Goal: Transaction & Acquisition: Purchase product/service

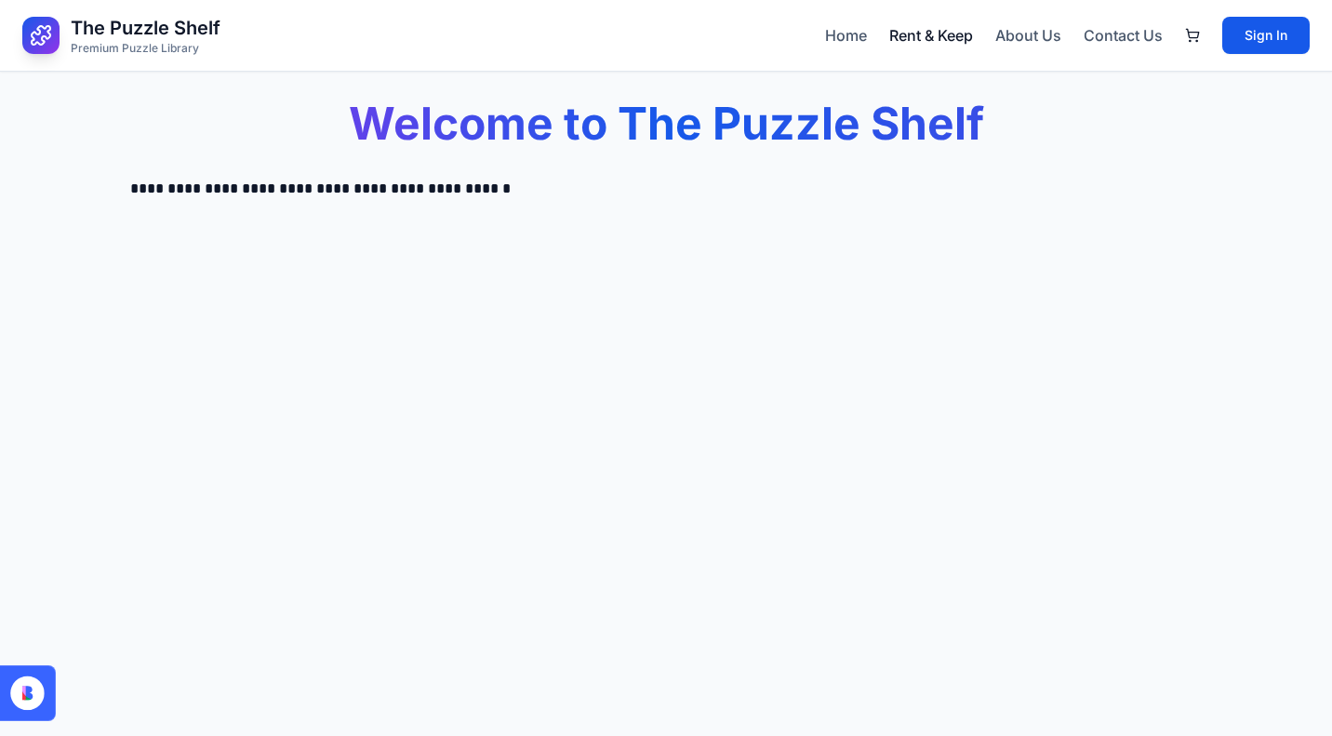
click at [899, 38] on link "Rent & Keep" at bounding box center [931, 35] width 84 height 22
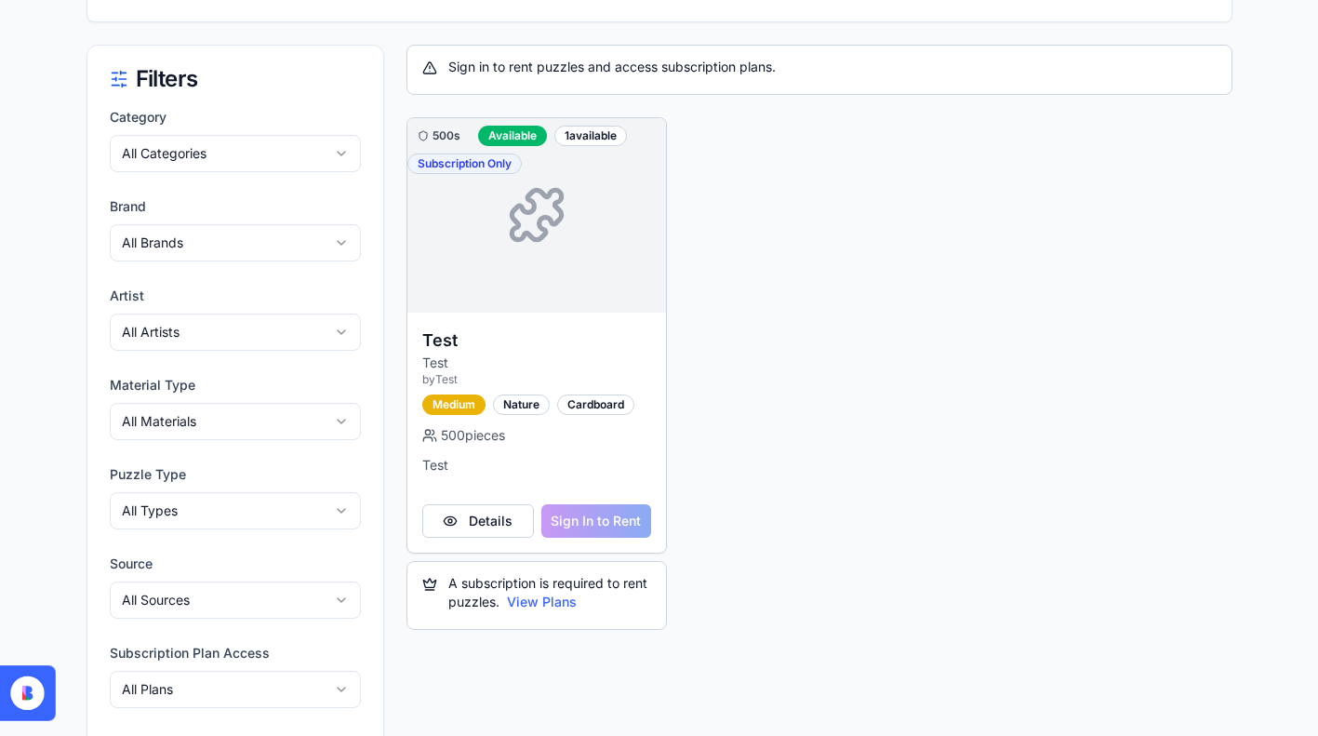
scroll to position [259, 0]
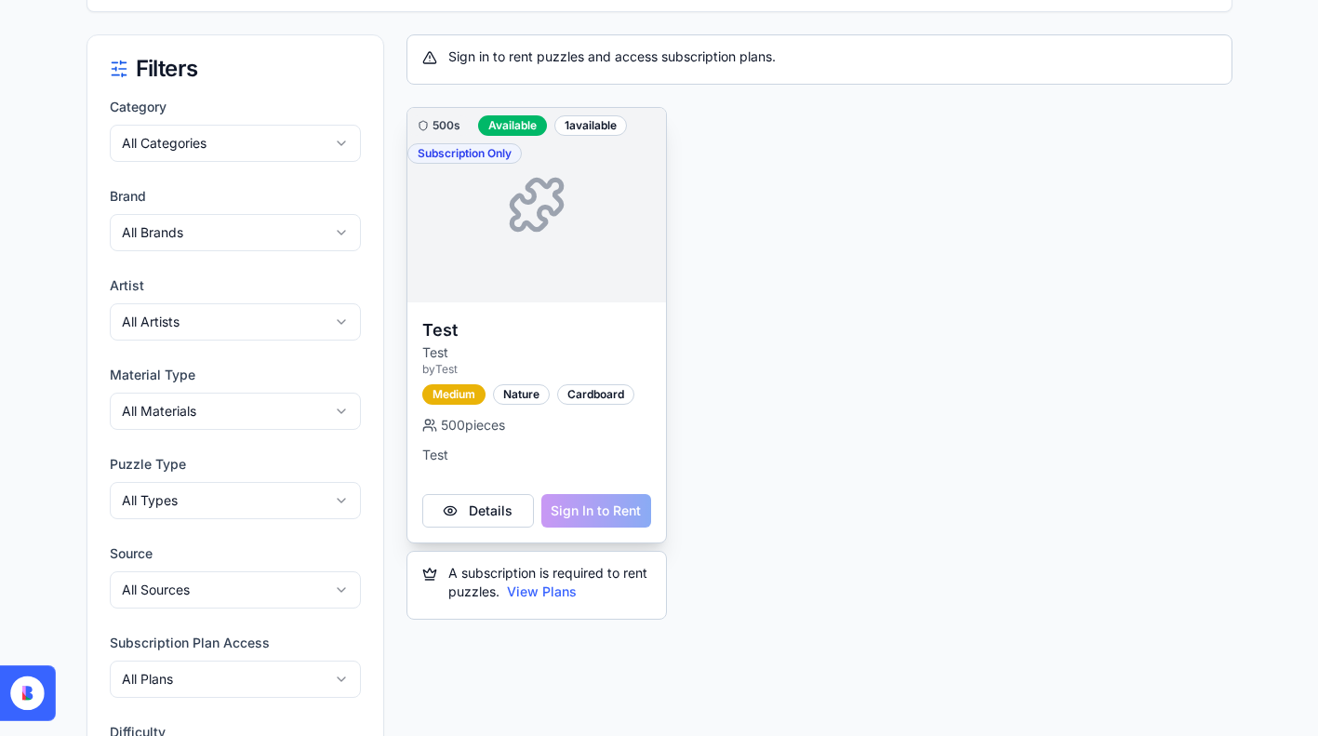
click at [587, 516] on div "Details Sign In to Rent" at bounding box center [536, 518] width 259 height 48
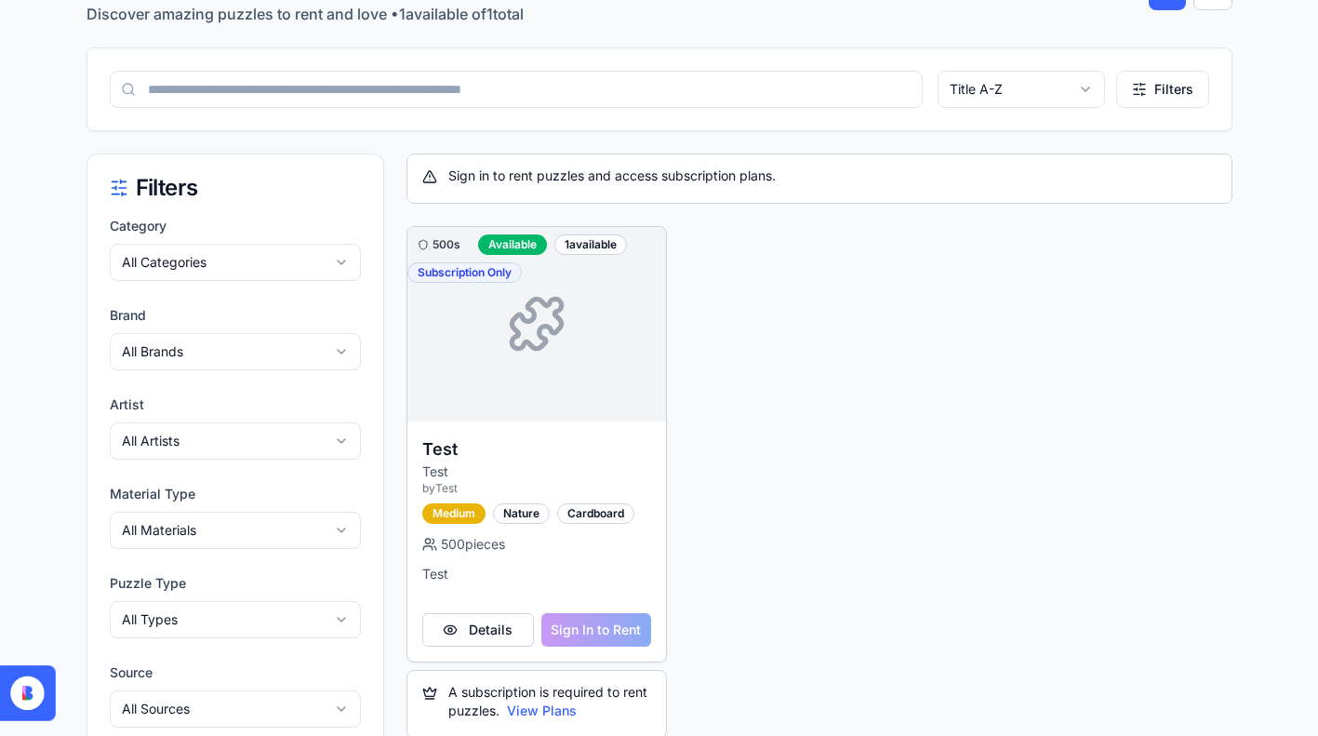
scroll to position [77, 0]
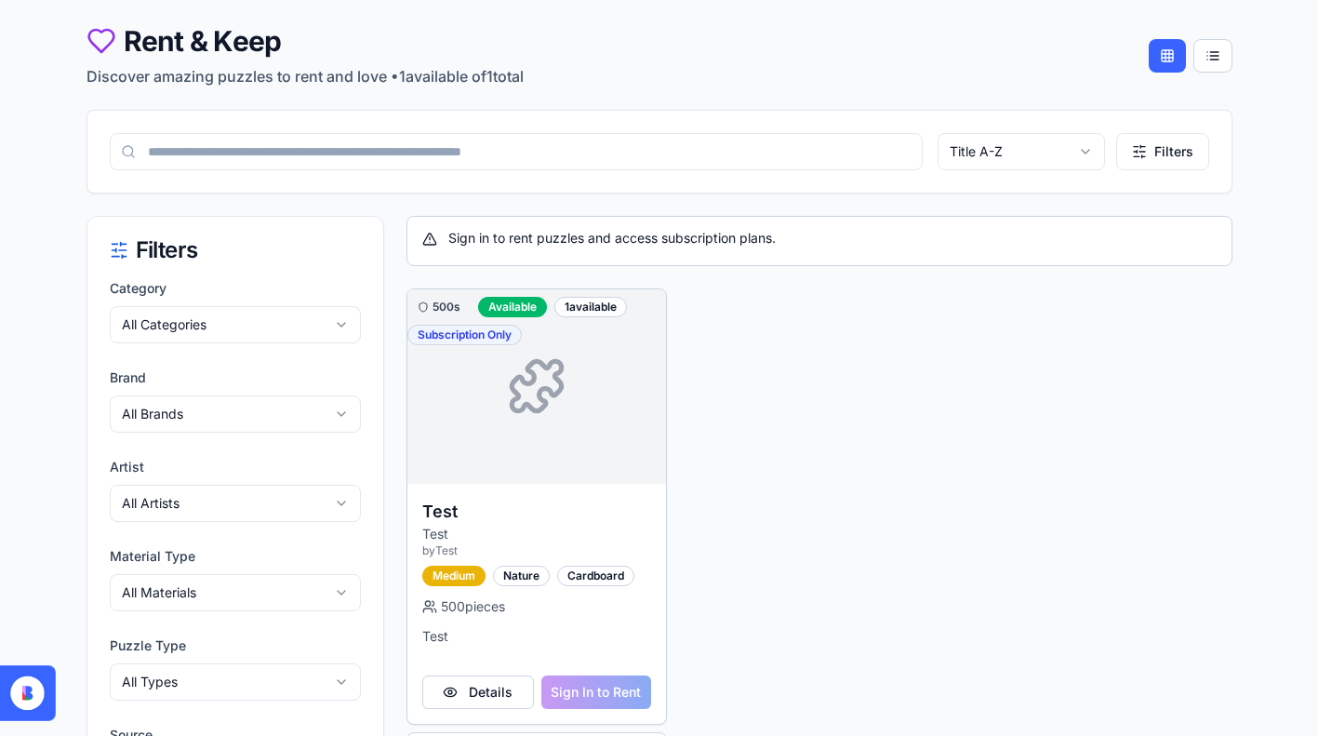
click at [748, 111] on div "Title A-Z Filters" at bounding box center [659, 152] width 1144 height 82
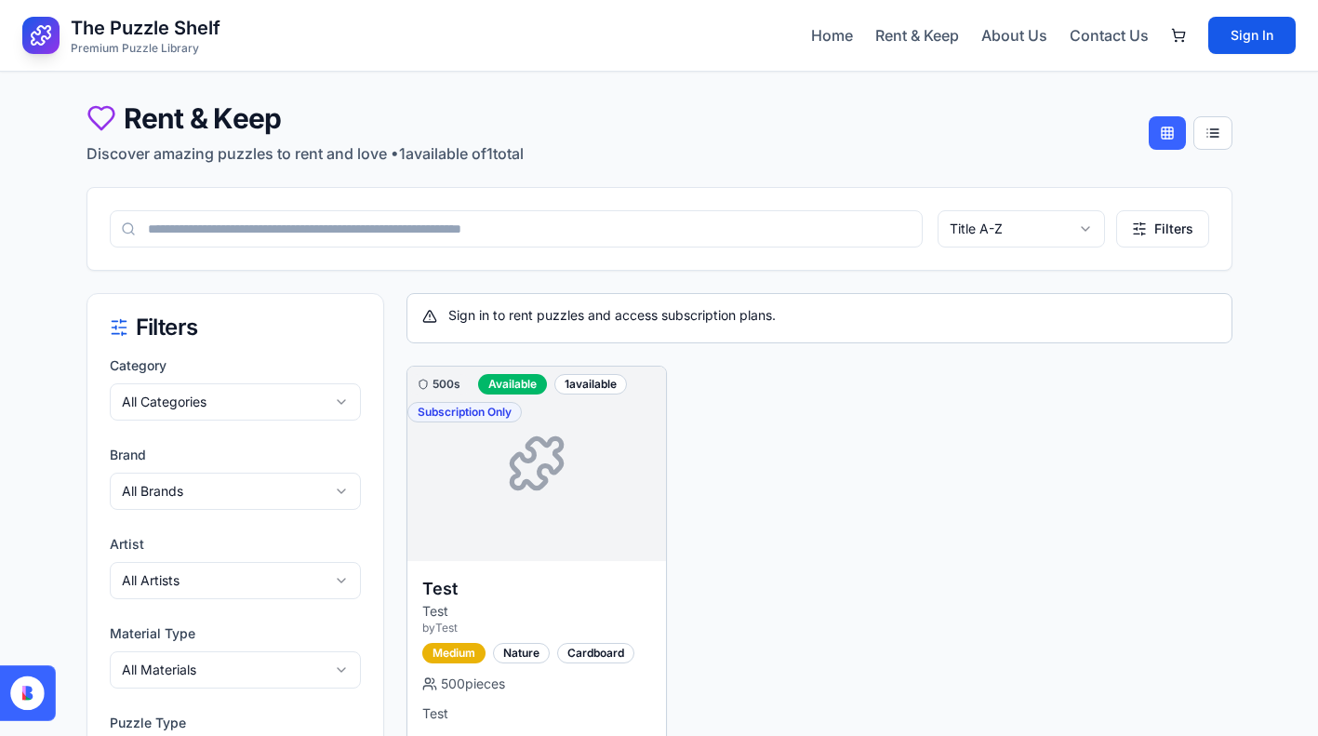
click at [689, 652] on div "500s Available 1 available Subscription Only Test Test by Test Medium Nature Ca…" at bounding box center [819, 622] width 826 height 512
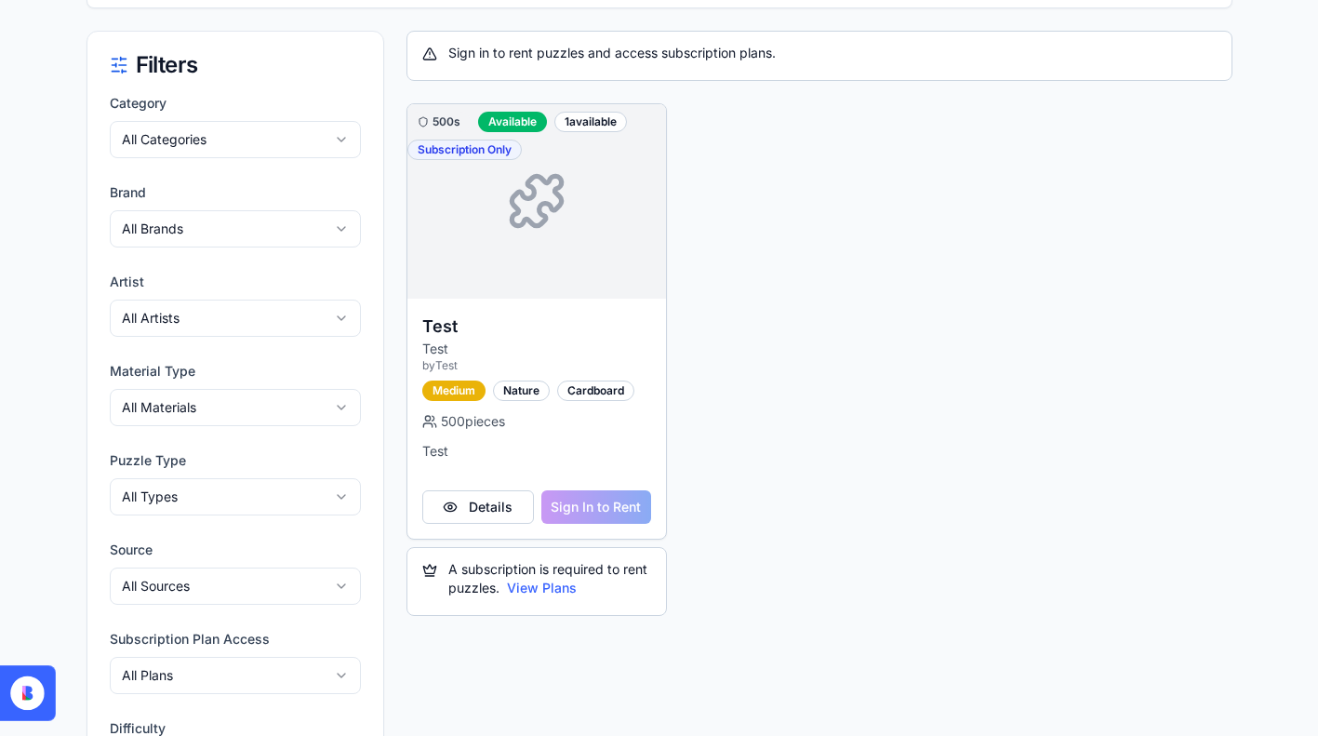
scroll to position [264, 0]
click at [560, 587] on button "View Plans" at bounding box center [542, 586] width 70 height 19
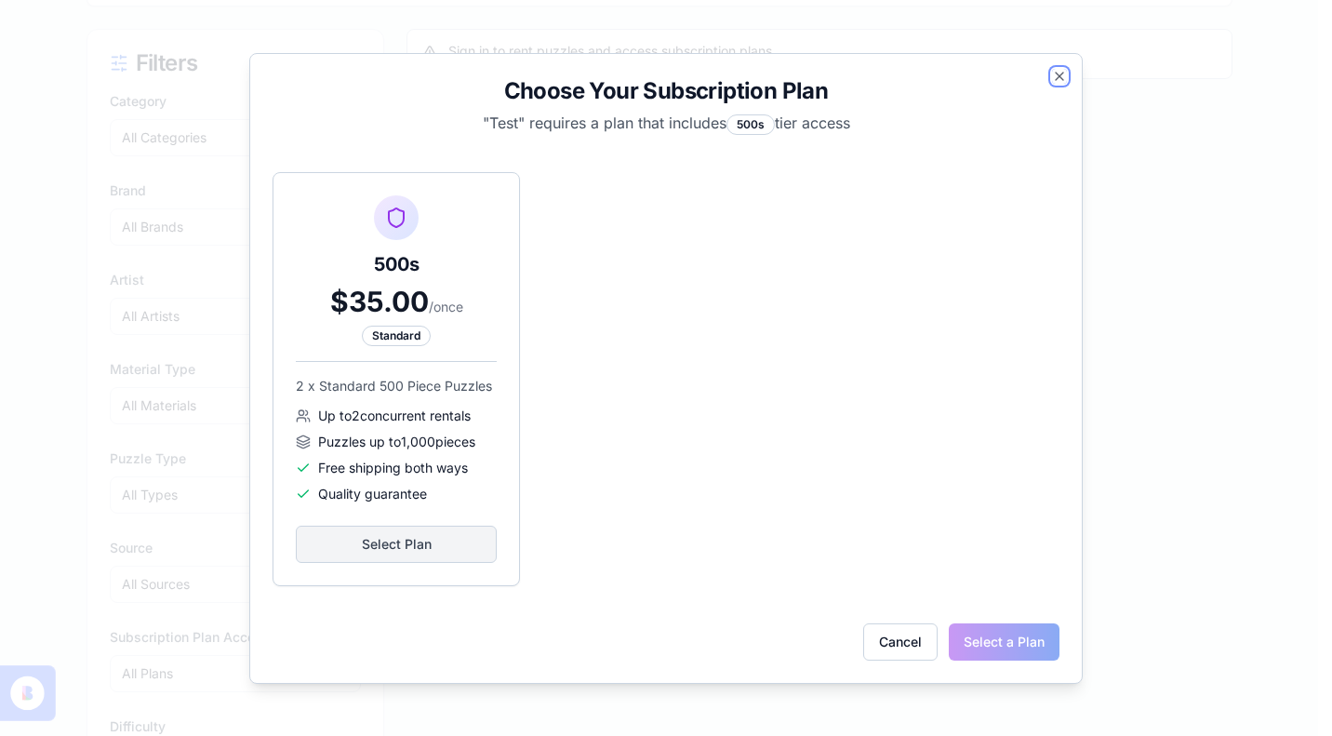
click at [1053, 78] on icon "button" at bounding box center [1059, 76] width 15 height 15
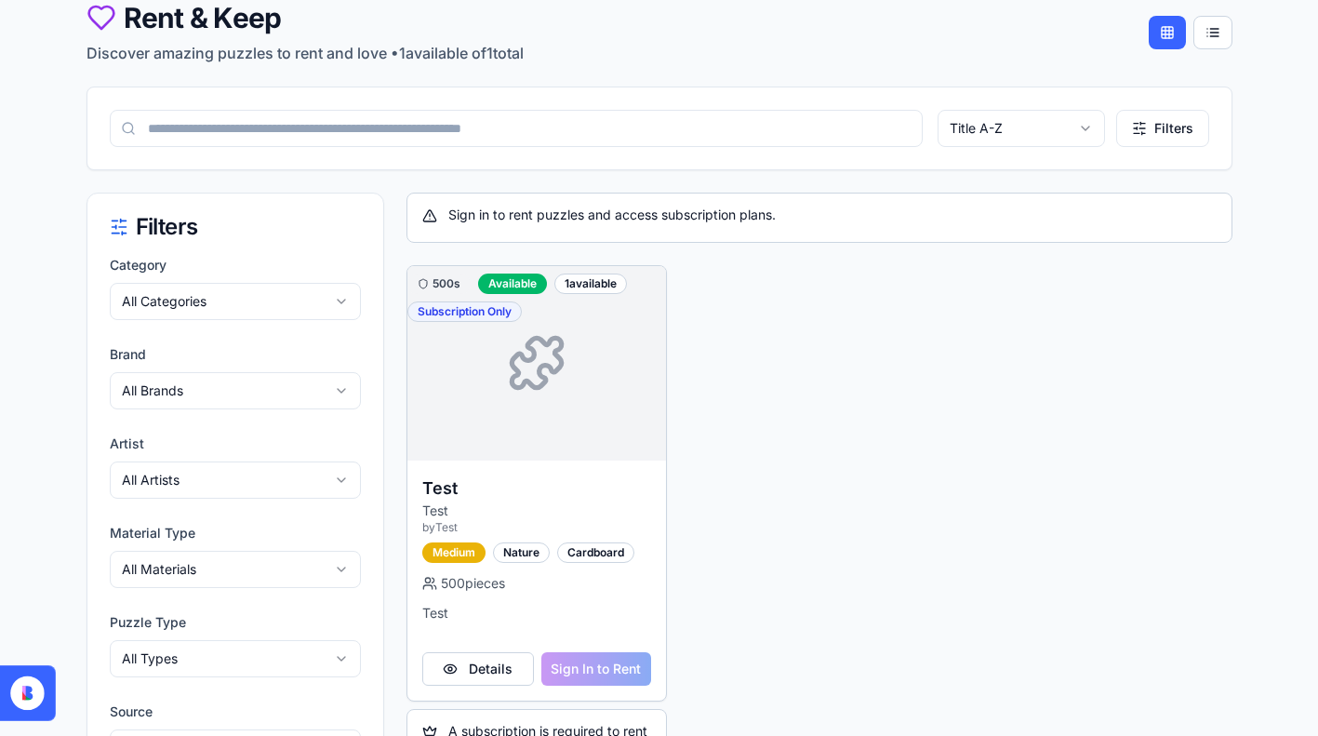
scroll to position [0, 0]
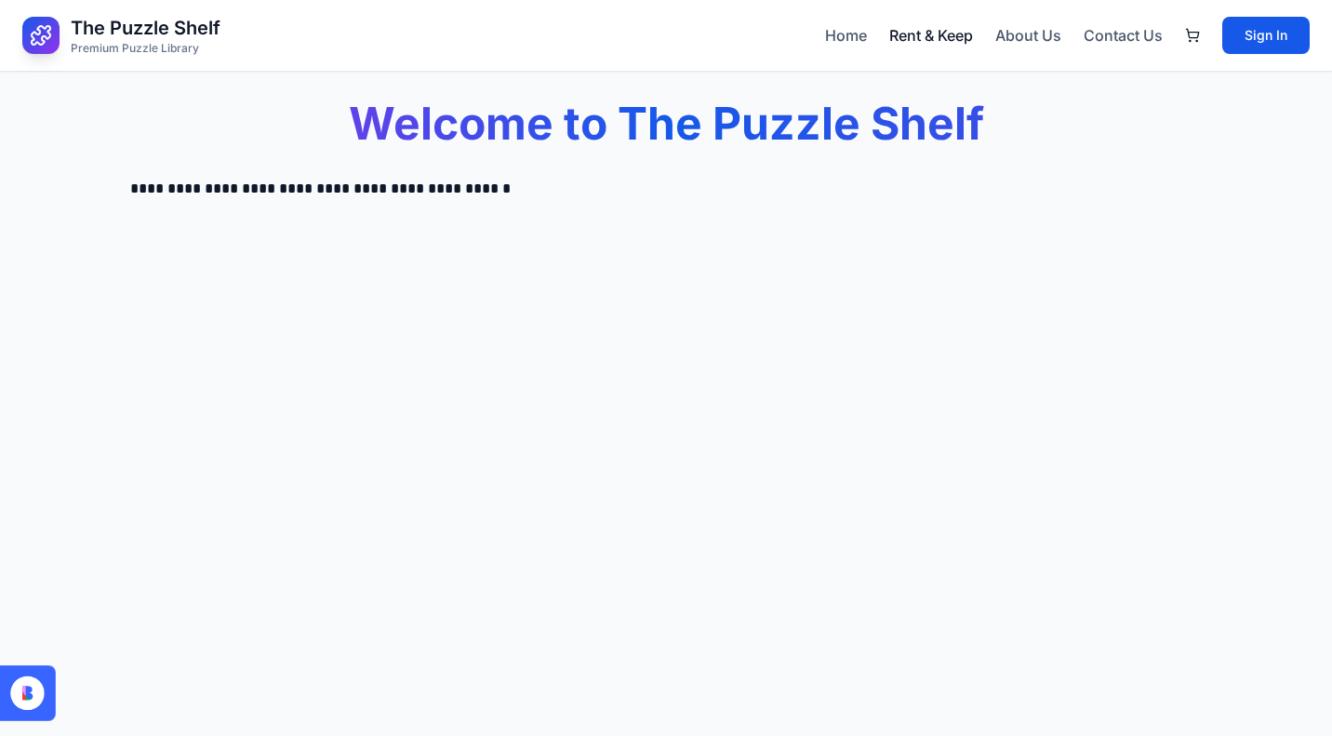
click at [926, 35] on link "Rent & Keep" at bounding box center [931, 35] width 84 height 22
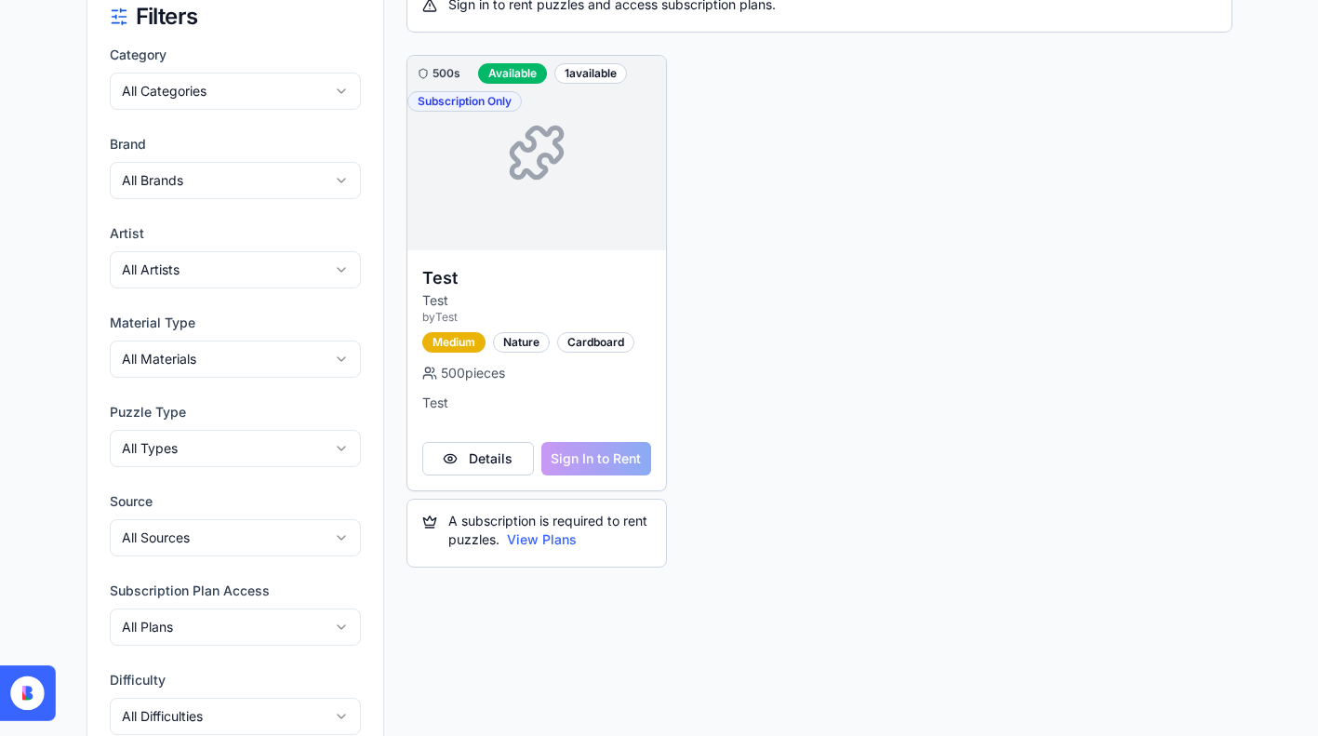
click at [817, 246] on div "500s Available 1 available Subscription Only Test Test by Test Medium Nature Ca…" at bounding box center [819, 311] width 826 height 512
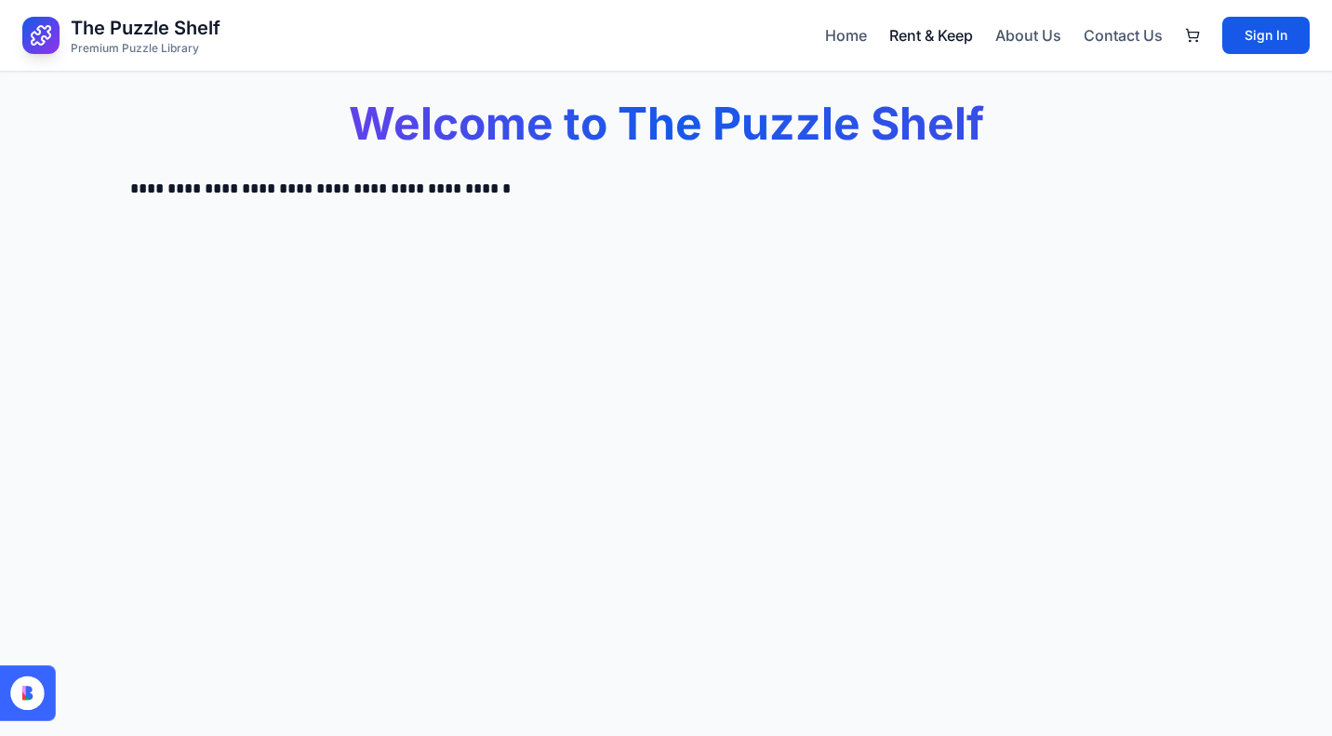
click at [924, 28] on link "Rent & Keep" at bounding box center [931, 35] width 84 height 22
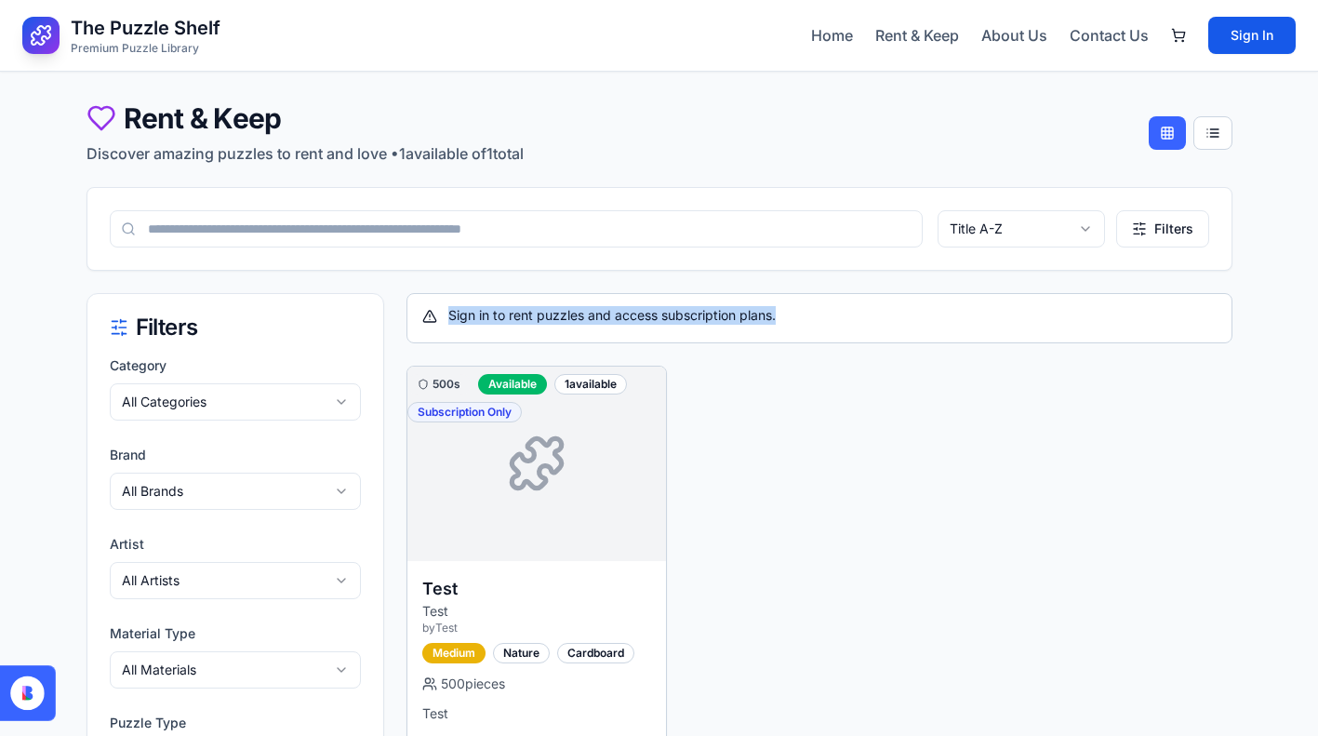
drag, startPoint x: 812, startPoint y: 313, endPoint x: 449, endPoint y: 313, distance: 362.7
click at [449, 313] on div "Sign in to rent puzzles and access subscription plans." at bounding box center [819, 315] width 794 height 19
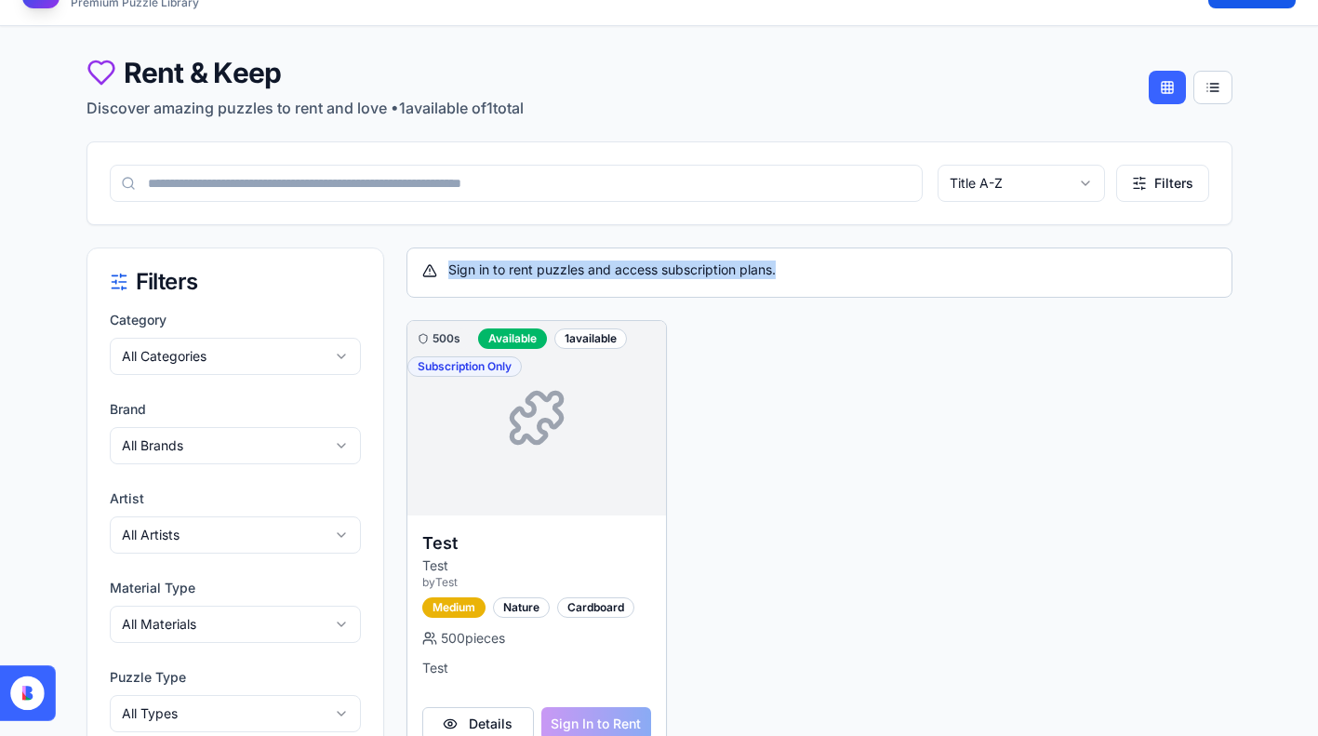
scroll to position [115, 0]
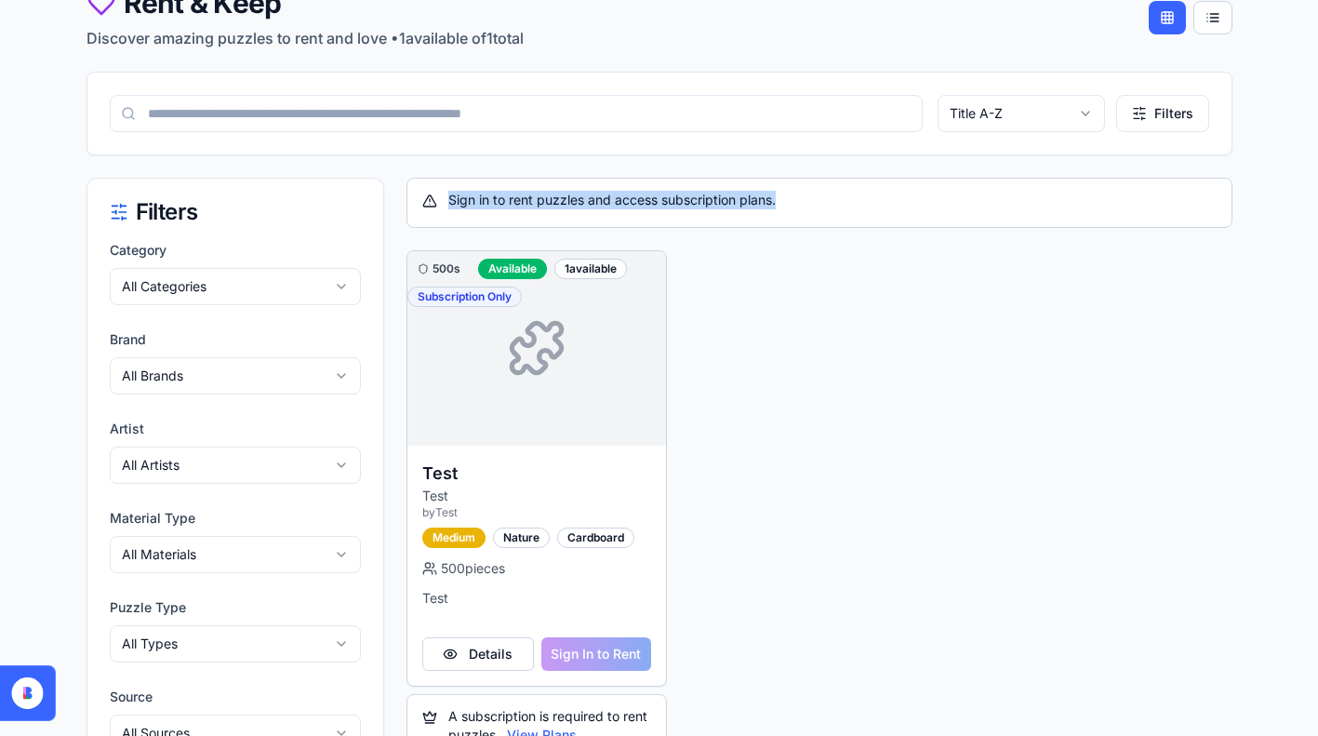
copy div "Sign in to rent puzzles and access subscription plans."
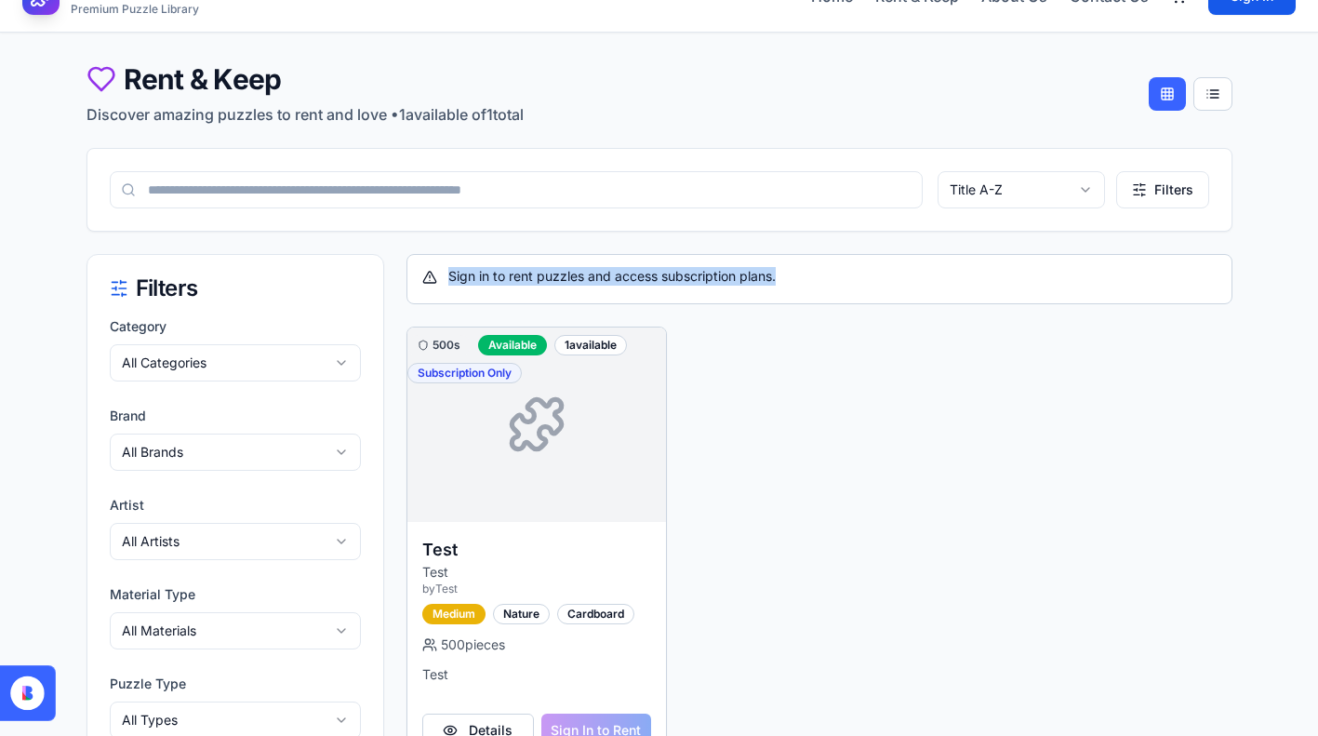
scroll to position [0, 0]
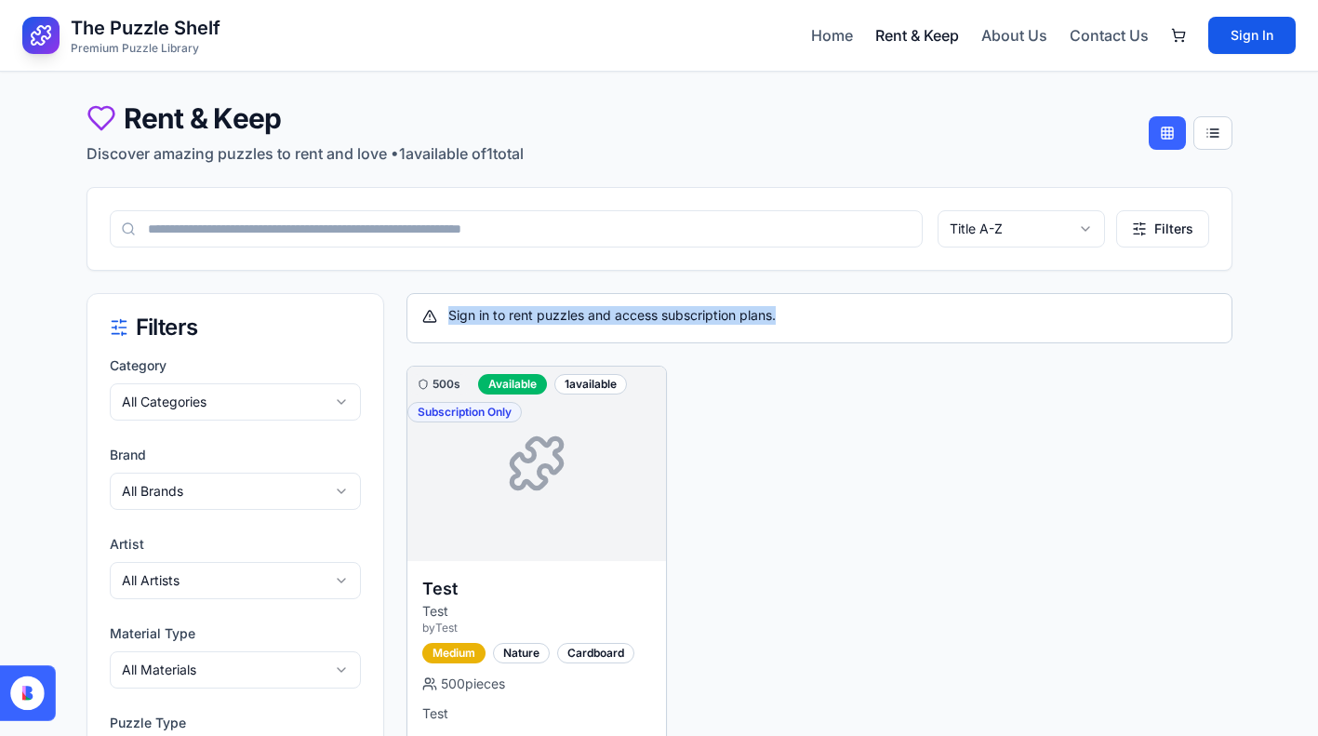
click at [927, 39] on link "Rent & Keep" at bounding box center [917, 35] width 84 height 22
click at [1022, 42] on link "About Us" at bounding box center [1014, 35] width 66 height 22
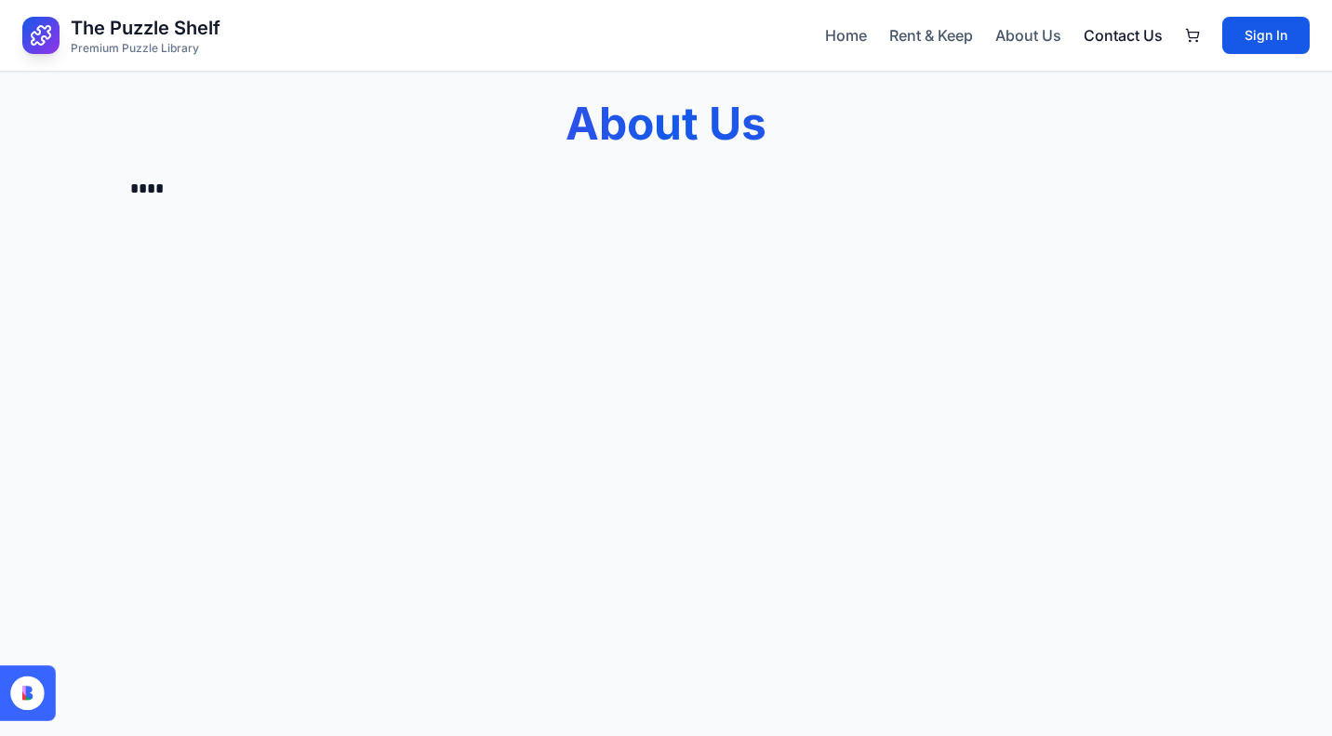
click at [1113, 35] on link "Contact Us" at bounding box center [1123, 35] width 79 height 22
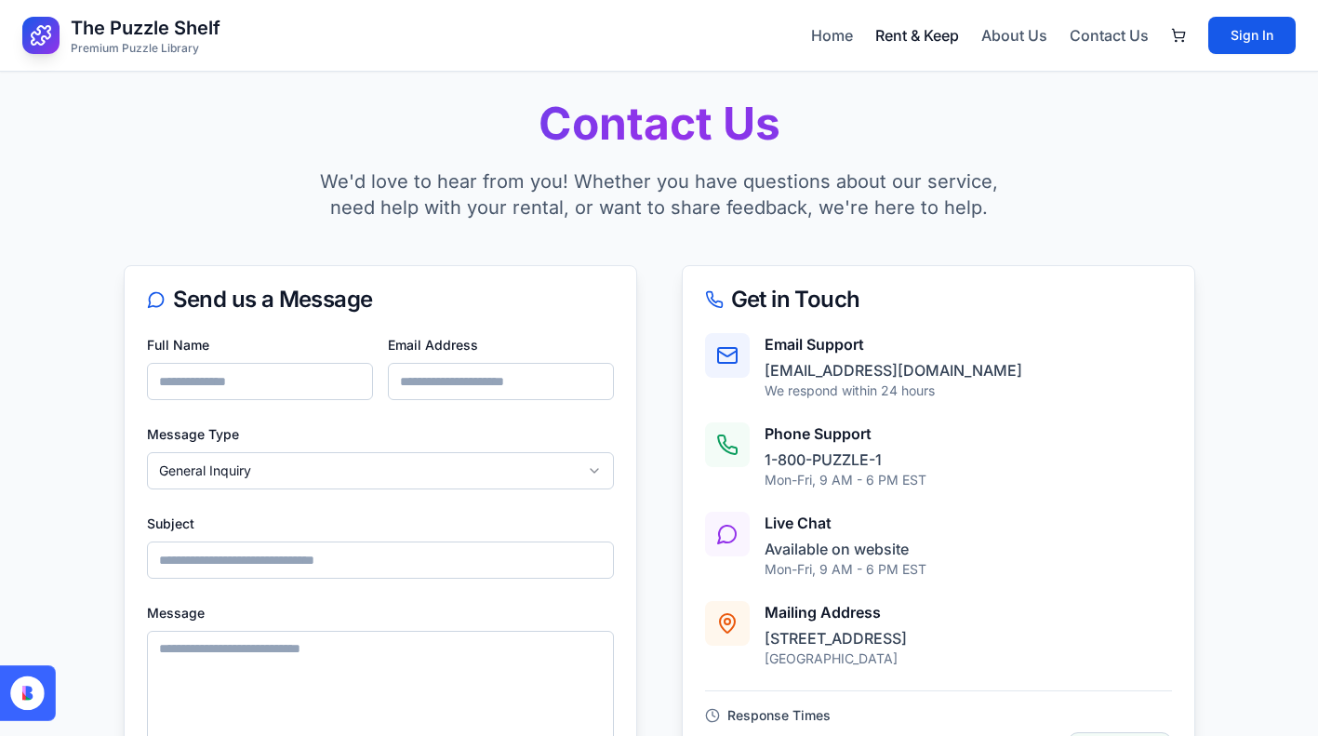
click at [932, 32] on link "Rent & Keep" at bounding box center [917, 35] width 84 height 22
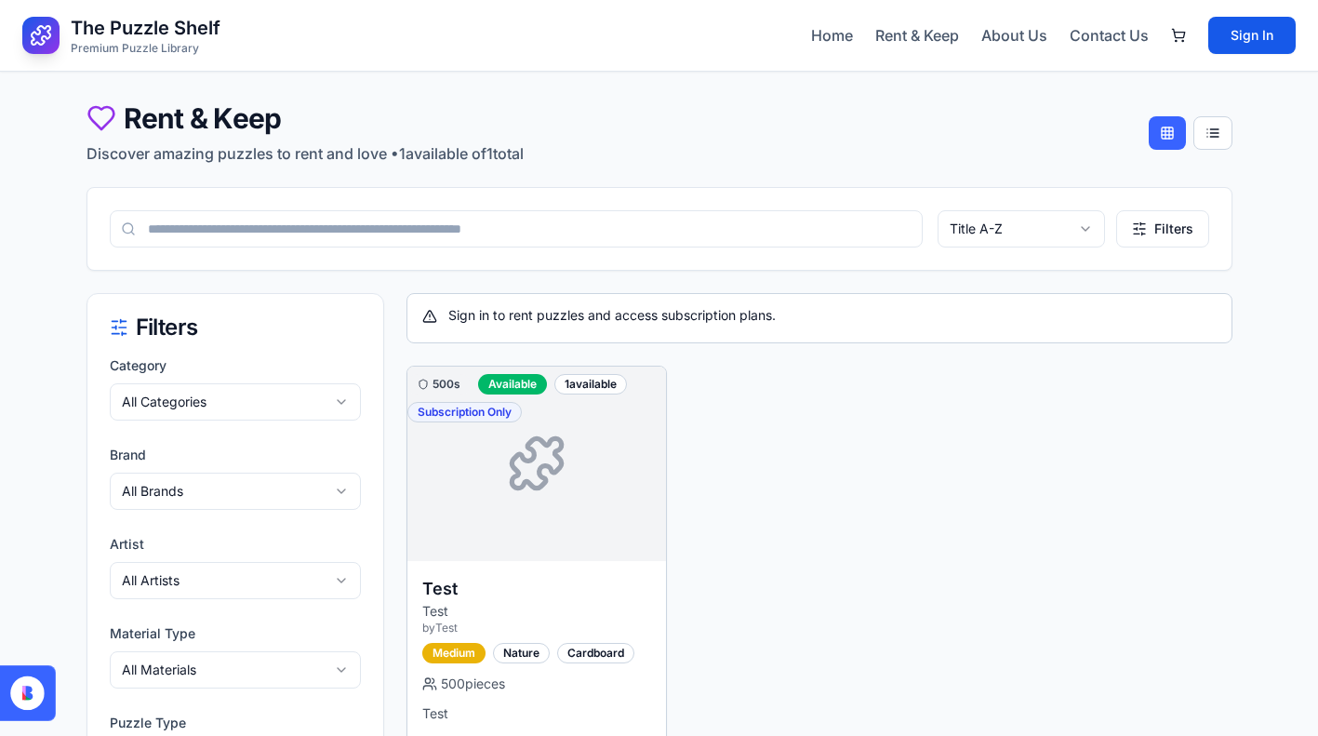
click at [932, 32] on link "Rent & Keep" at bounding box center [917, 35] width 84 height 22
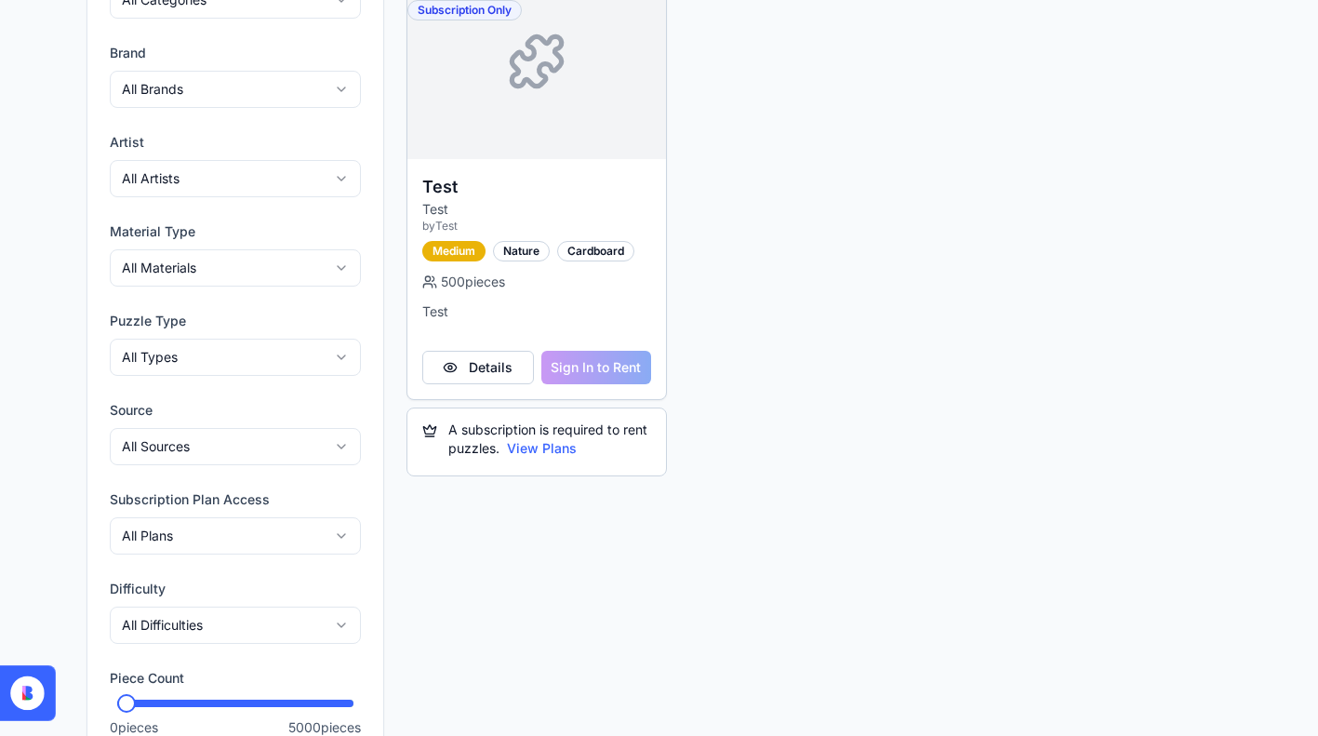
scroll to position [437, 0]
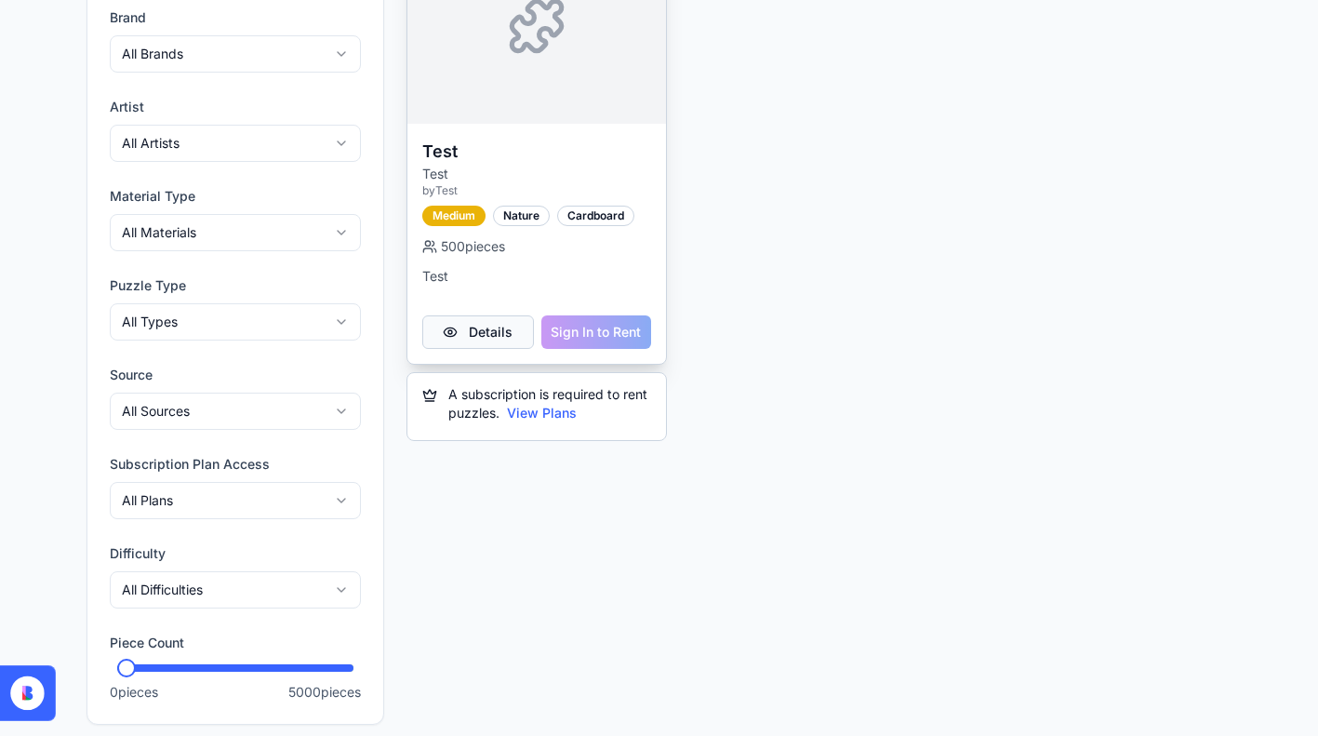
click at [481, 321] on button "Details" at bounding box center [478, 331] width 112 height 33
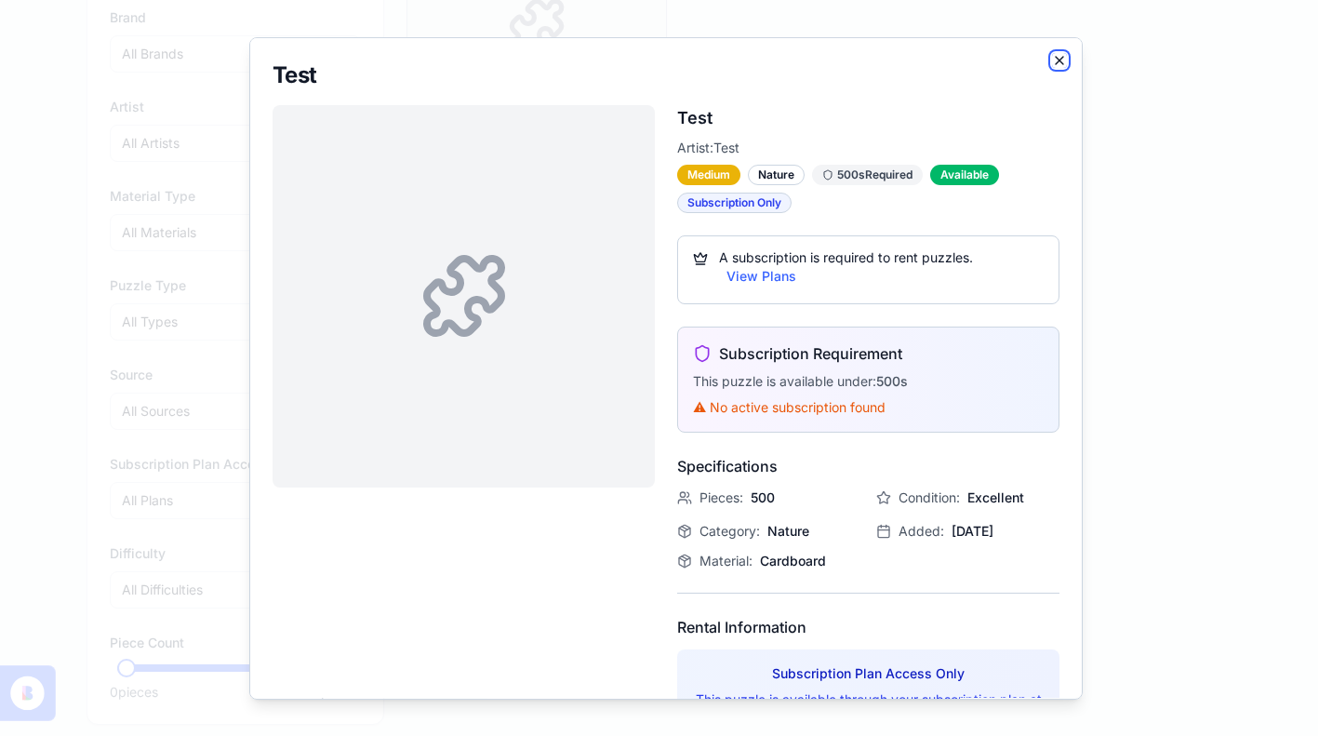
click at [1052, 58] on icon "button" at bounding box center [1059, 60] width 15 height 15
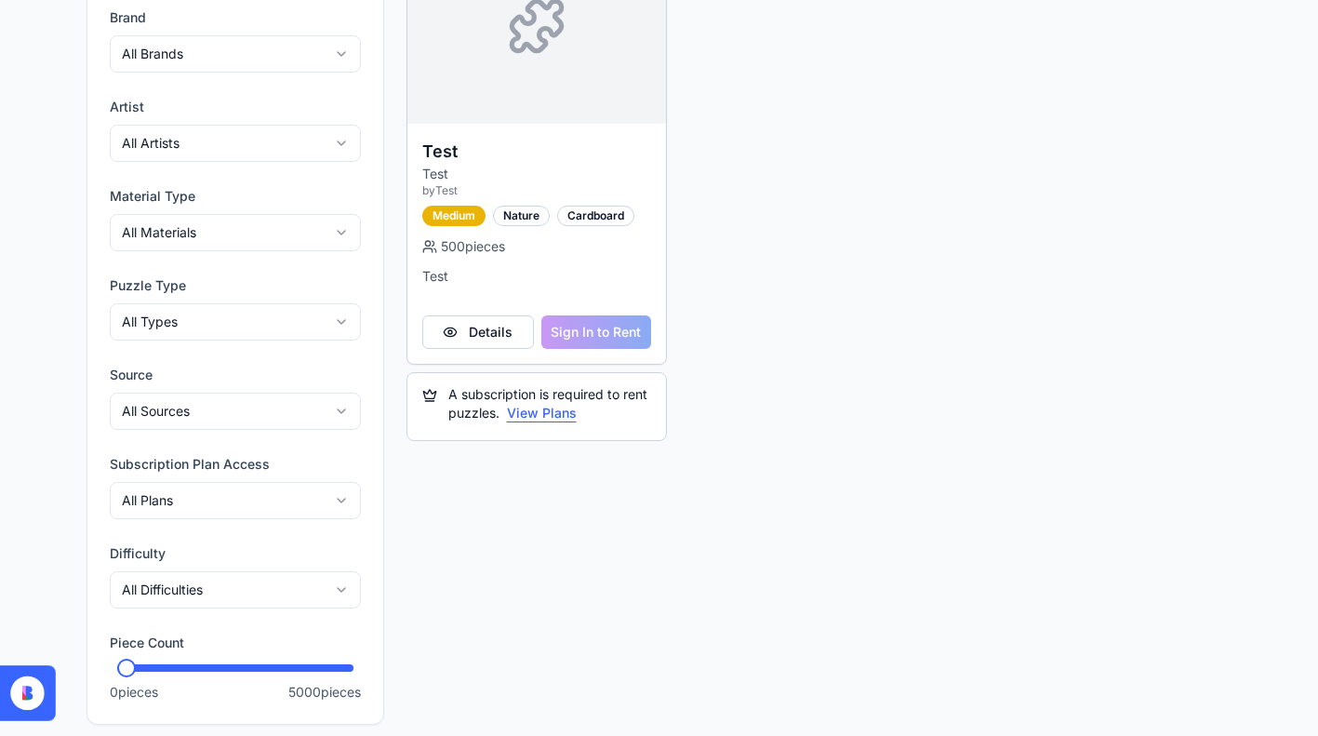
click at [542, 419] on button "View Plans" at bounding box center [542, 413] width 70 height 19
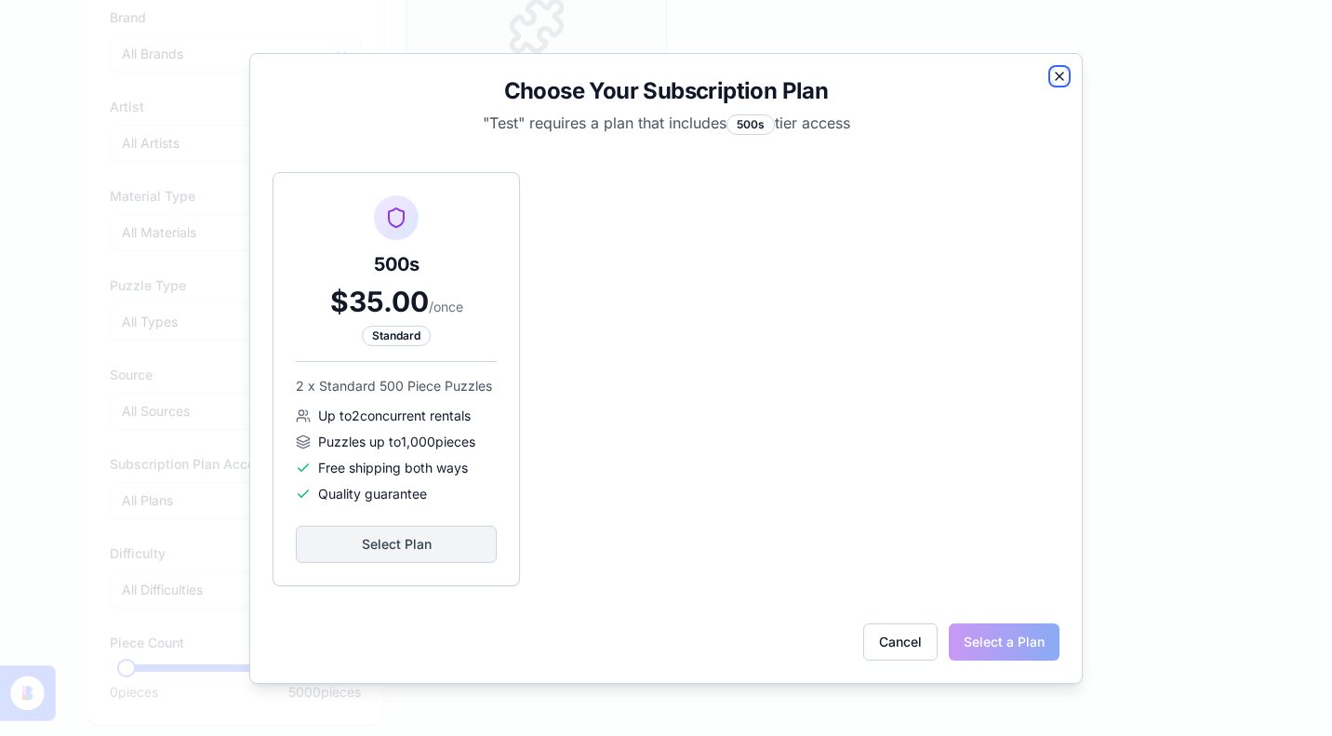
click at [1057, 76] on icon "button" at bounding box center [1059, 76] width 15 height 15
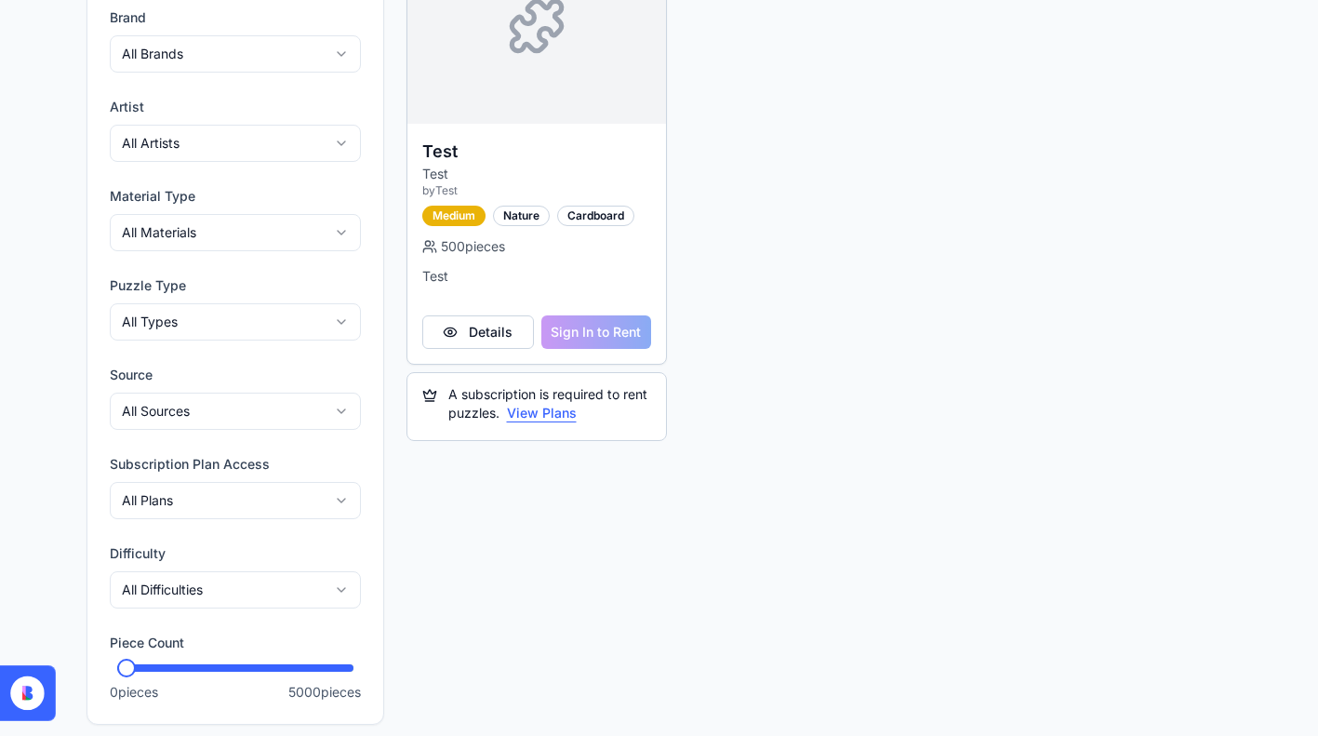
click at [526, 410] on button "View Plans" at bounding box center [542, 413] width 70 height 19
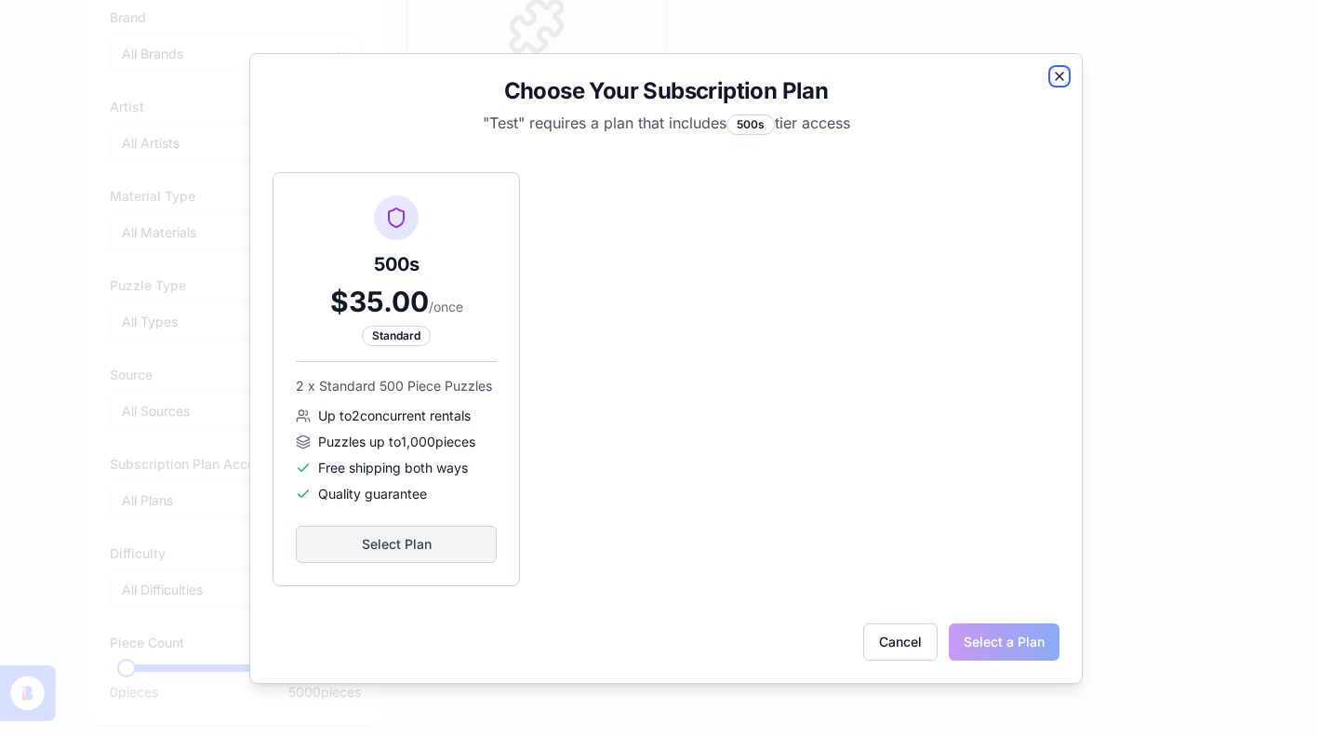
click at [1058, 75] on icon "button" at bounding box center [1059, 76] width 7 height 7
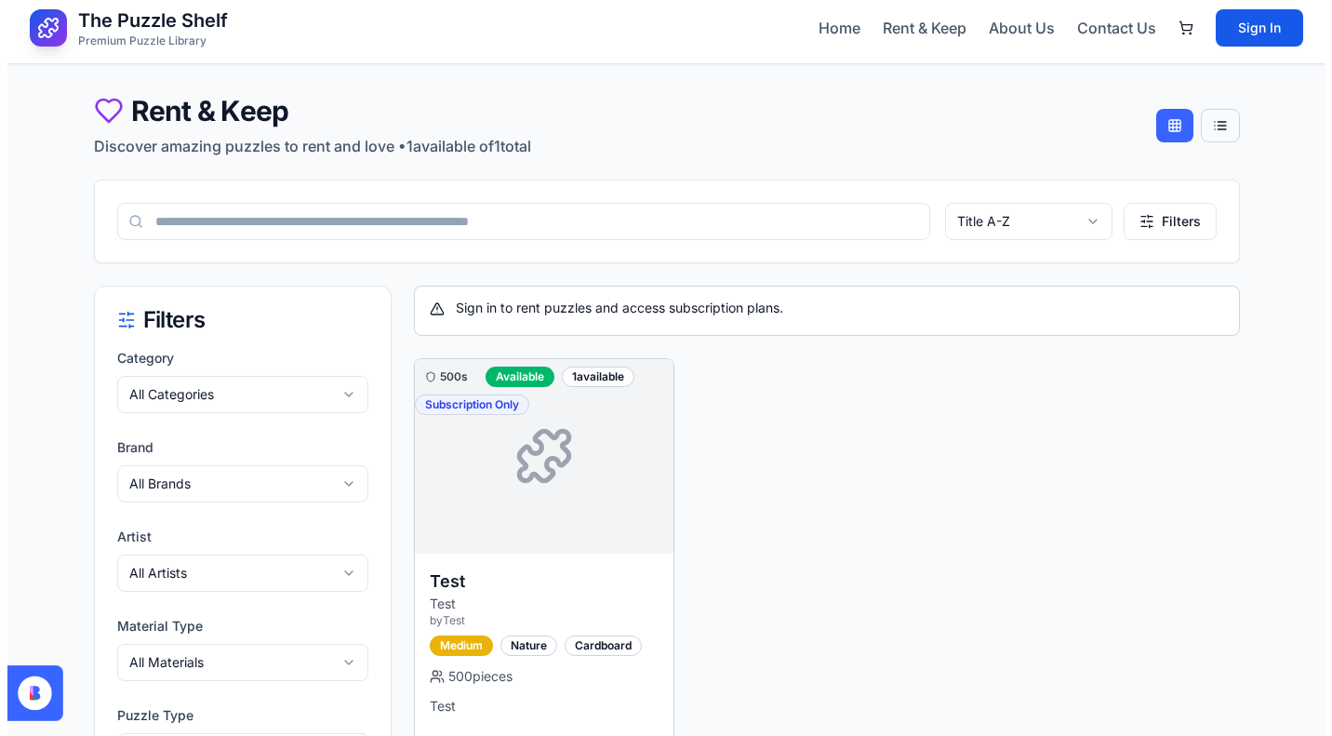
scroll to position [0, 0]
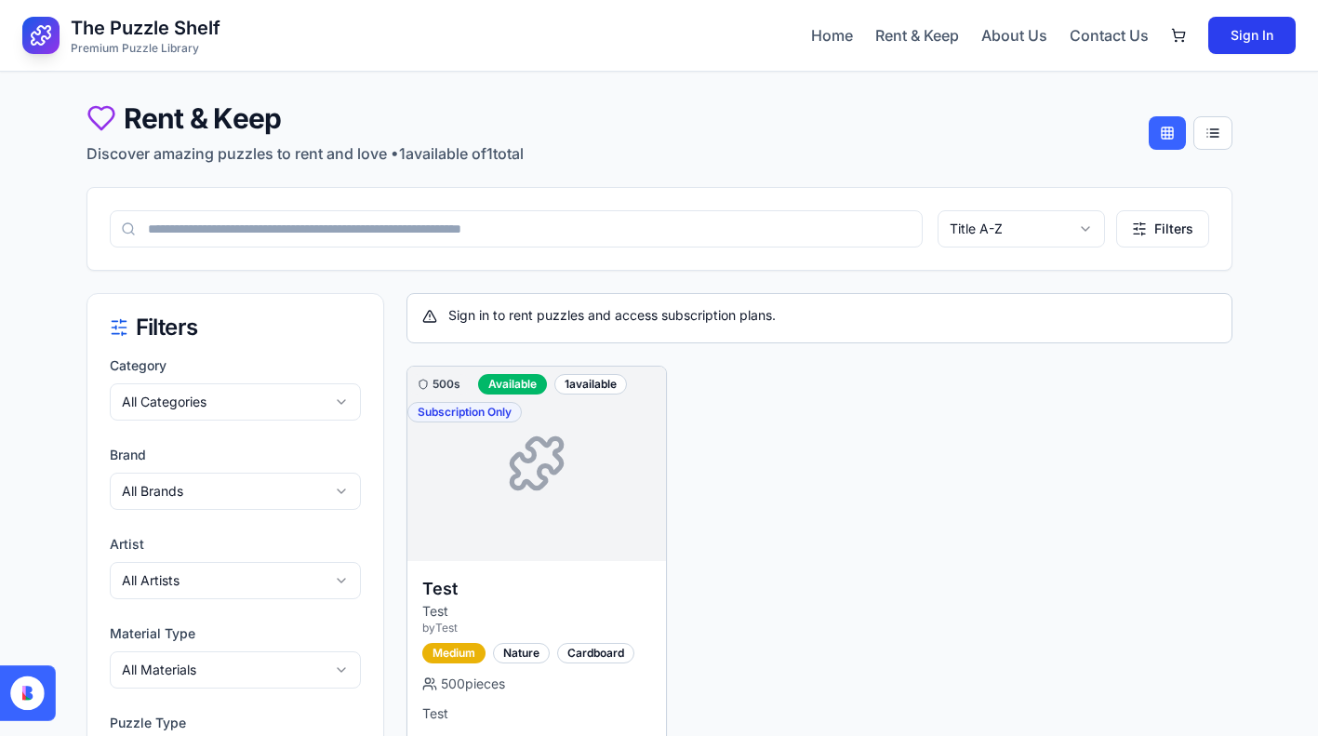
click at [1268, 39] on button "Sign In" at bounding box center [1251, 35] width 87 height 37
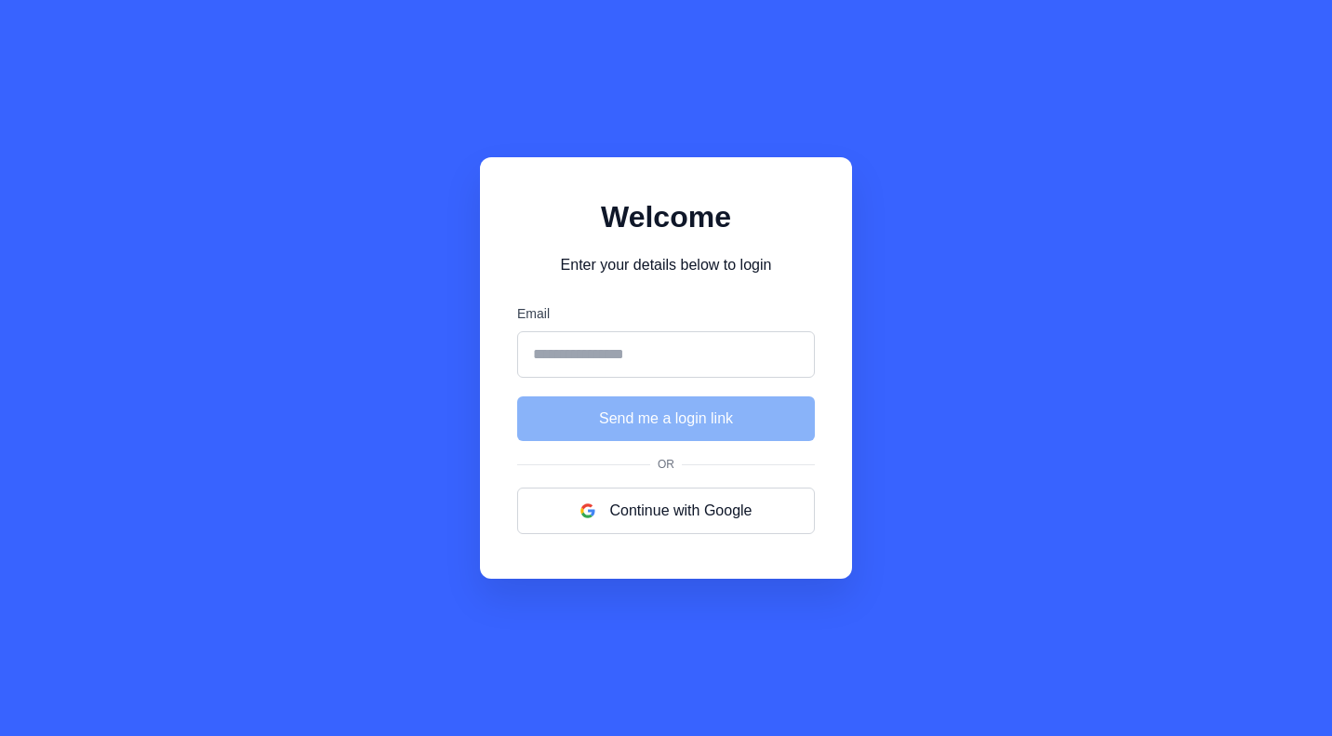
click at [743, 356] on input "Email" at bounding box center [666, 354] width 298 height 47
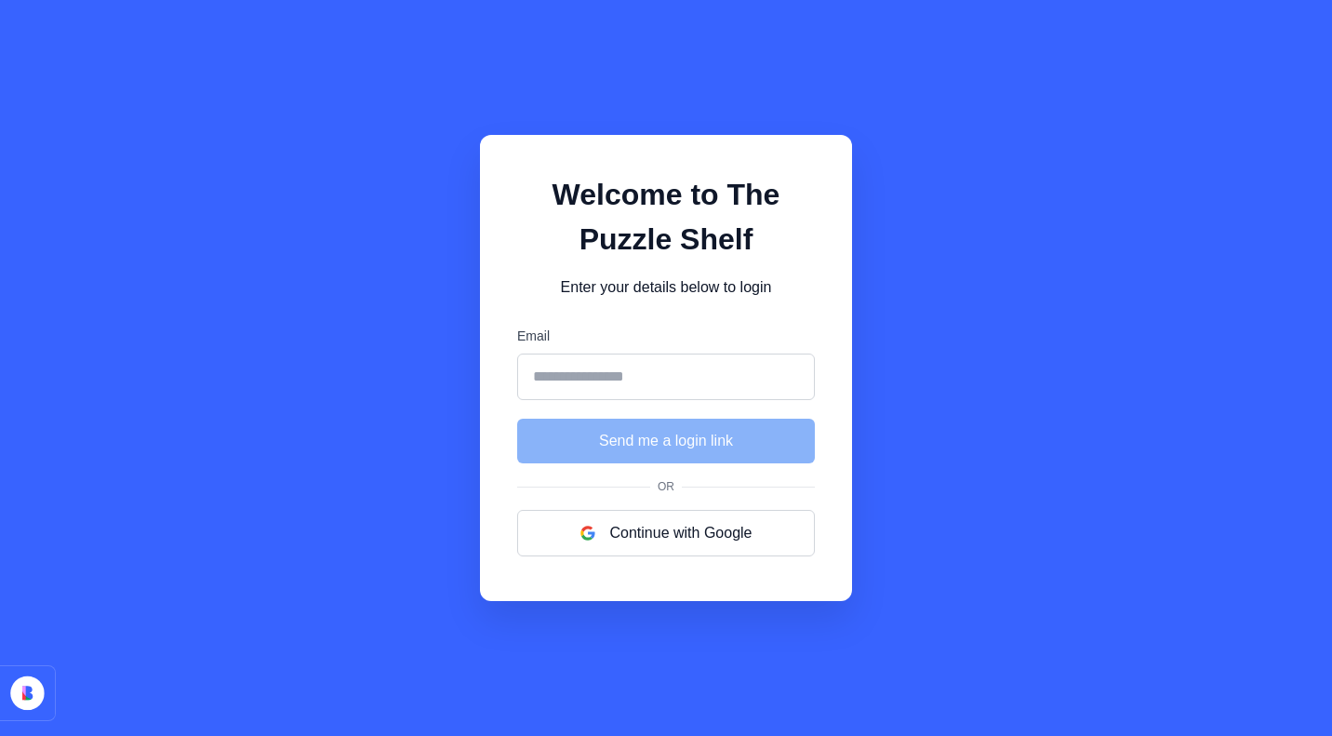
type input "**********"
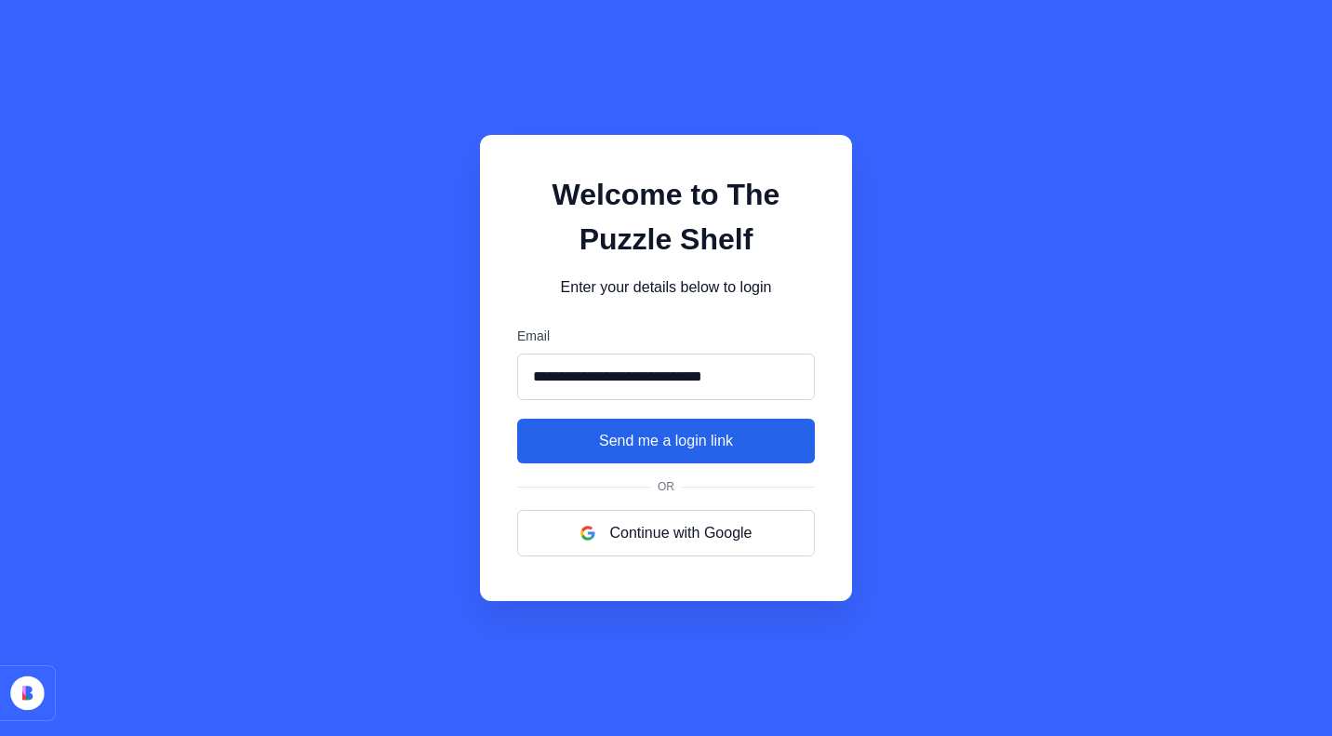
click at [631, 441] on button "Send me a login link" at bounding box center [666, 441] width 298 height 45
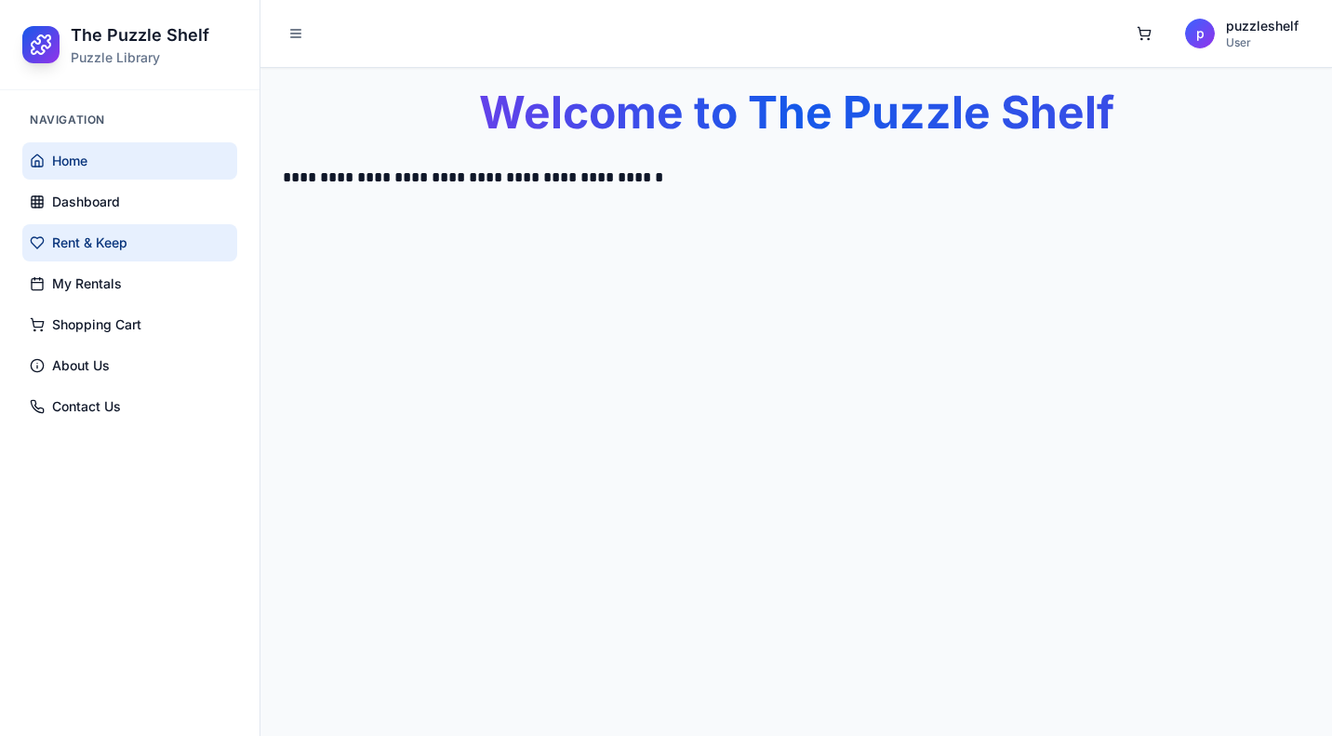
click at [89, 240] on span "Rent & Keep" at bounding box center [89, 242] width 75 height 19
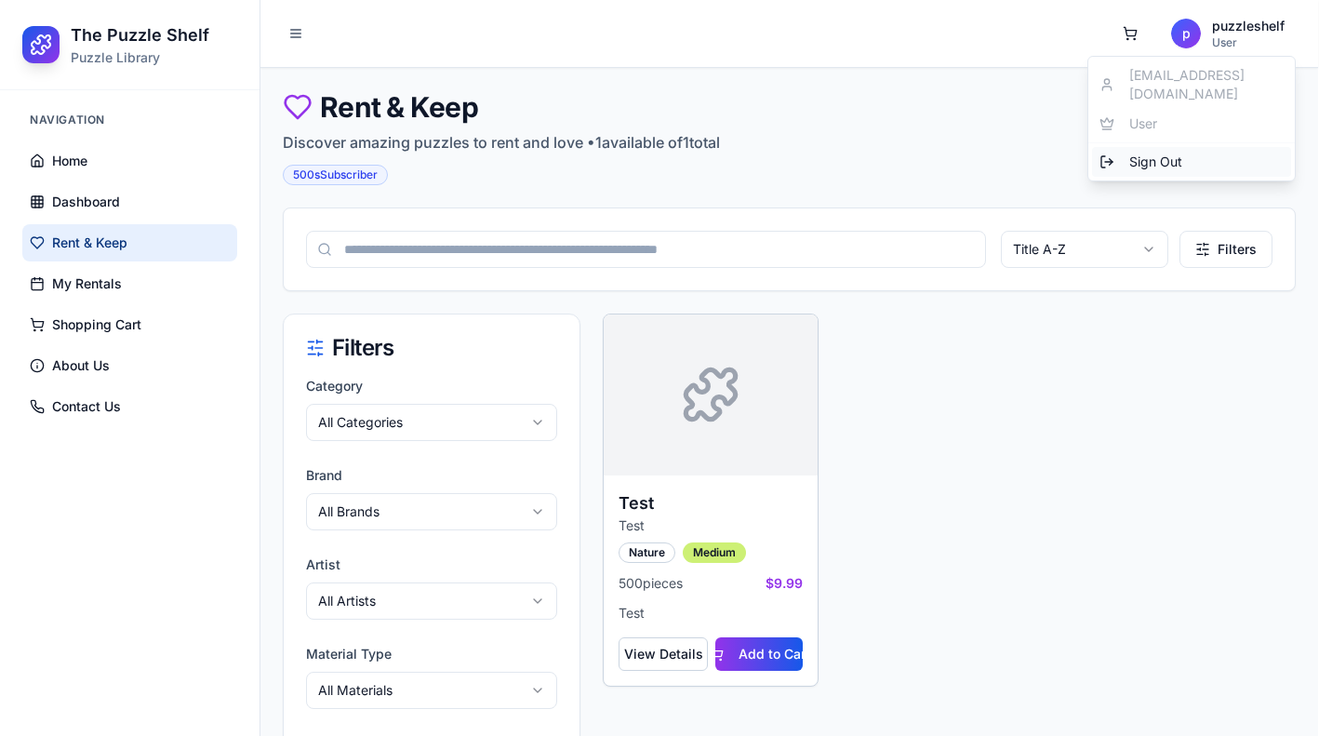
click at [1182, 147] on div "Sign Out" at bounding box center [1191, 162] width 199 height 30
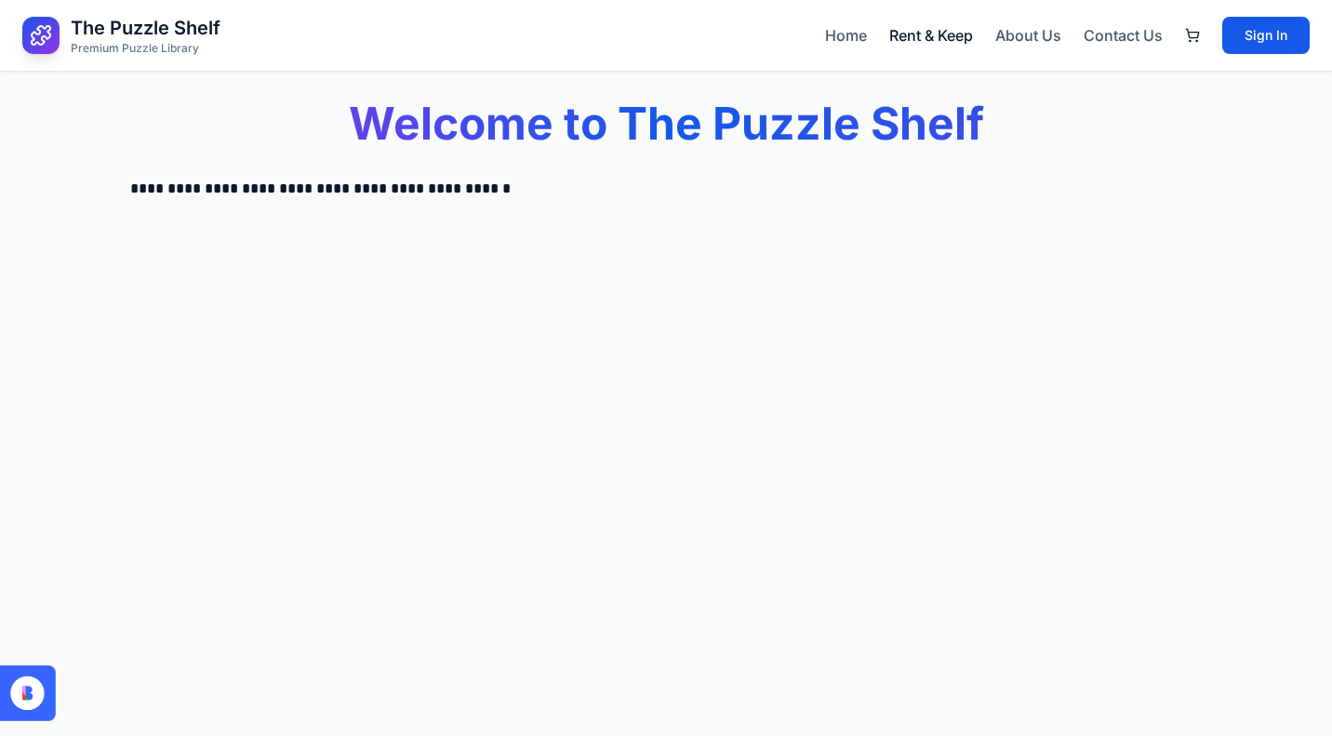
click at [908, 28] on link "Rent & Keep" at bounding box center [931, 35] width 84 height 22
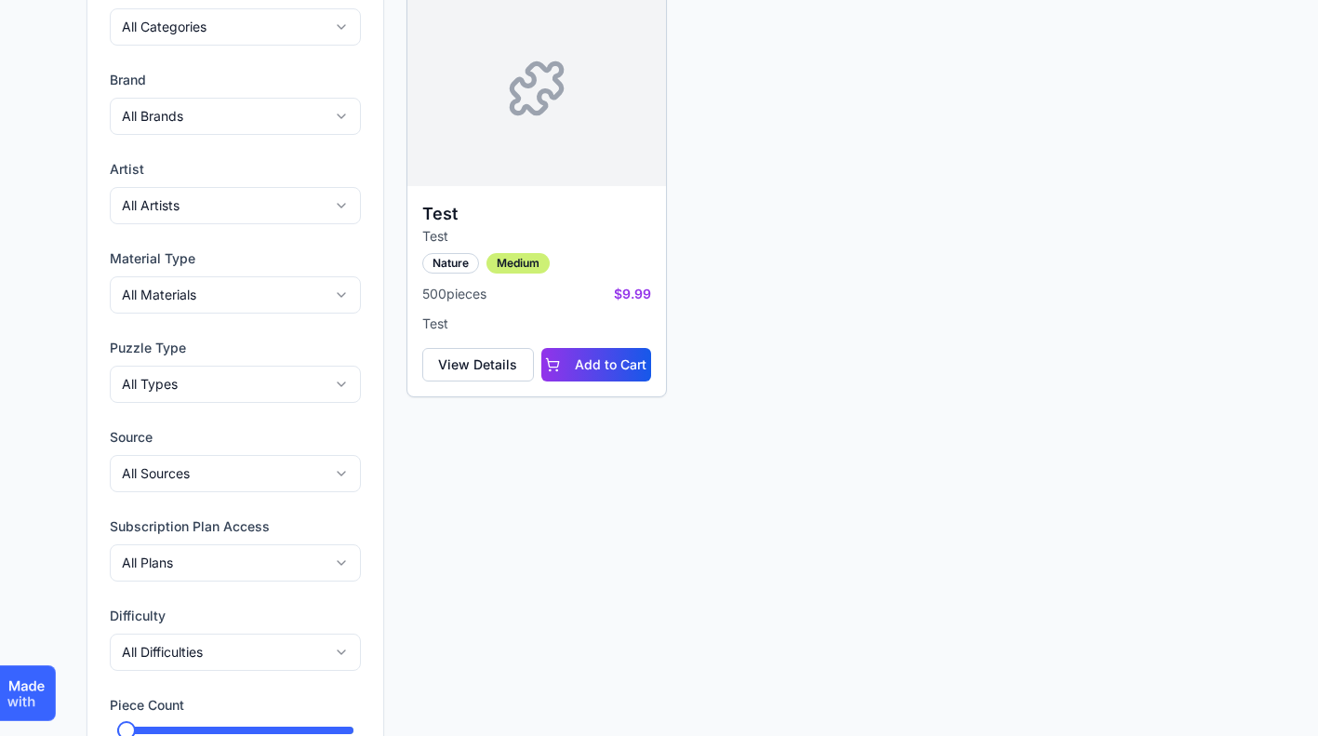
scroll to position [444, 0]
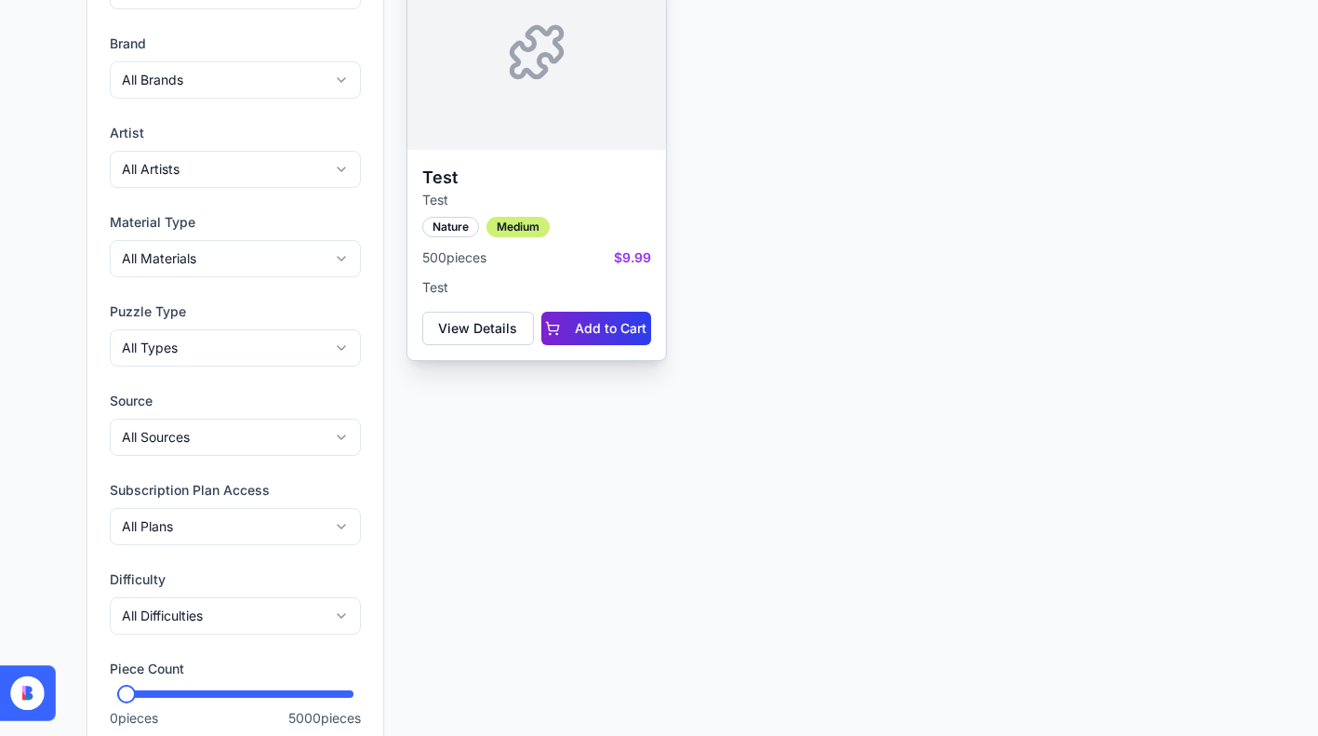
click at [634, 330] on button "Add to Cart" at bounding box center [596, 328] width 110 height 33
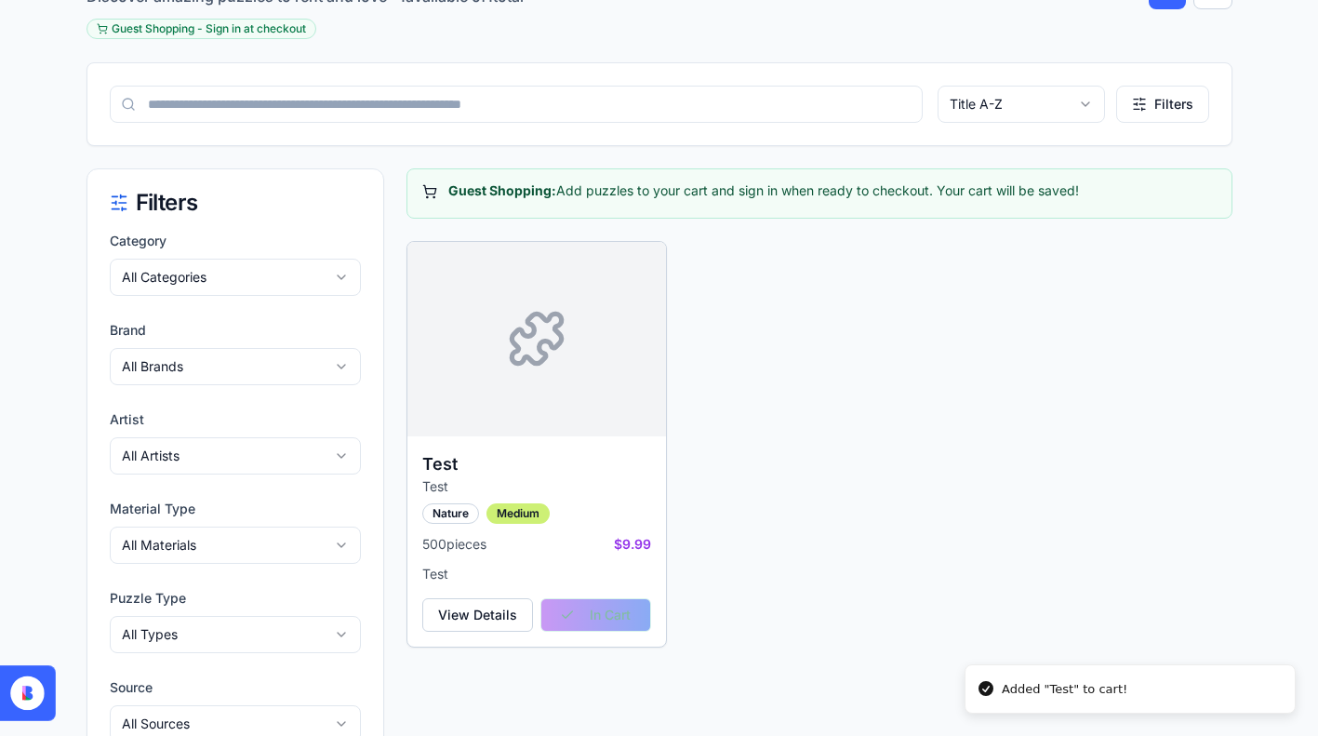
scroll to position [93, 0]
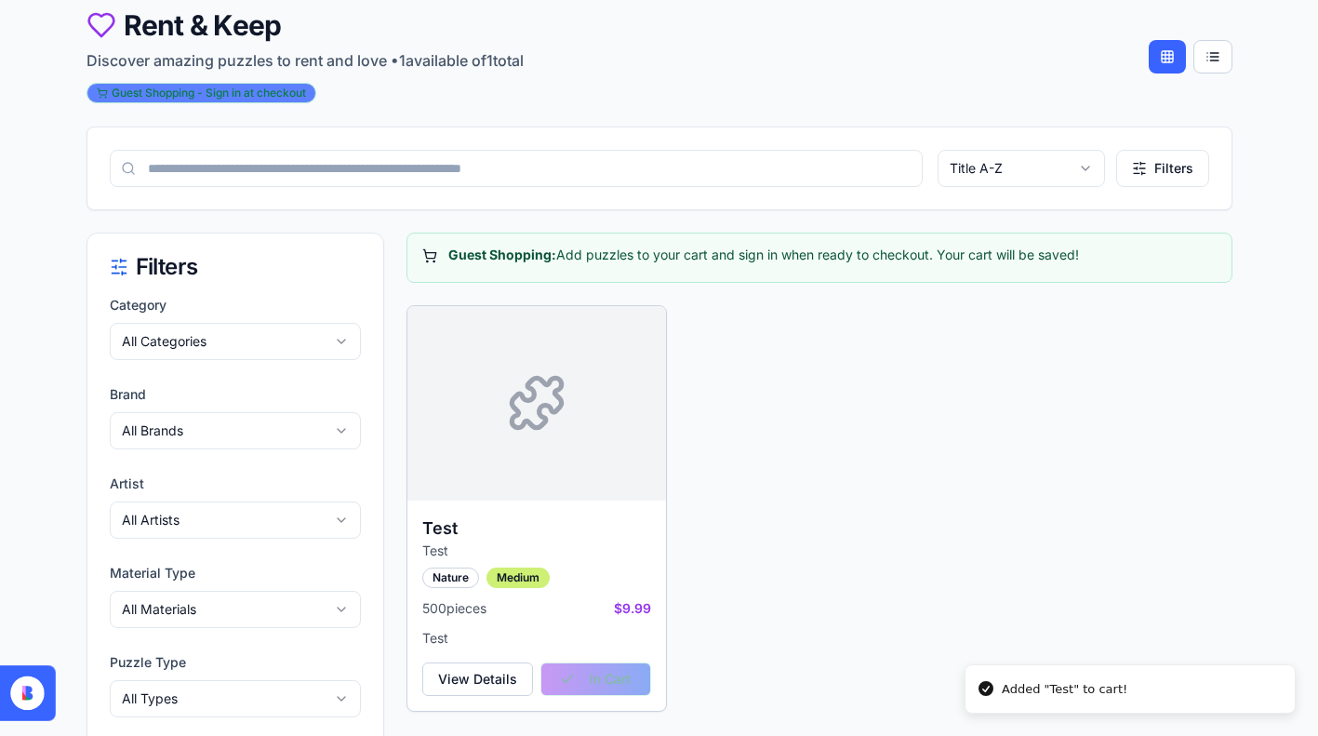
click at [204, 96] on div "Guest Shopping - Sign in at checkout" at bounding box center [202, 93] width 230 height 20
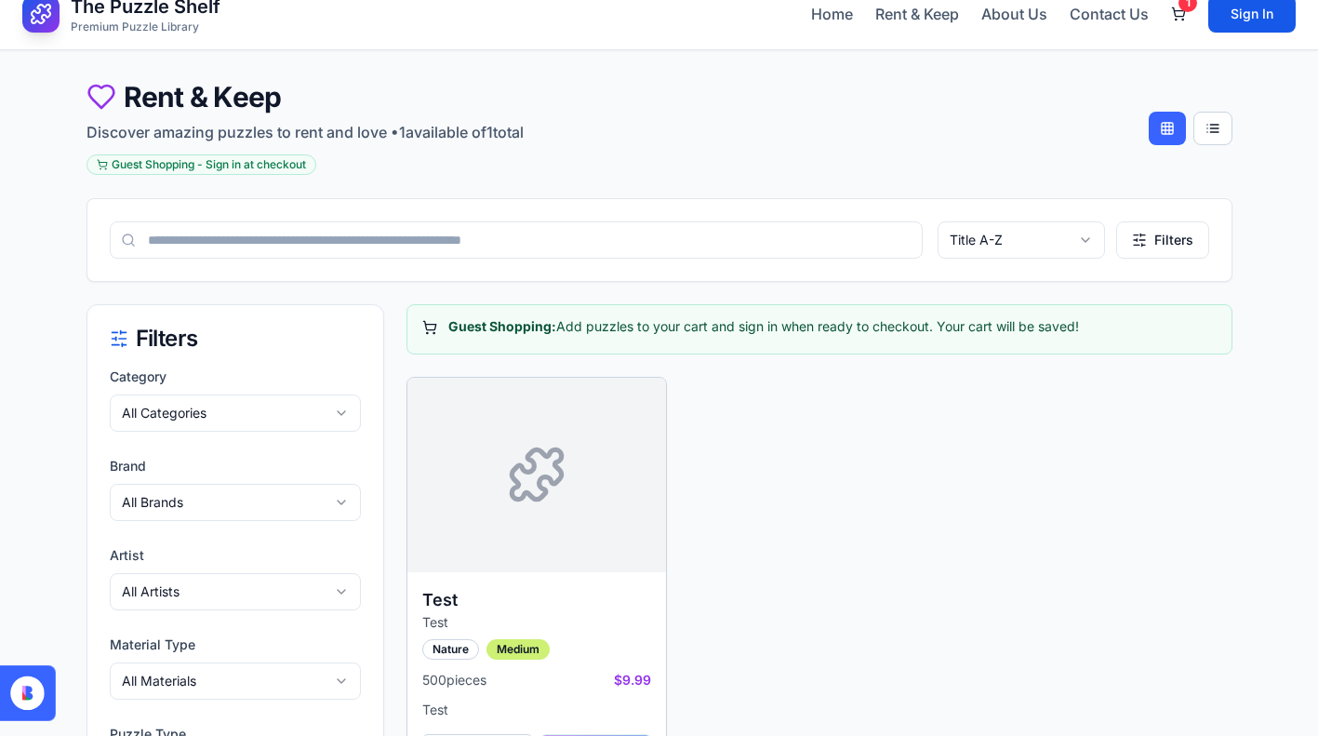
scroll to position [0, 0]
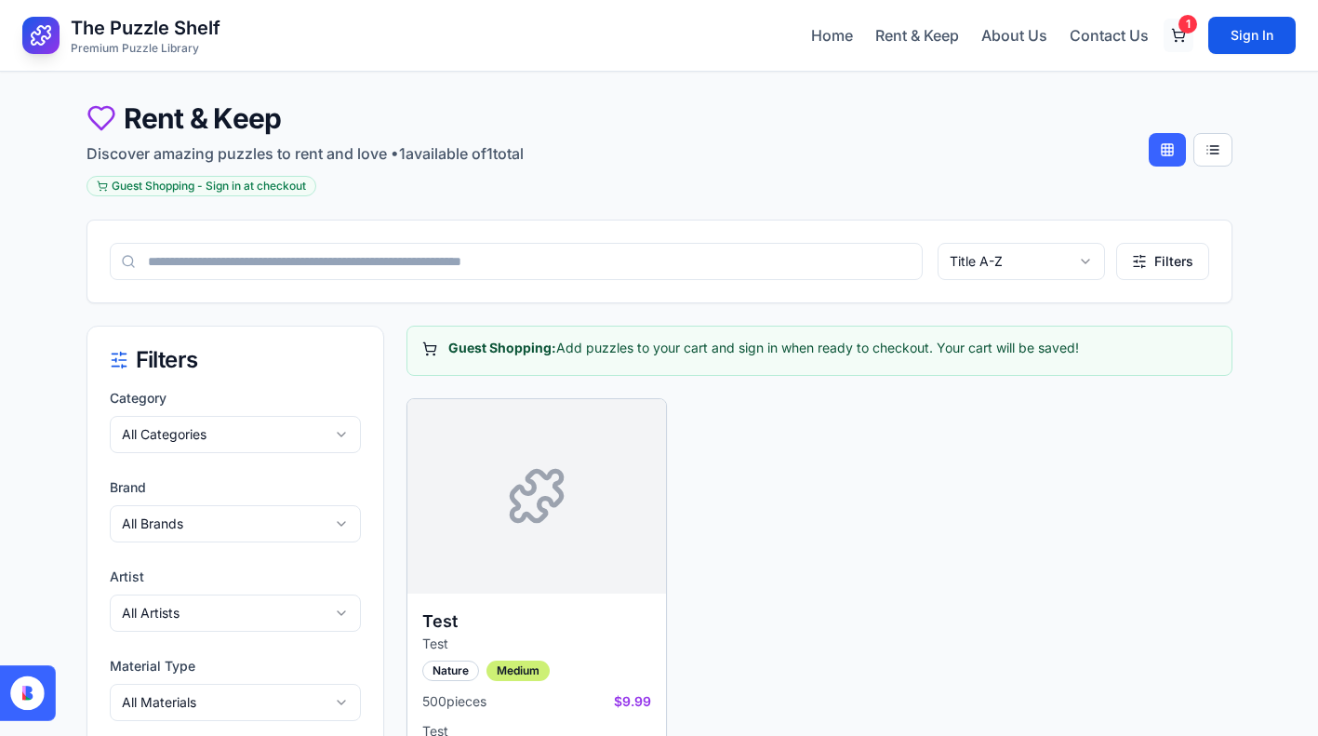
click at [1178, 33] on button "1" at bounding box center [1179, 35] width 30 height 33
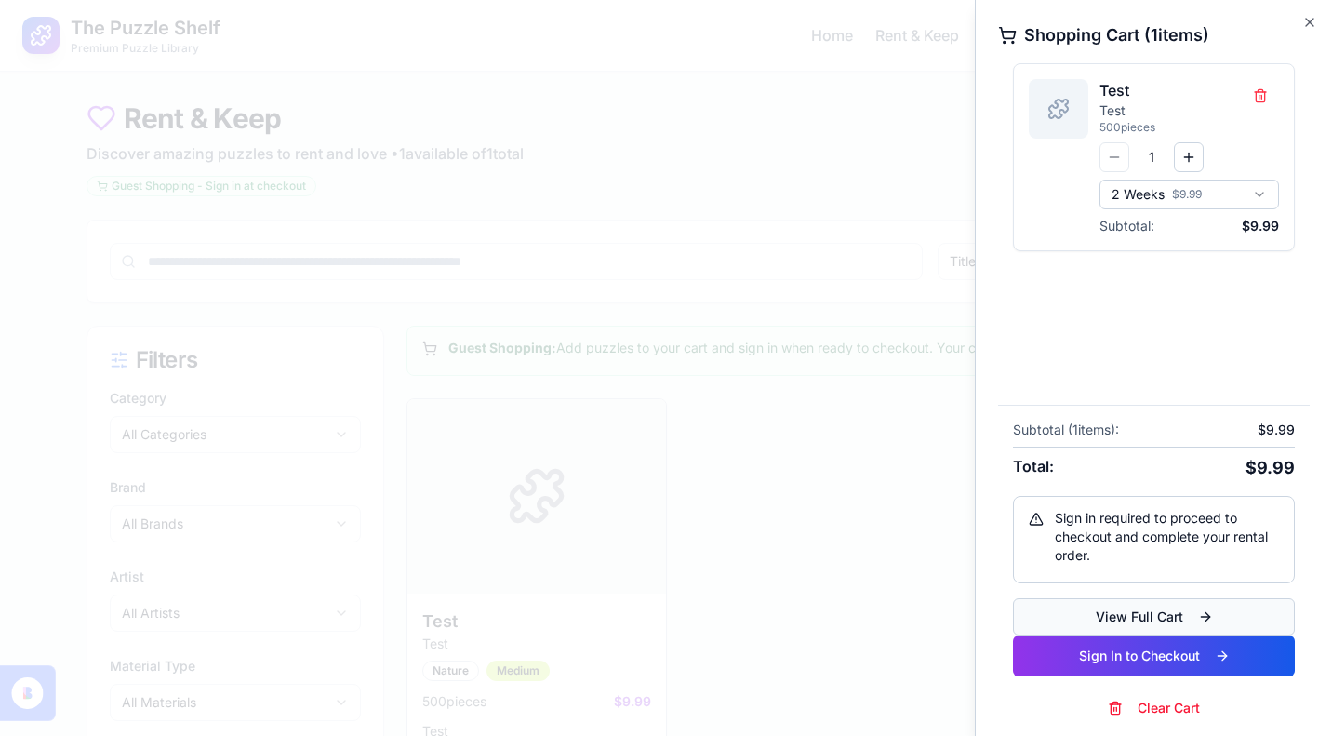
click at [1152, 616] on button "View Full Cart" at bounding box center [1154, 616] width 282 height 37
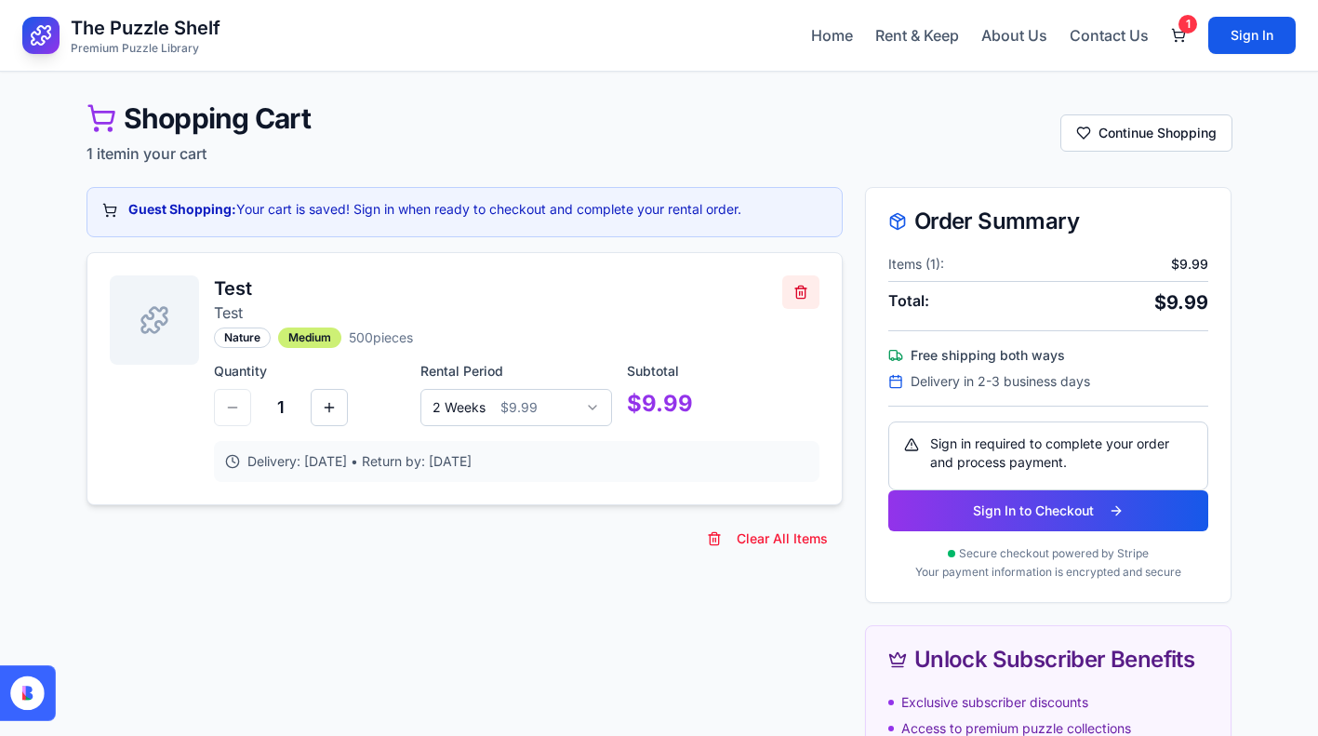
click at [806, 286] on button at bounding box center [800, 291] width 37 height 33
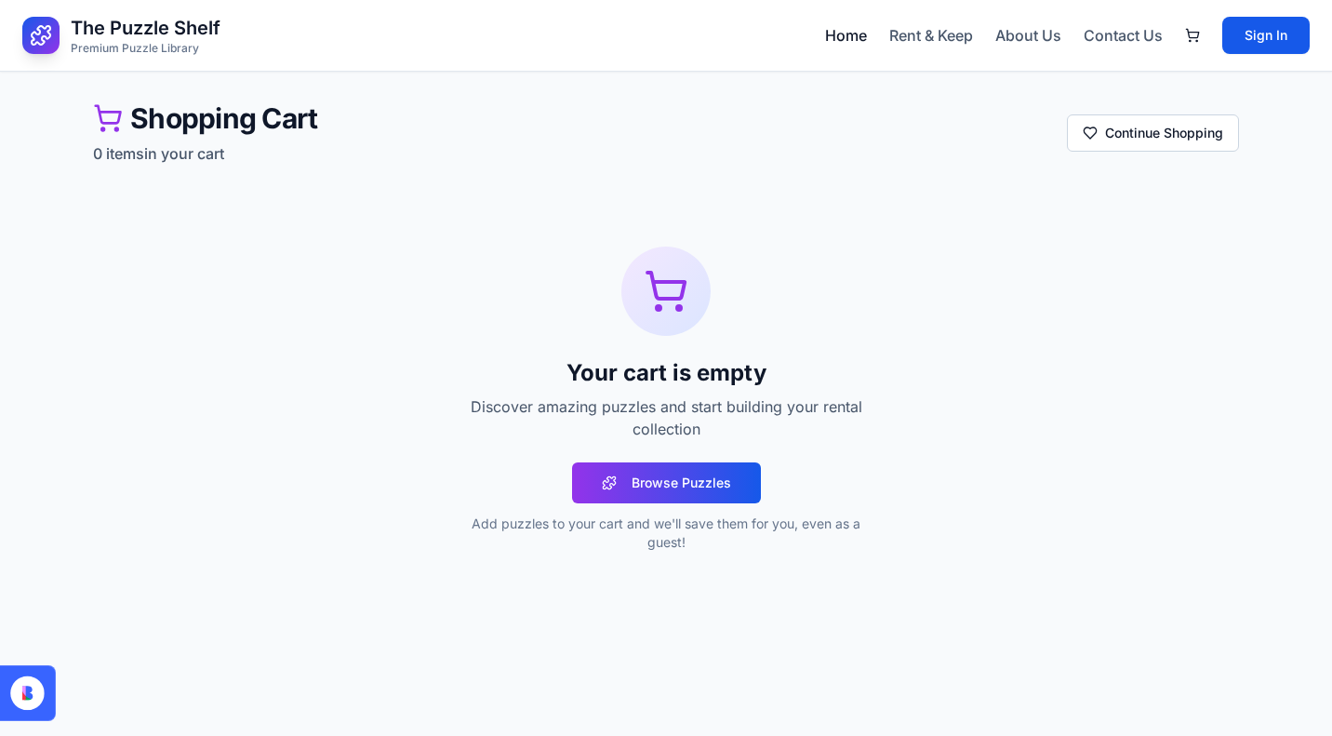
click at [836, 40] on link "Home" at bounding box center [846, 35] width 42 height 22
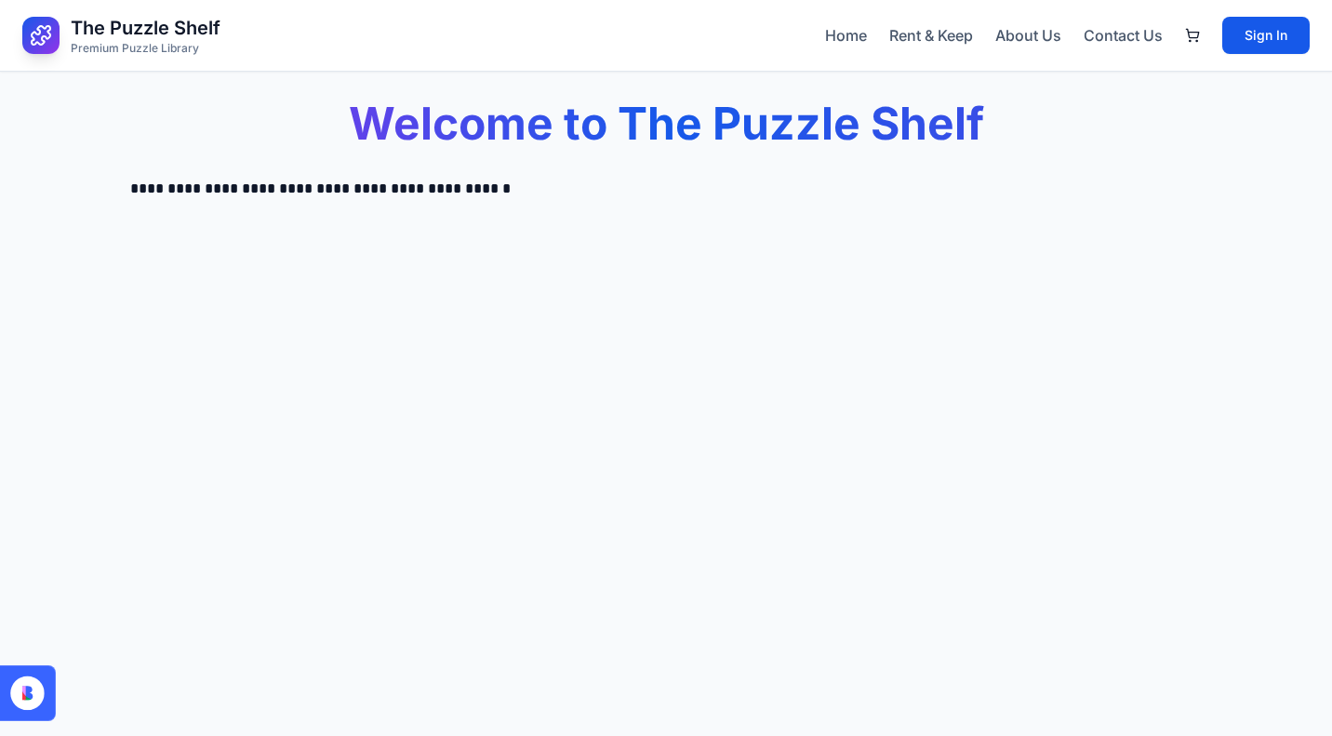
click at [930, 20] on div "Home Rent & Keep About Us Contact Us Sign In" at bounding box center [1067, 35] width 485 height 37
click at [928, 26] on link "Rent & Keep" at bounding box center [931, 35] width 84 height 22
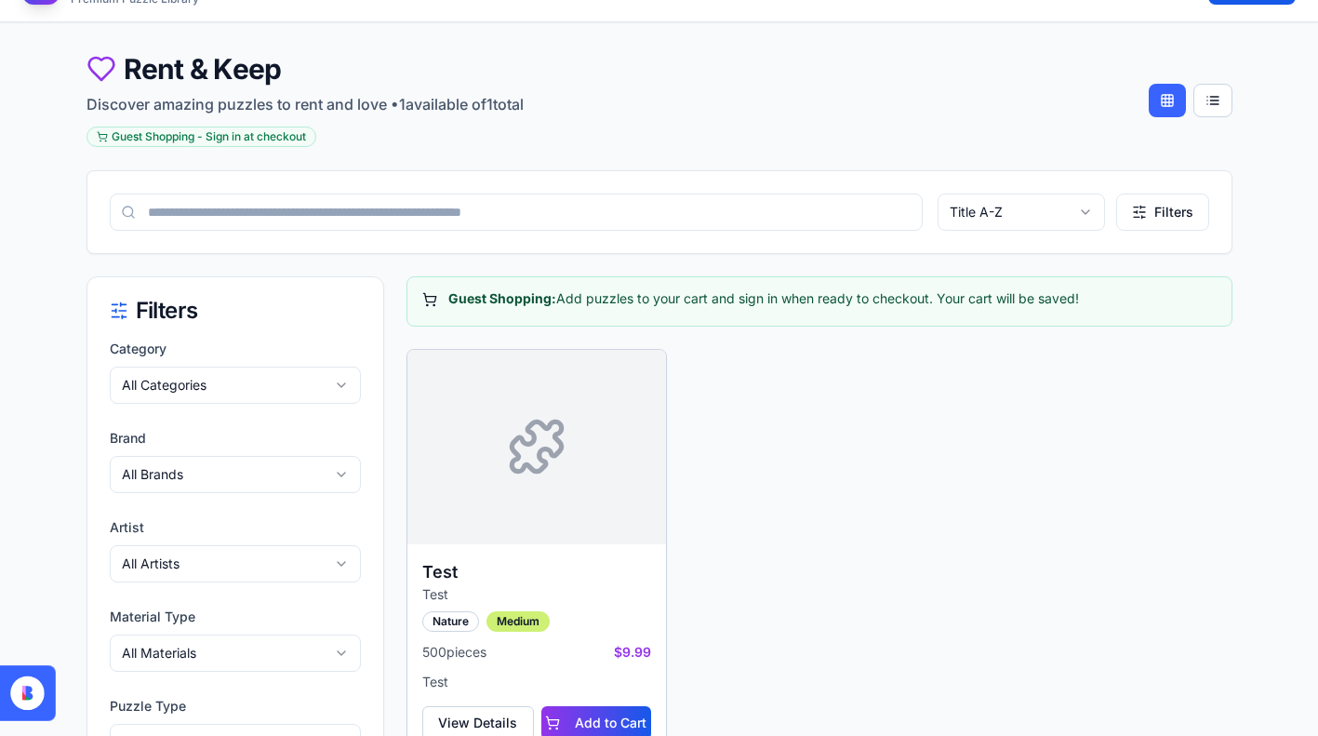
scroll to position [280, 0]
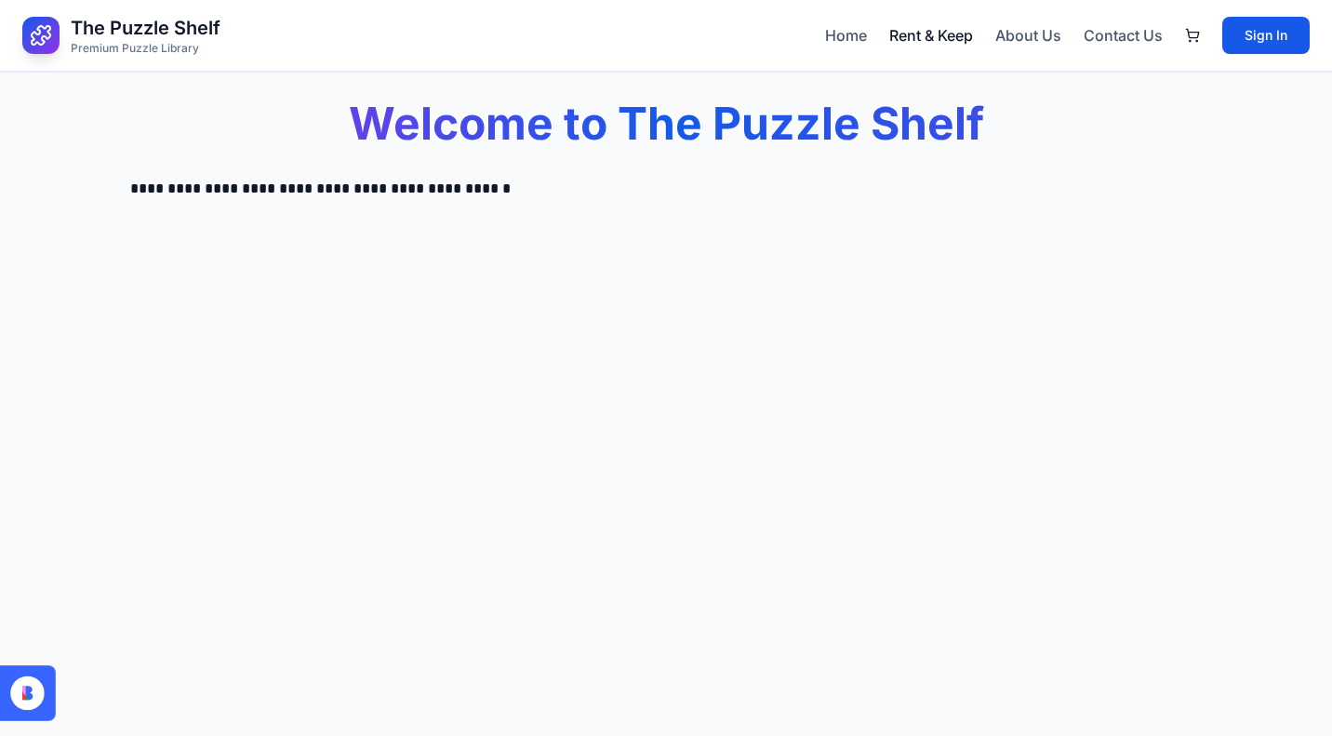
click at [920, 39] on link "Rent & Keep" at bounding box center [931, 35] width 84 height 22
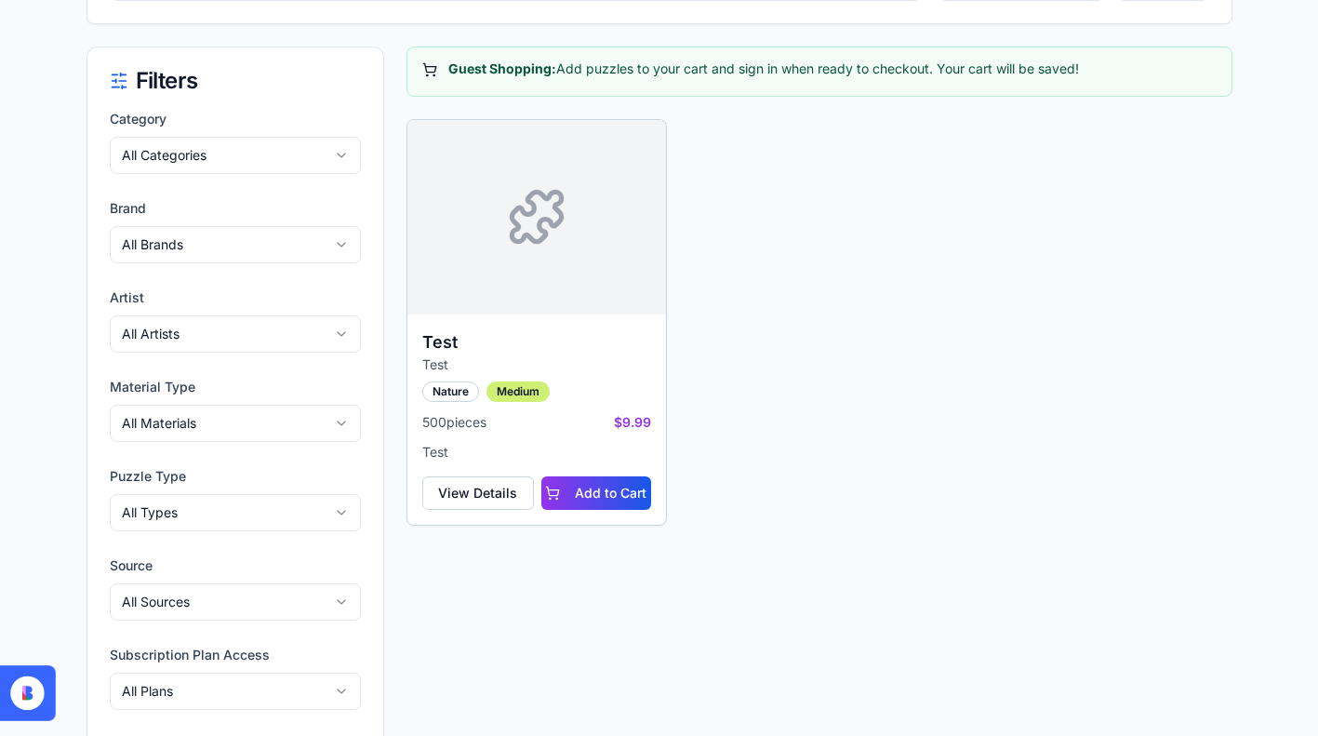
scroll to position [287, 0]
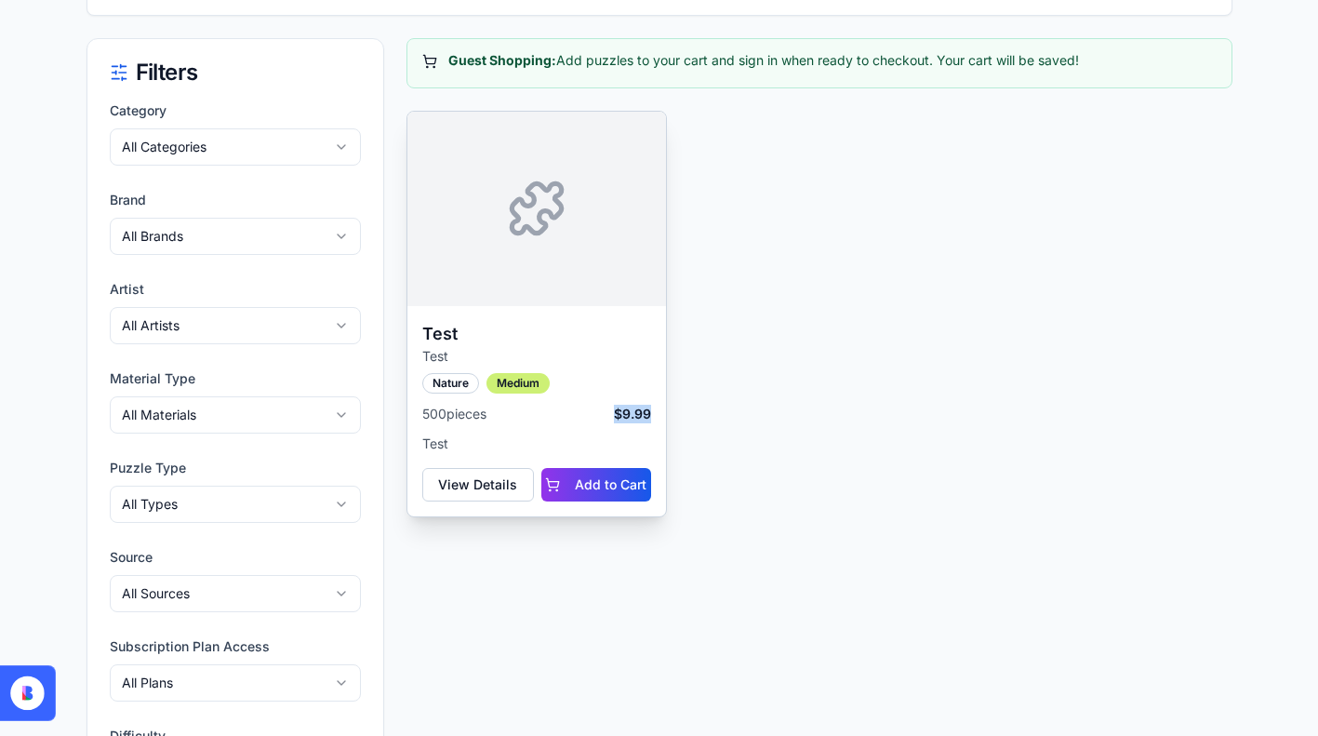
drag, startPoint x: 638, startPoint y: 415, endPoint x: 603, endPoint y: 416, distance: 35.4
click at [603, 416] on div "Test Test Nature Medium 500 pieces $9.99 Test View Details Add to Cart" at bounding box center [536, 411] width 259 height 210
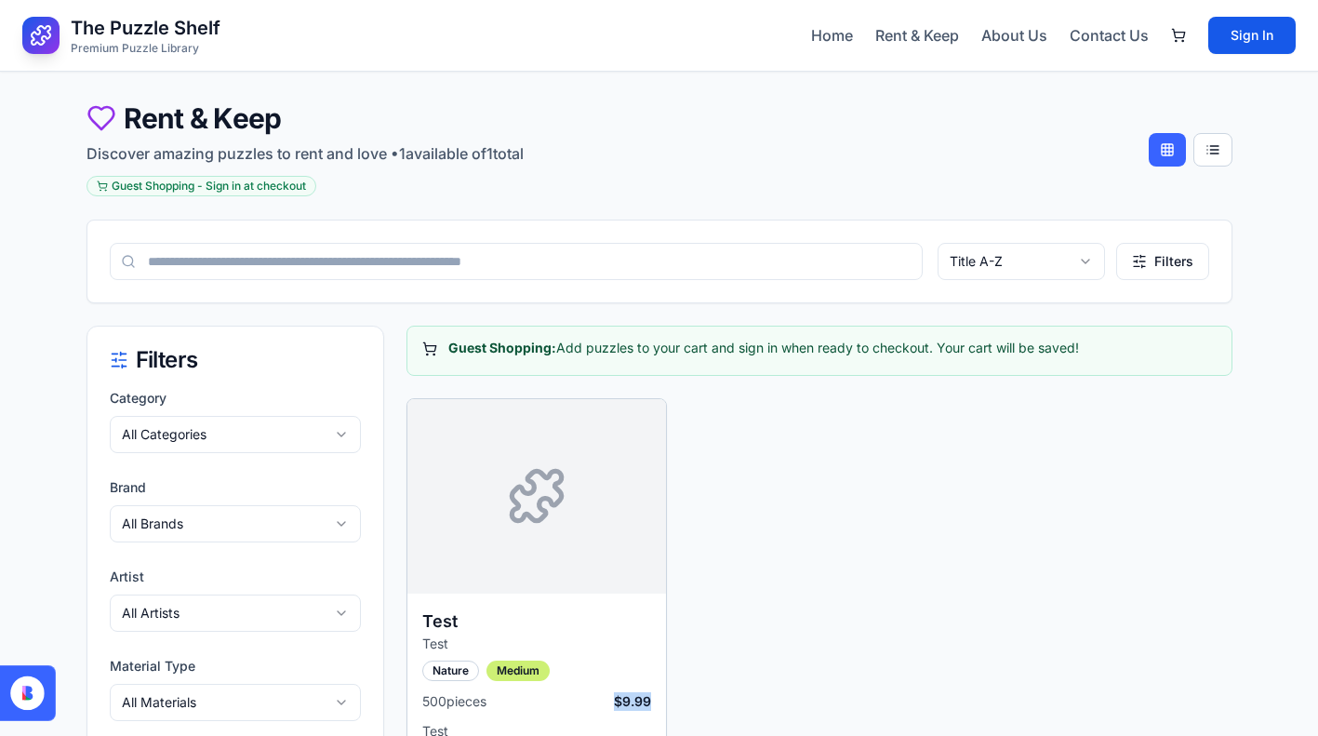
scroll to position [372, 0]
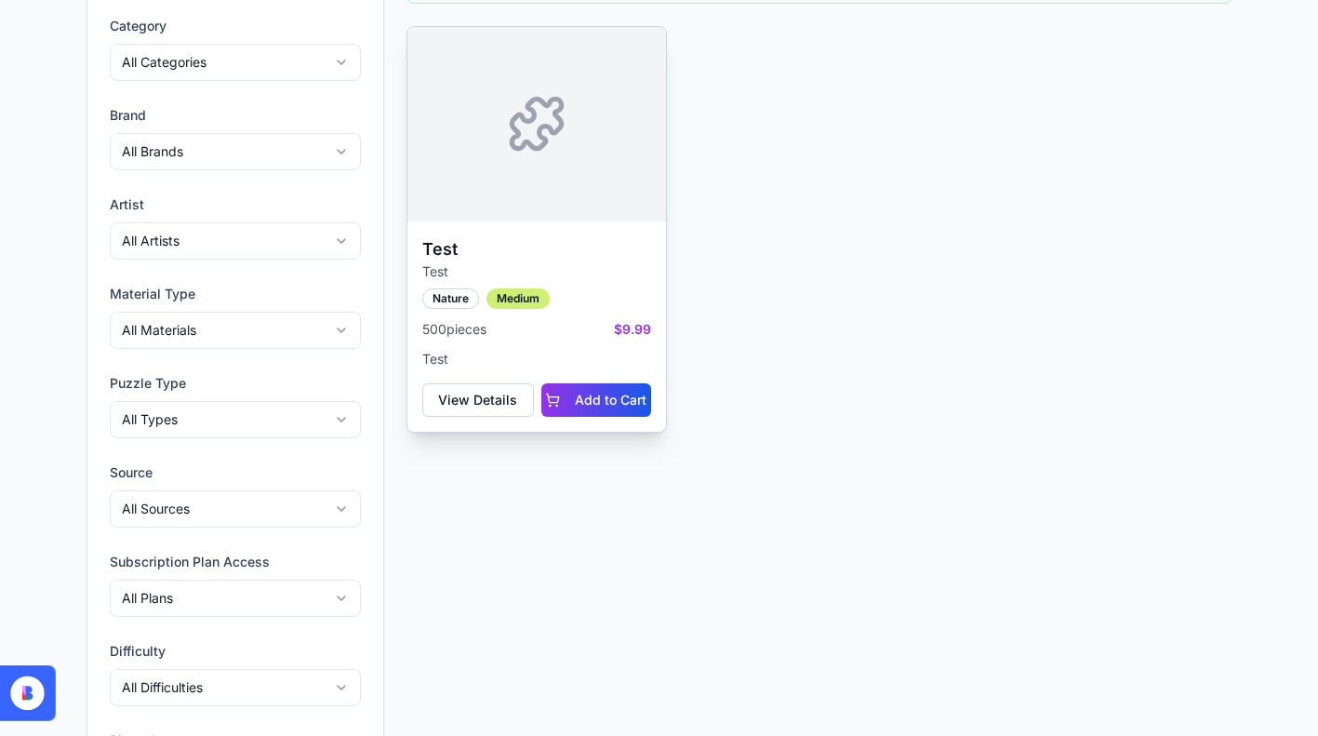
click at [632, 332] on span "$9.99" at bounding box center [632, 329] width 37 height 19
click at [632, 331] on span "$9.99" at bounding box center [632, 329] width 37 height 19
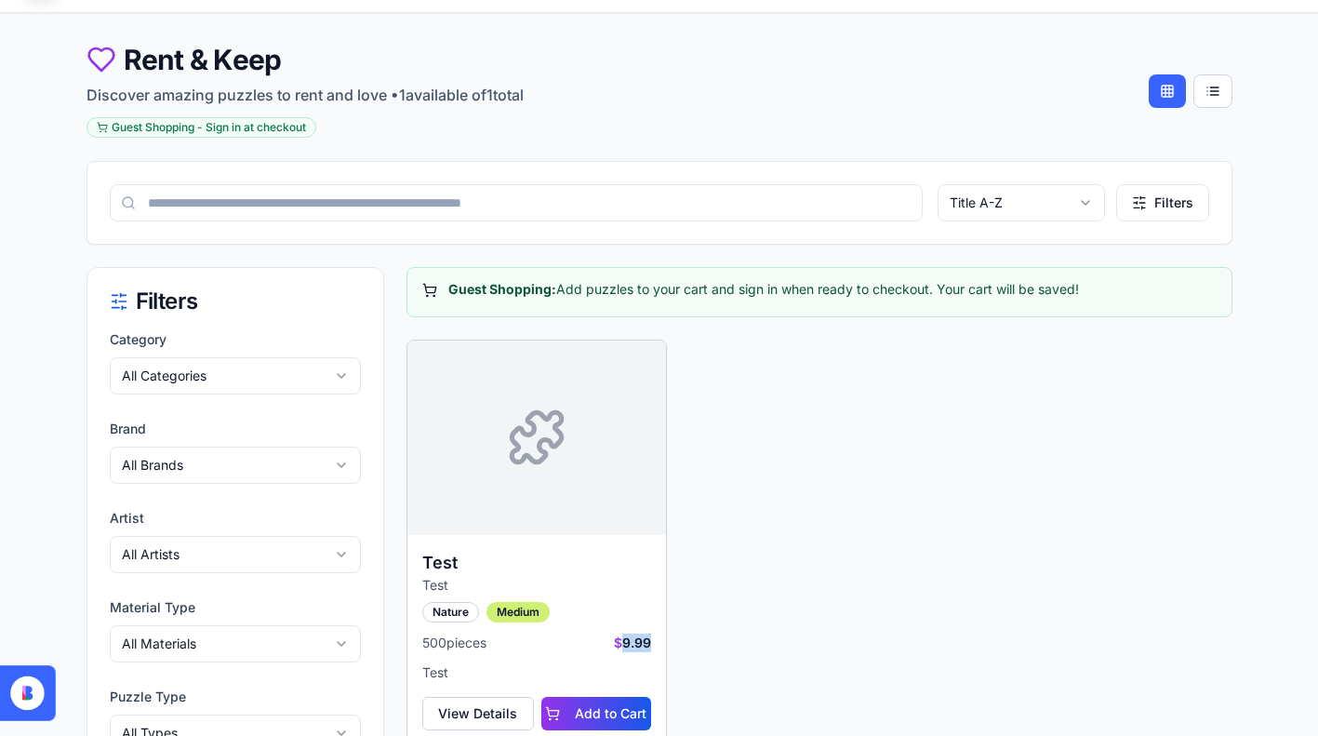
scroll to position [0, 0]
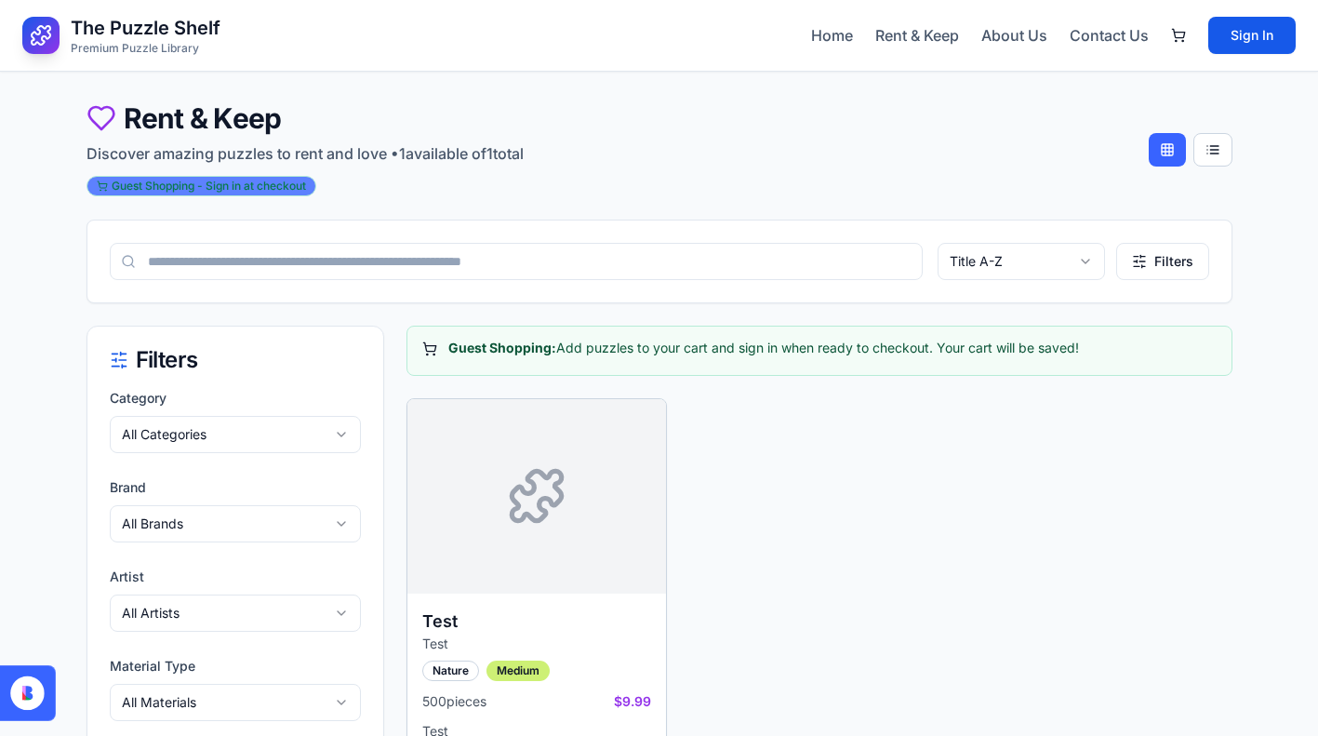
click at [243, 181] on div "Guest Shopping - Sign in at checkout" at bounding box center [202, 186] width 230 height 20
drag, startPoint x: 540, startPoint y: 148, endPoint x: 17, endPoint y: 153, distance: 523.7
click at [17, 153] on div "The Puzzle Shelf Premium Puzzle Library Home Rent & Keep About Us Contact Us Si…" at bounding box center [659, 612] width 1318 height 1224
click at [559, 90] on main "Rent & Keep Discover amazing puzzles to rent and love • 1 available of 1 total …" at bounding box center [659, 648] width 1191 height 1152
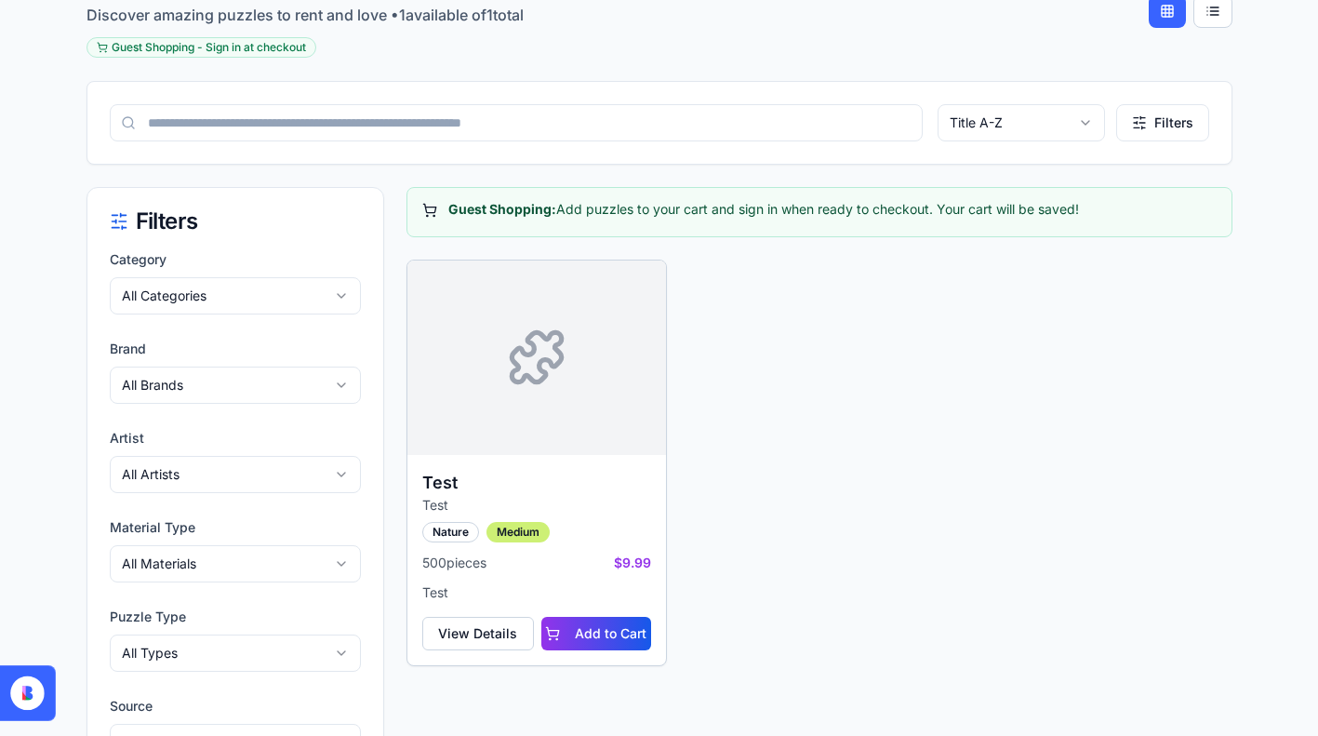
scroll to position [180, 0]
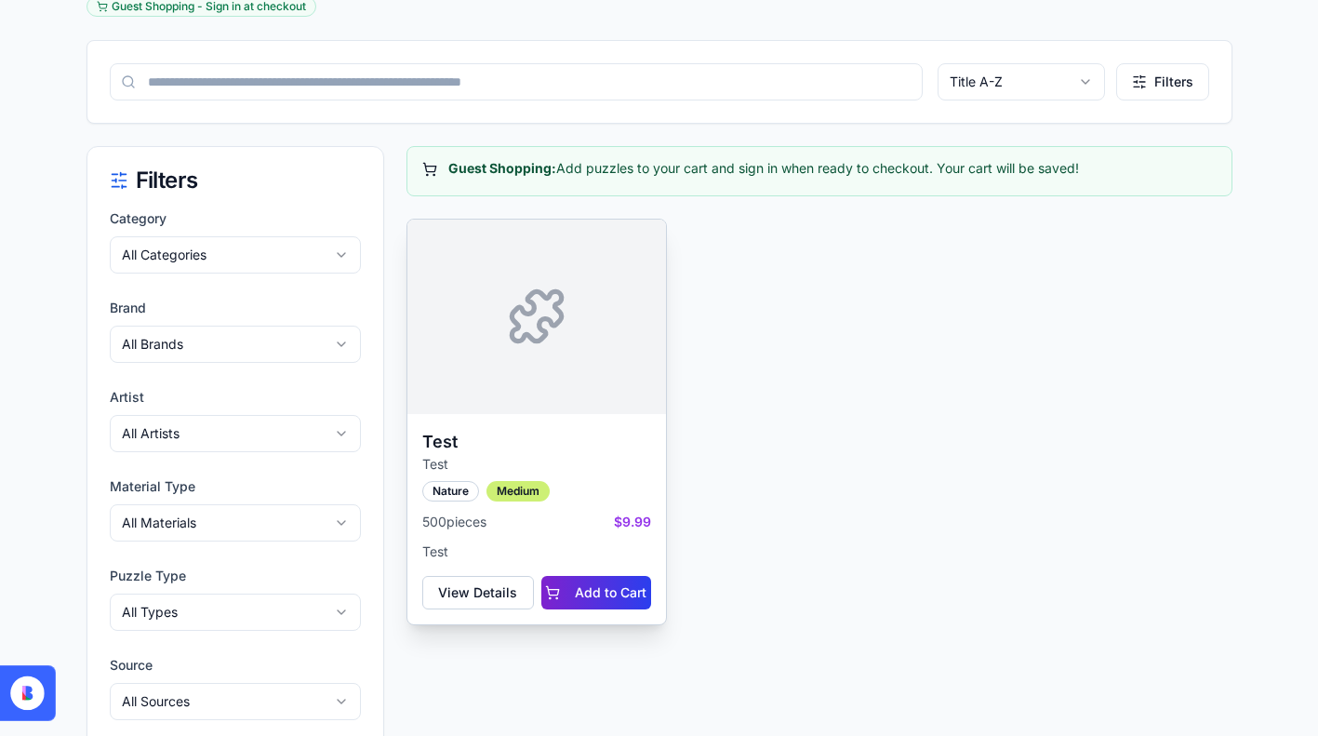
click at [619, 587] on button "Add to Cart" at bounding box center [596, 592] width 110 height 33
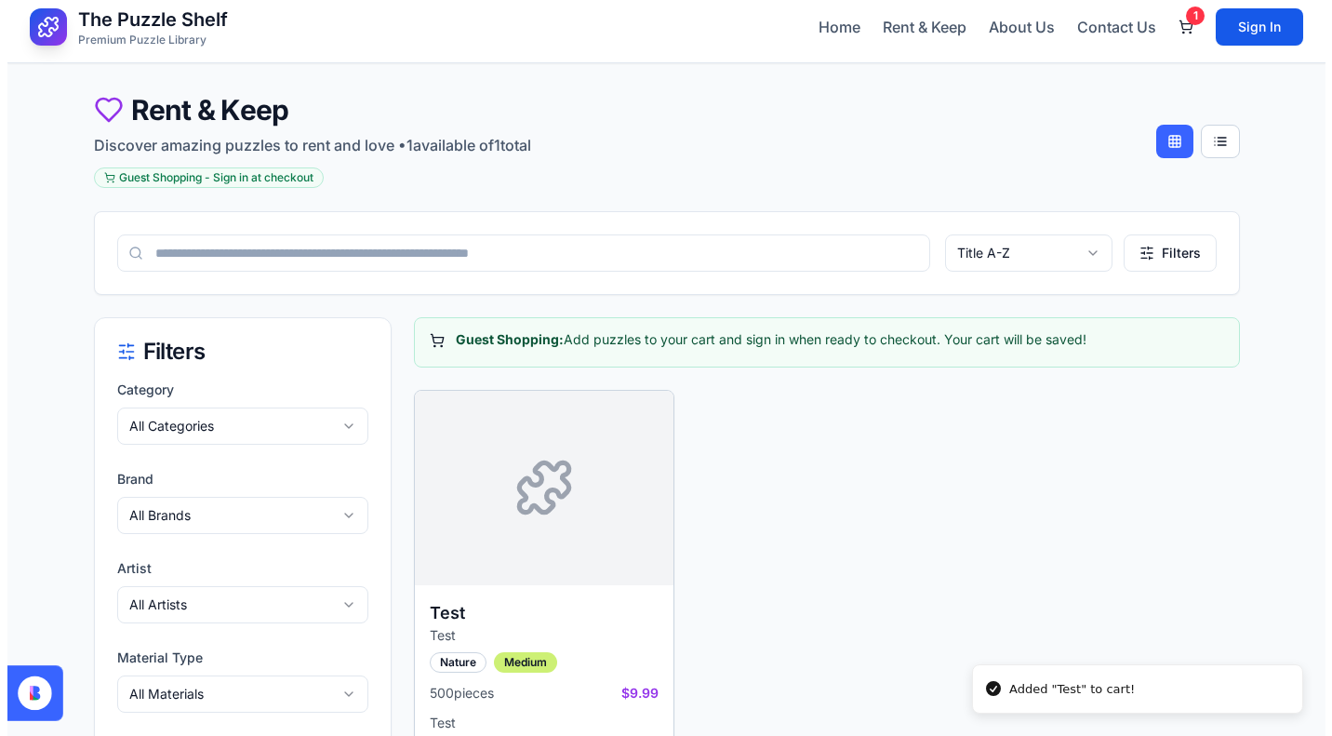
scroll to position [0, 0]
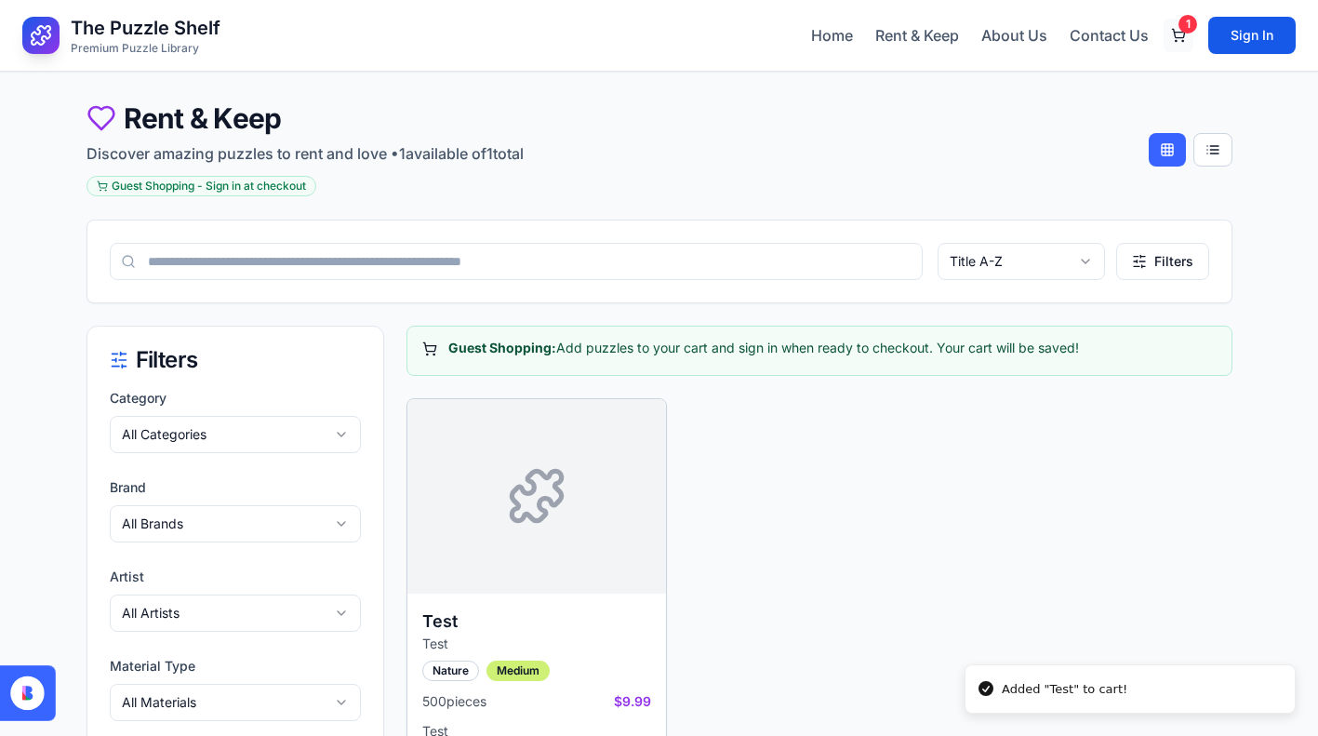
click at [1172, 40] on button "1" at bounding box center [1179, 35] width 30 height 33
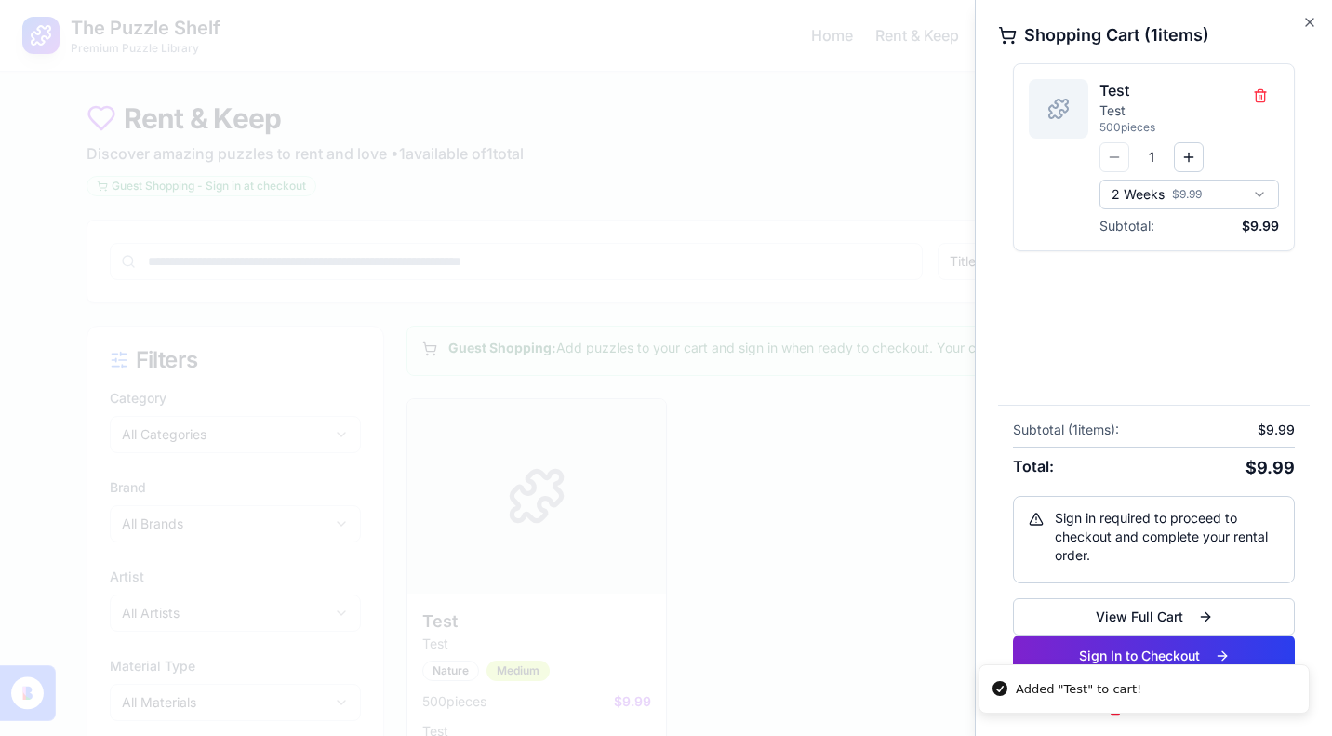
click at [1090, 648] on button "Sign In to Checkout" at bounding box center [1154, 655] width 282 height 41
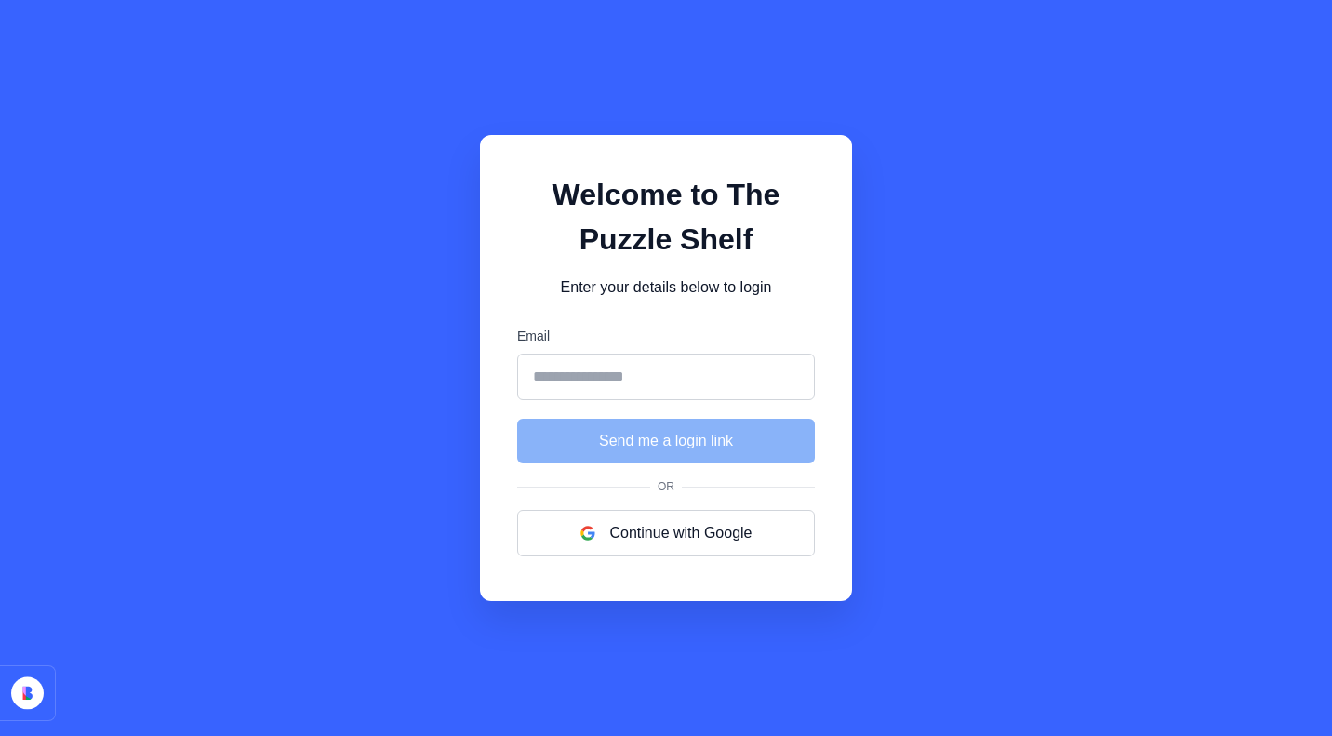
click at [578, 369] on input "Email" at bounding box center [666, 376] width 298 height 47
type input "**********"
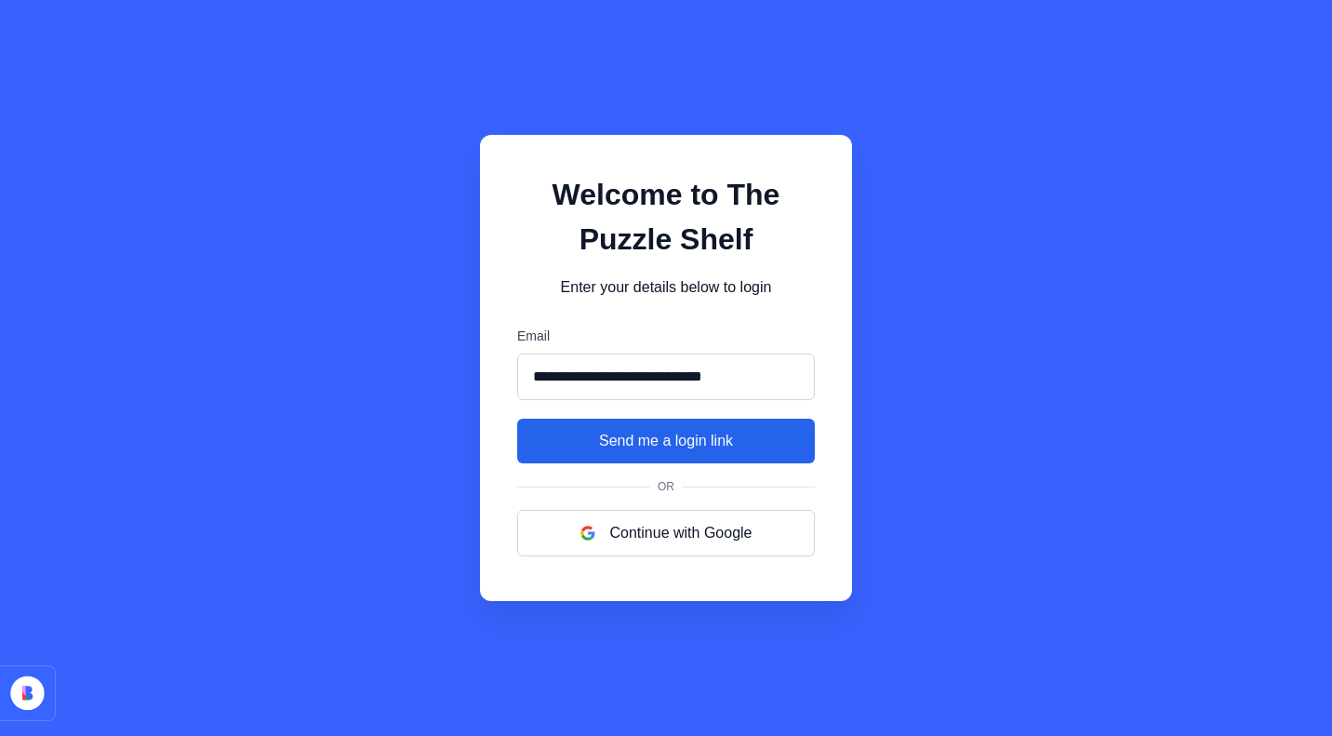
click at [584, 446] on button "Send me a login link" at bounding box center [666, 441] width 298 height 45
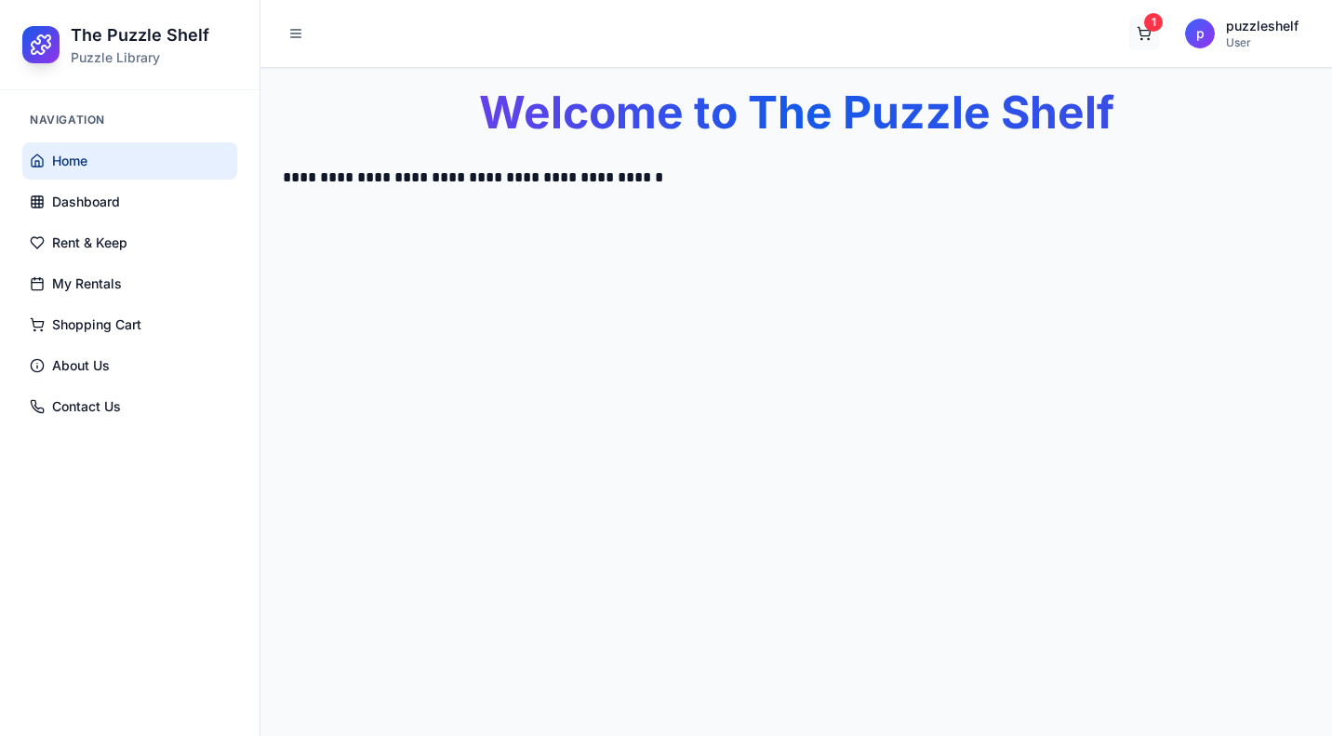
click at [1138, 30] on button "1" at bounding box center [1144, 33] width 30 height 33
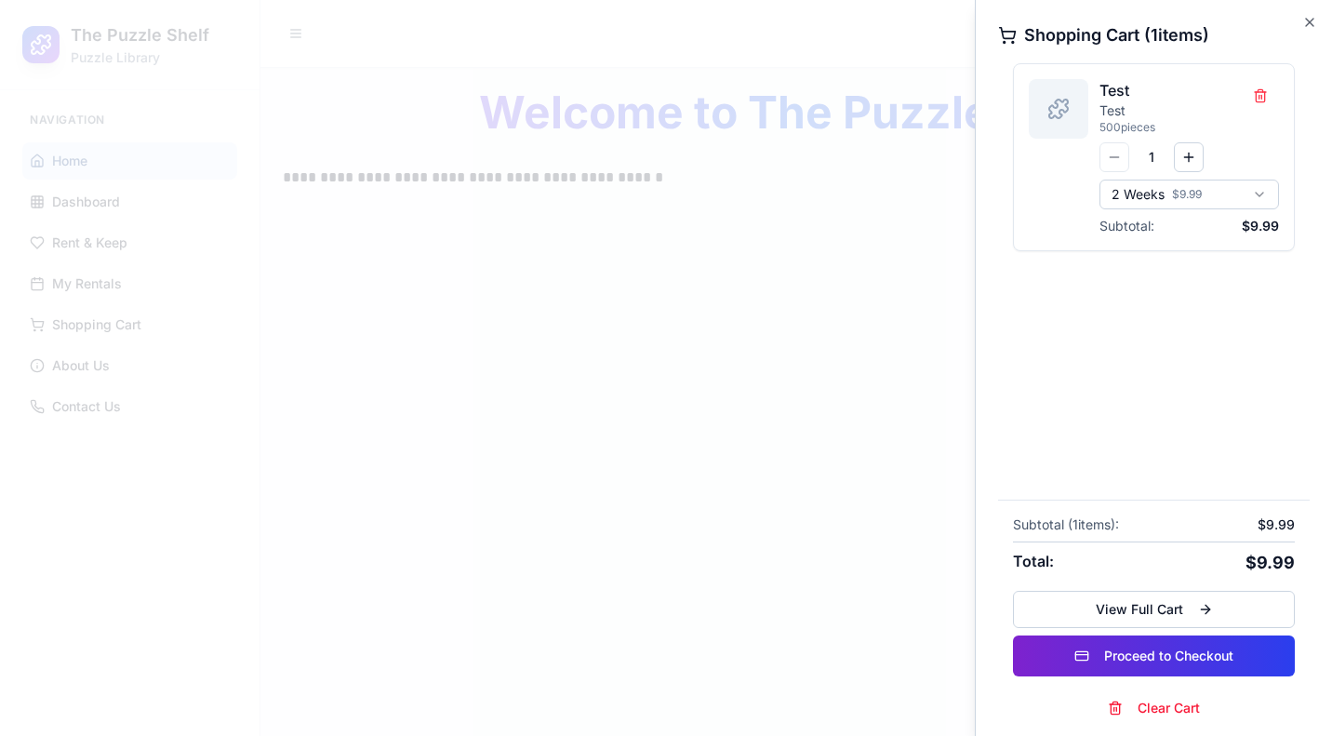
click at [1152, 659] on button "Proceed to Checkout" at bounding box center [1154, 655] width 282 height 41
click at [1134, 655] on button "Proceed to Checkout" at bounding box center [1154, 655] width 282 height 41
click at [1146, 614] on button "View Full Cart" at bounding box center [1154, 609] width 282 height 37
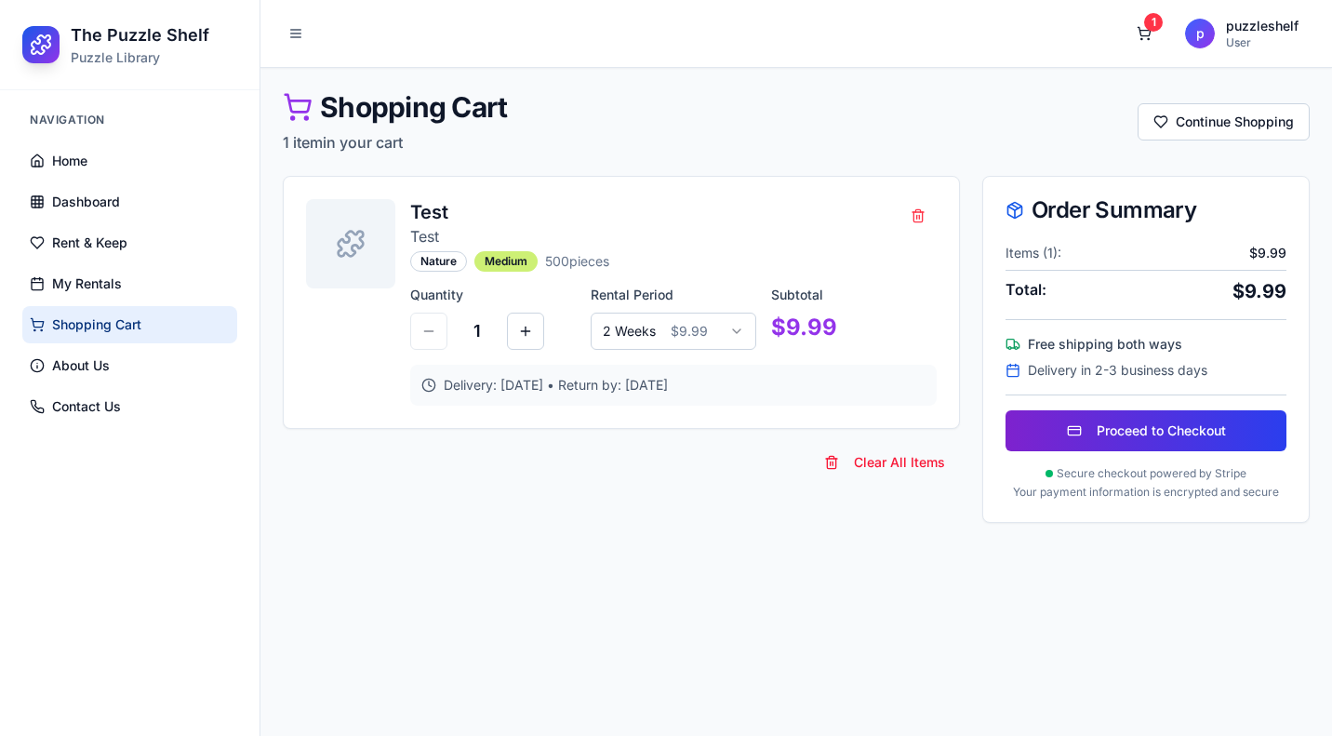
click at [1108, 434] on button "Proceed to Checkout" at bounding box center [1145, 430] width 281 height 41
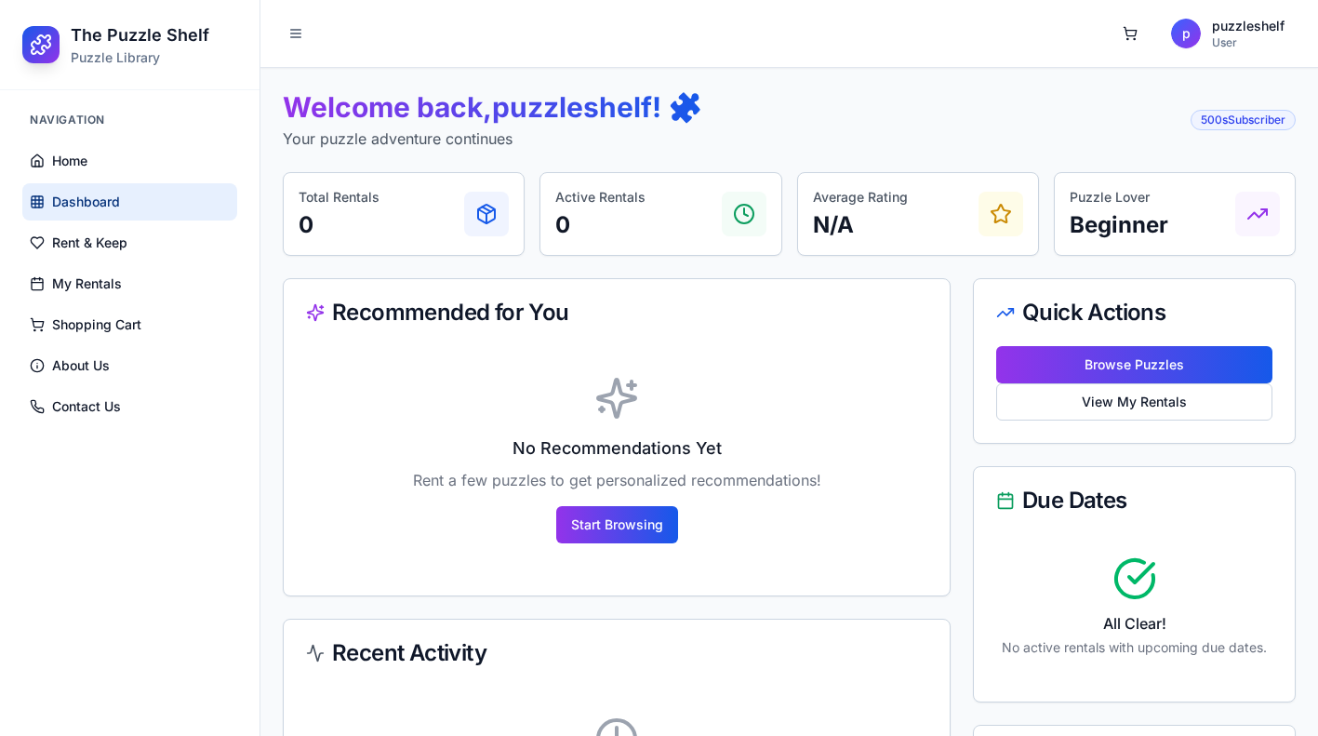
scroll to position [324, 0]
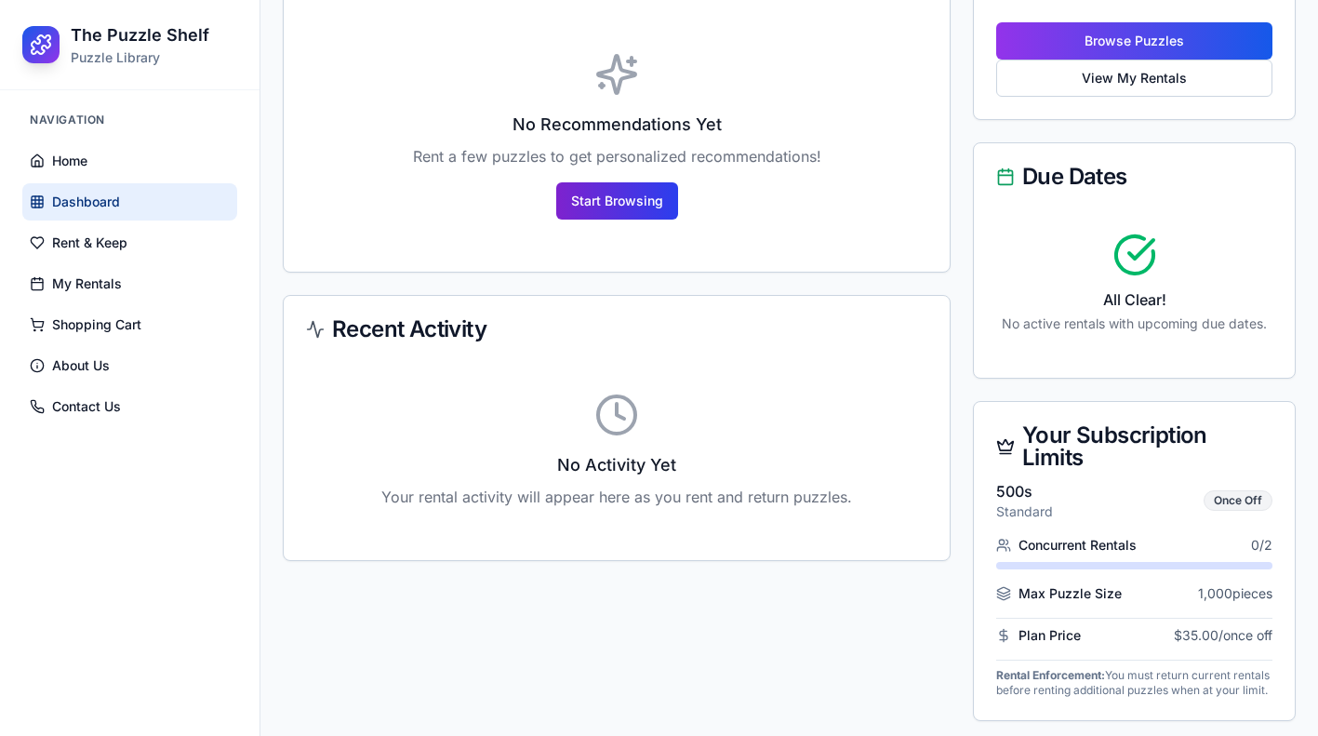
click at [632, 206] on button "Start Browsing" at bounding box center [617, 200] width 122 height 37
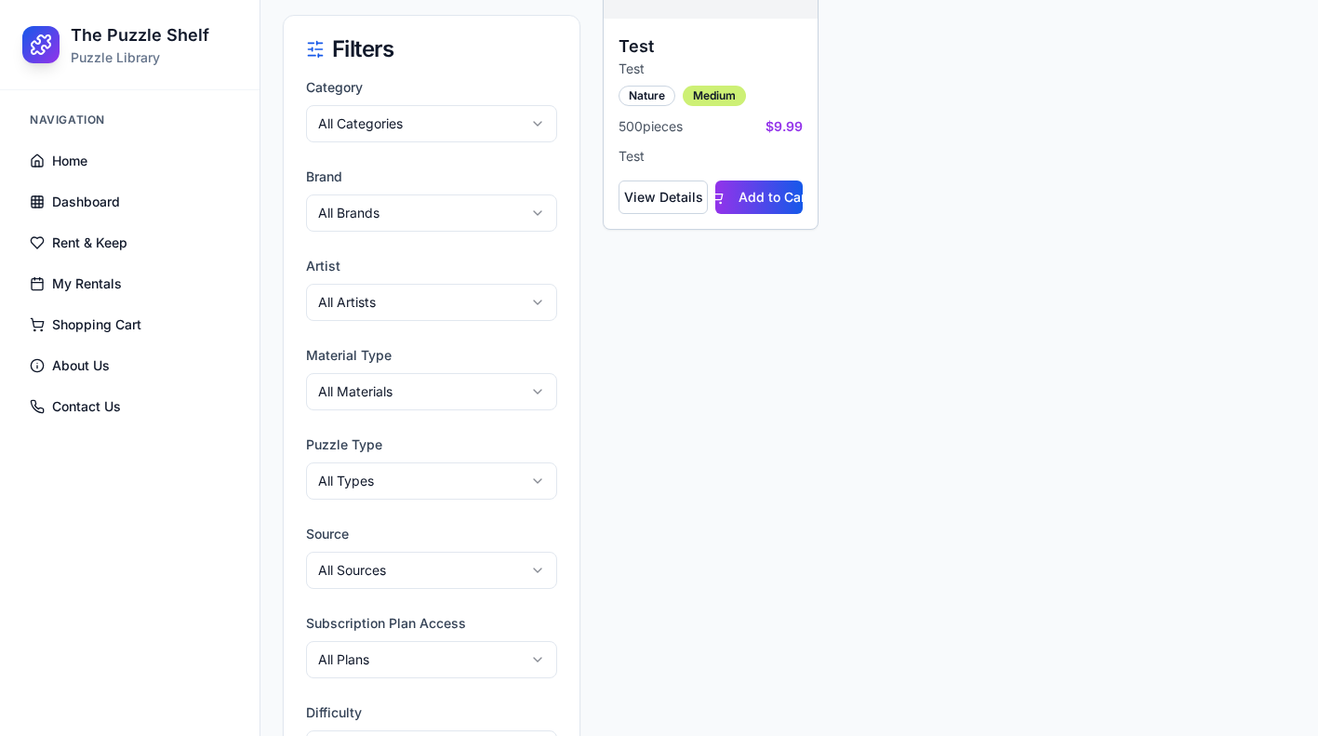
scroll to position [299, 0]
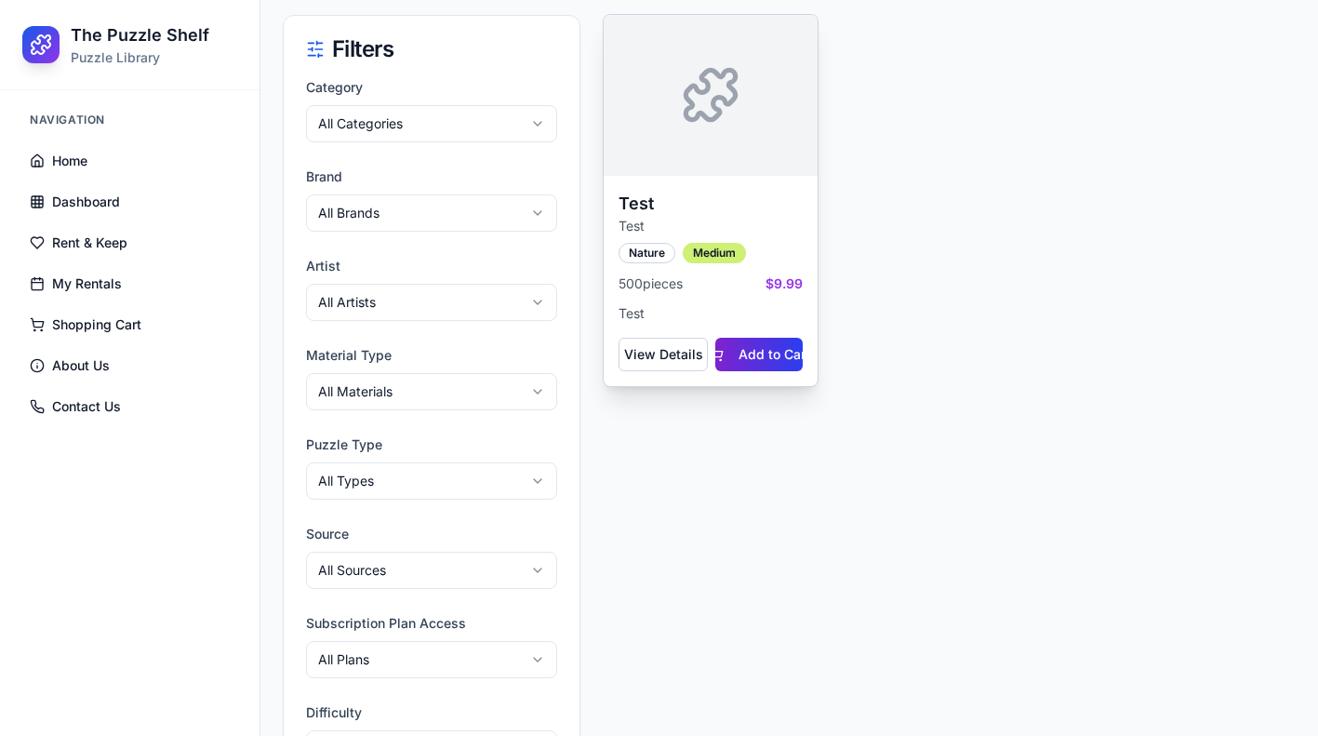
click at [743, 352] on button "Add to Cart" at bounding box center [758, 354] width 87 height 33
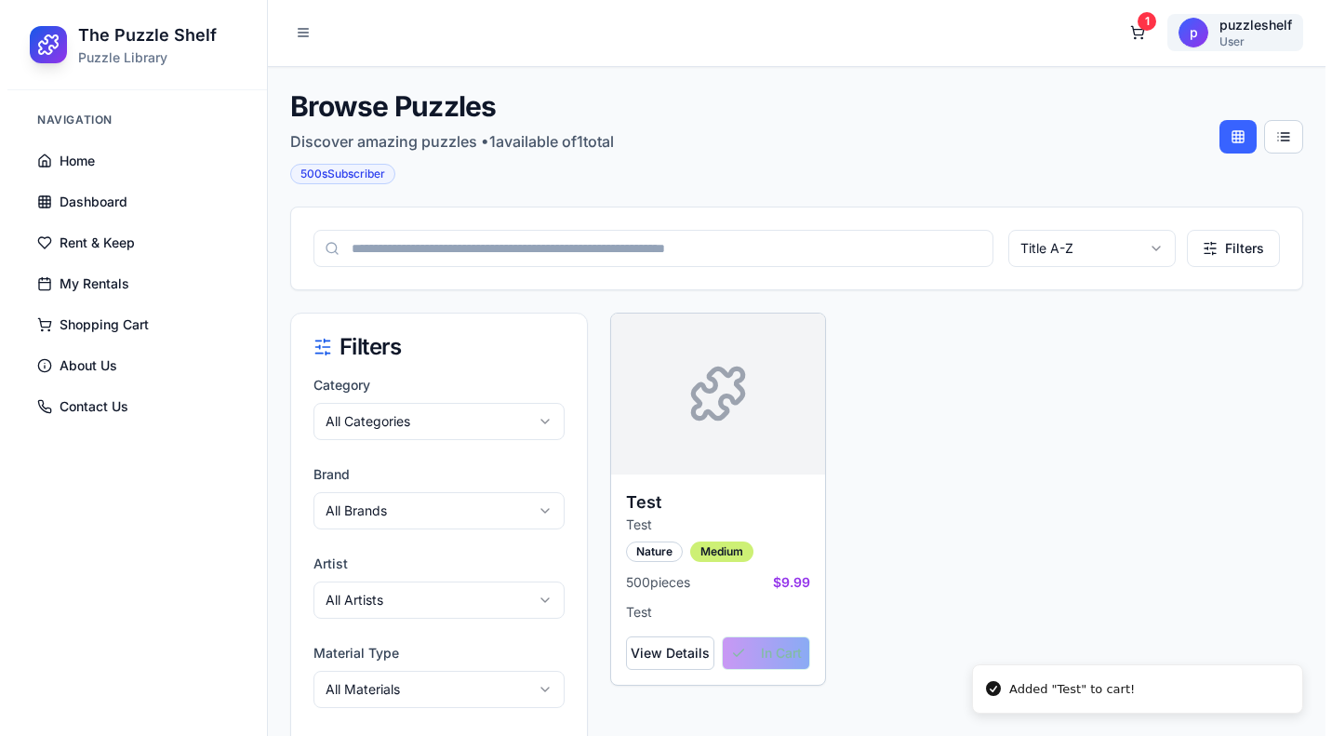
scroll to position [0, 0]
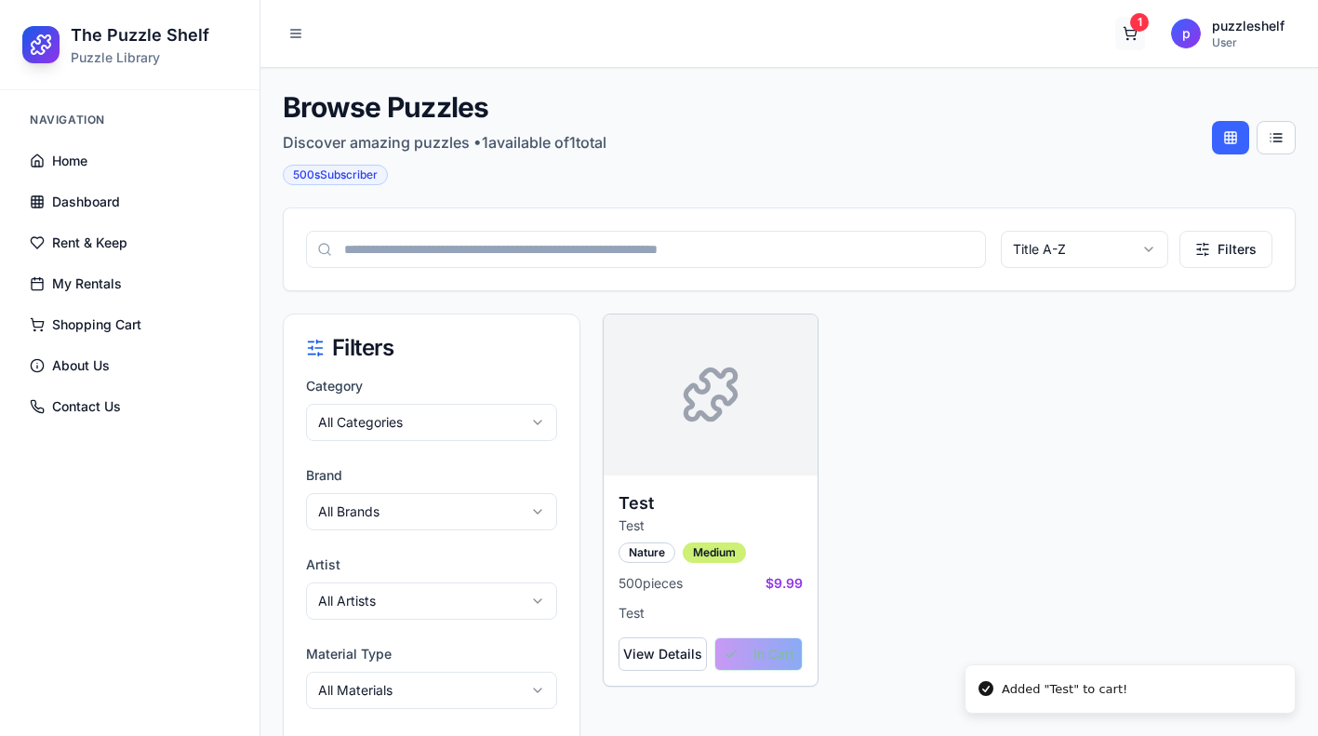
click at [1120, 34] on button "1" at bounding box center [1130, 33] width 30 height 33
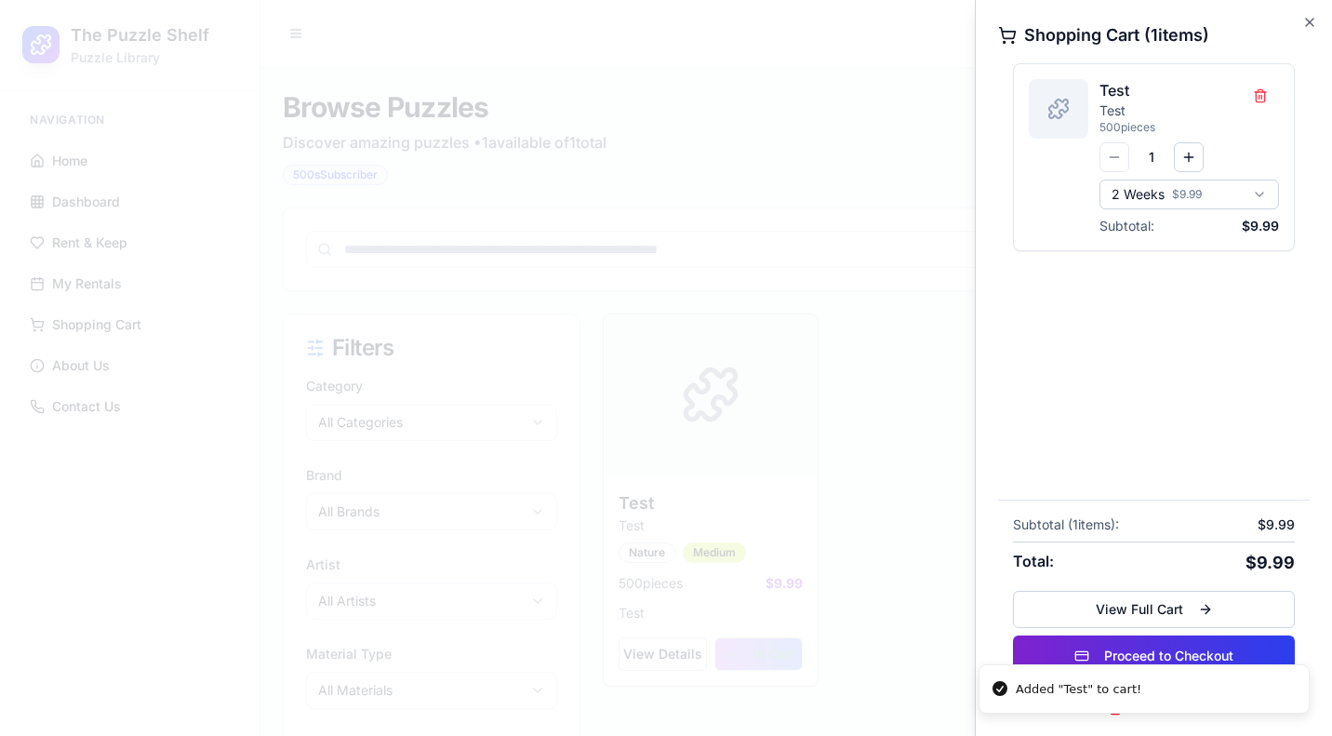
click at [1154, 650] on button "Proceed to Checkout" at bounding box center [1154, 655] width 282 height 41
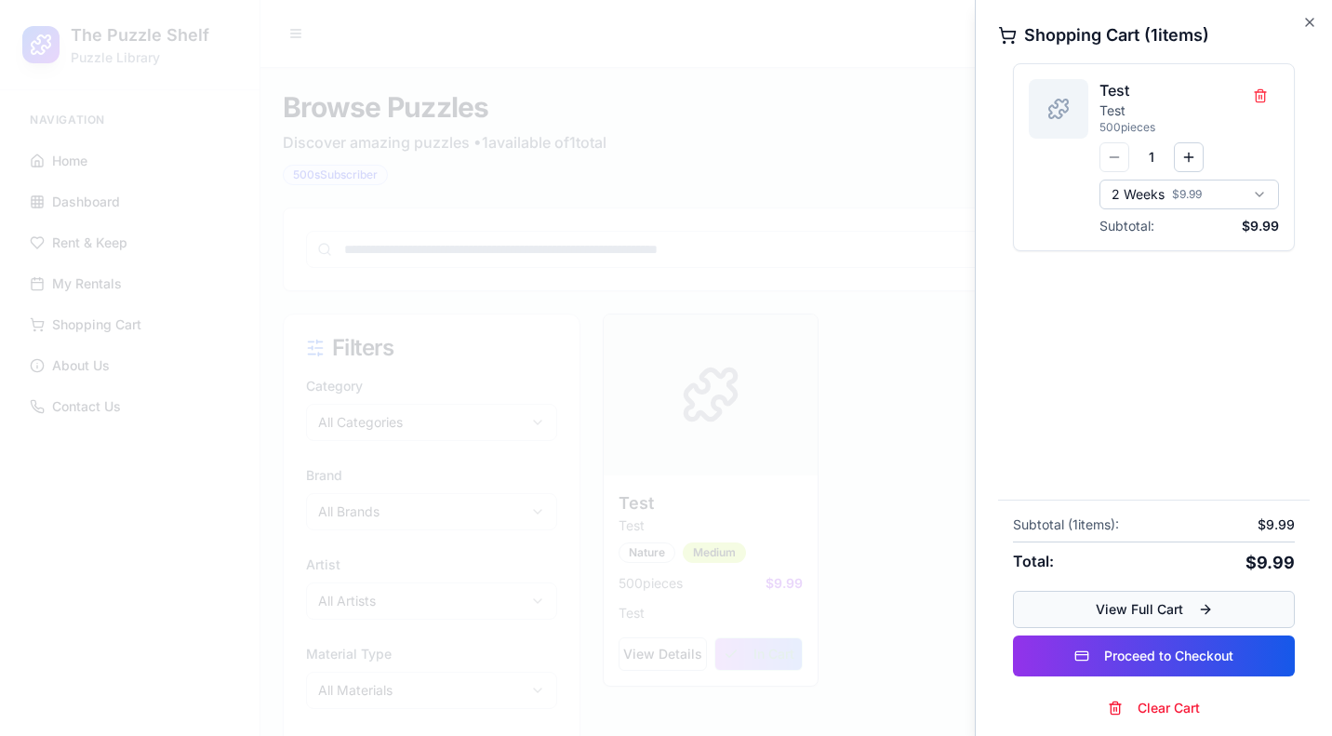
click at [1153, 617] on button "View Full Cart" at bounding box center [1154, 609] width 282 height 37
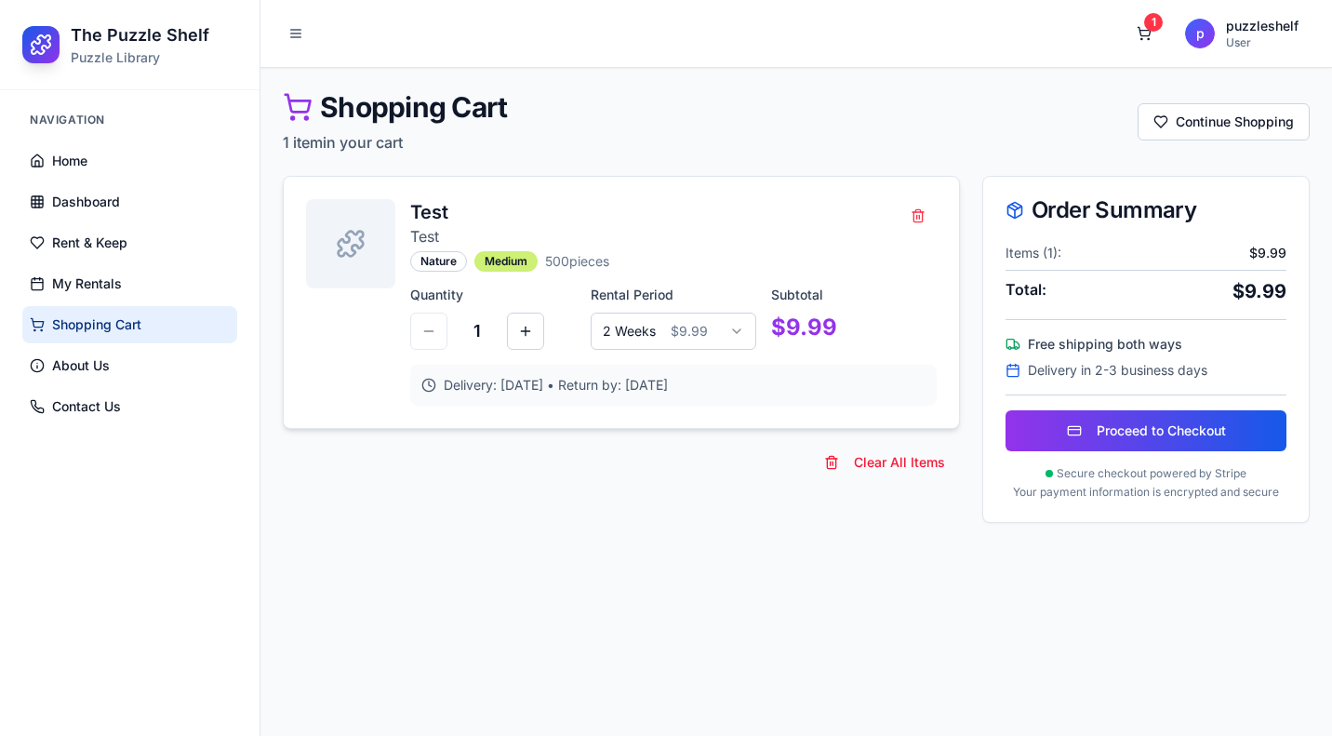
click at [704, 327] on html "The Puzzle Shelf Puzzle Library Navigation Home Dashboard Rent & Keep My Rental…" at bounding box center [666, 368] width 1332 height 736
click at [549, 454] on html "The Puzzle Shelf Puzzle Library Navigation Home Dashboard Rent & Keep My Rental…" at bounding box center [666, 368] width 1332 height 736
click at [663, 327] on html "The Puzzle Shelf Puzzle Library Navigation Home Dashboard Rent & Keep My Rental…" at bounding box center [666, 368] width 1332 height 736
click at [667, 463] on div "Clear All Items" at bounding box center [621, 462] width 677 height 37
click at [674, 336] on html "The Puzzle Shelf Puzzle Library Navigation Home Dashboard Rent & Keep My Rental…" at bounding box center [666, 368] width 1332 height 736
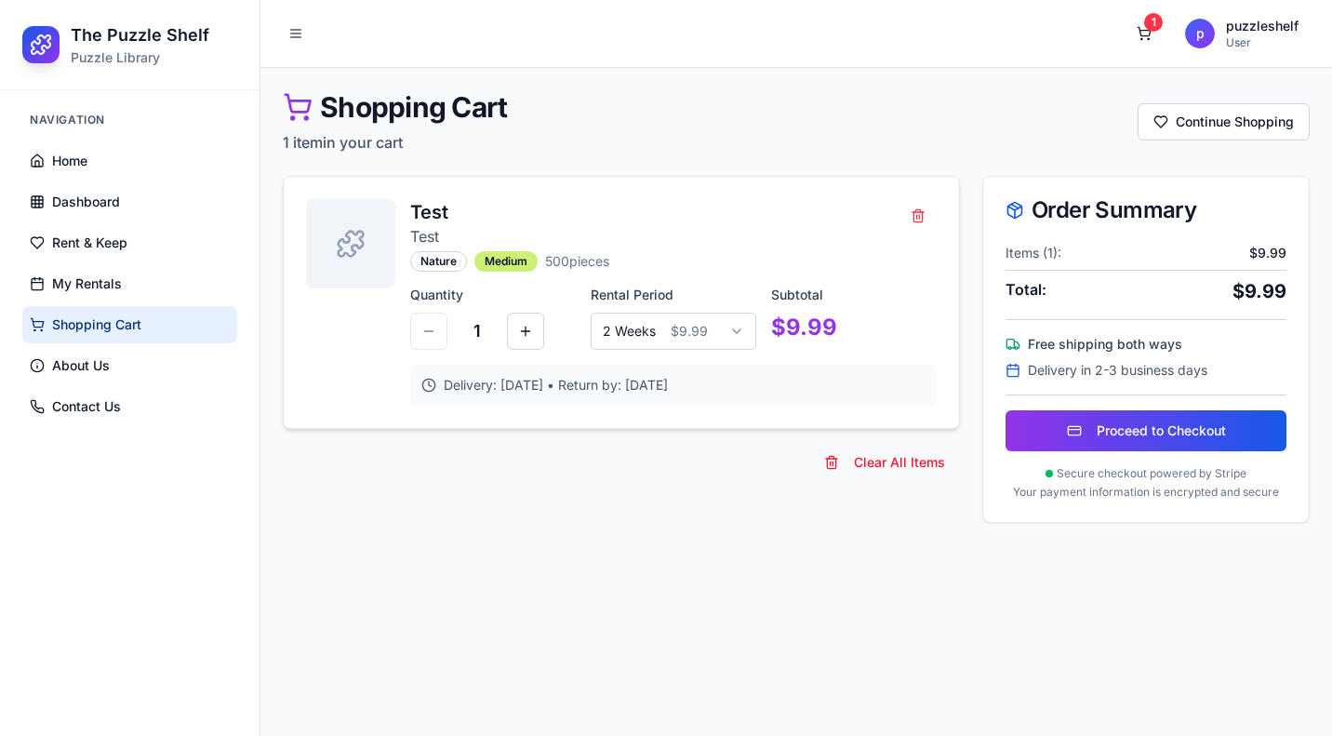
click at [702, 241] on div "Test Test Nature Medium 500 pieces" at bounding box center [673, 235] width 526 height 73
click at [683, 328] on html "The Puzzle Shelf Puzzle Library Navigation Home Dashboard Rent & Keep My Rental…" at bounding box center [666, 368] width 1332 height 736
